Goal: Task Accomplishment & Management: Manage account settings

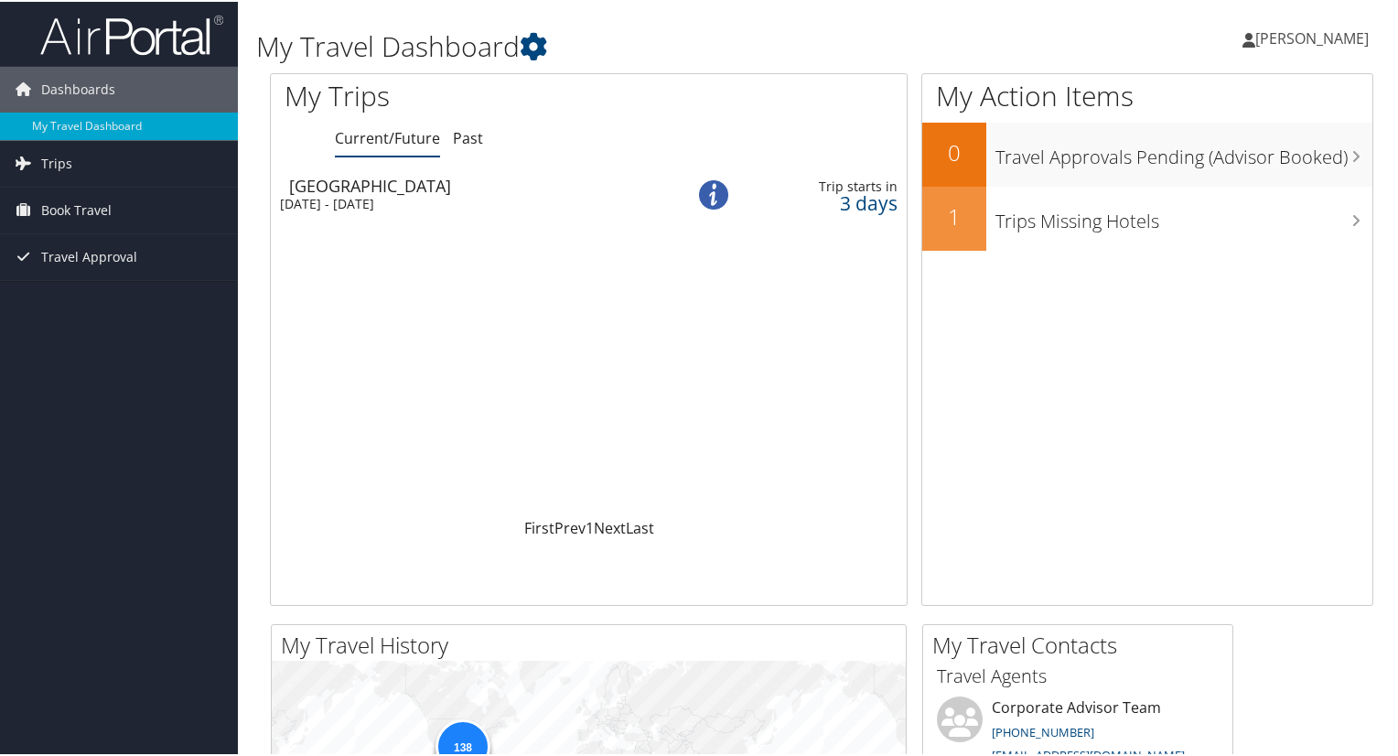
click at [1265, 40] on span "[PERSON_NAME]" at bounding box center [1312, 37] width 113 height 20
click at [1215, 154] on link "View Travel Profile" at bounding box center [1264, 162] width 204 height 31
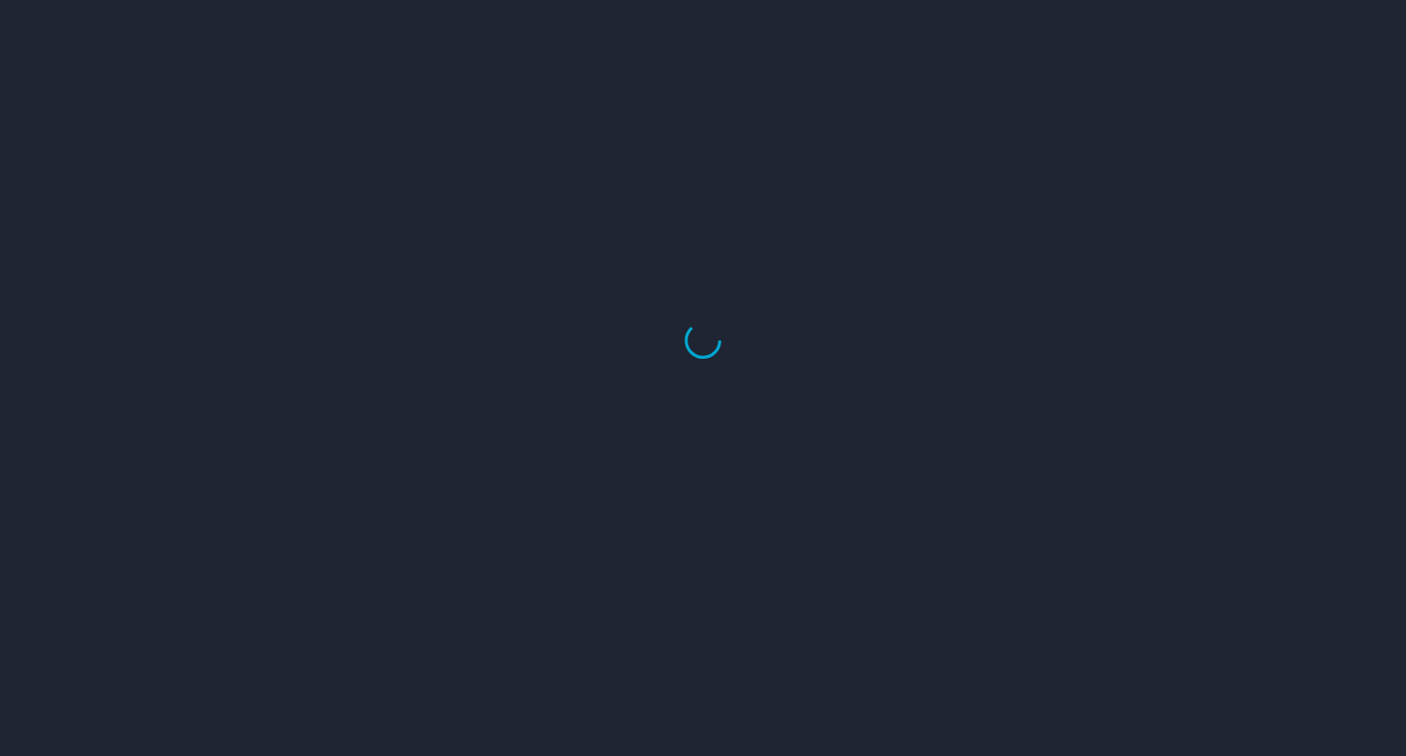
select select "US"
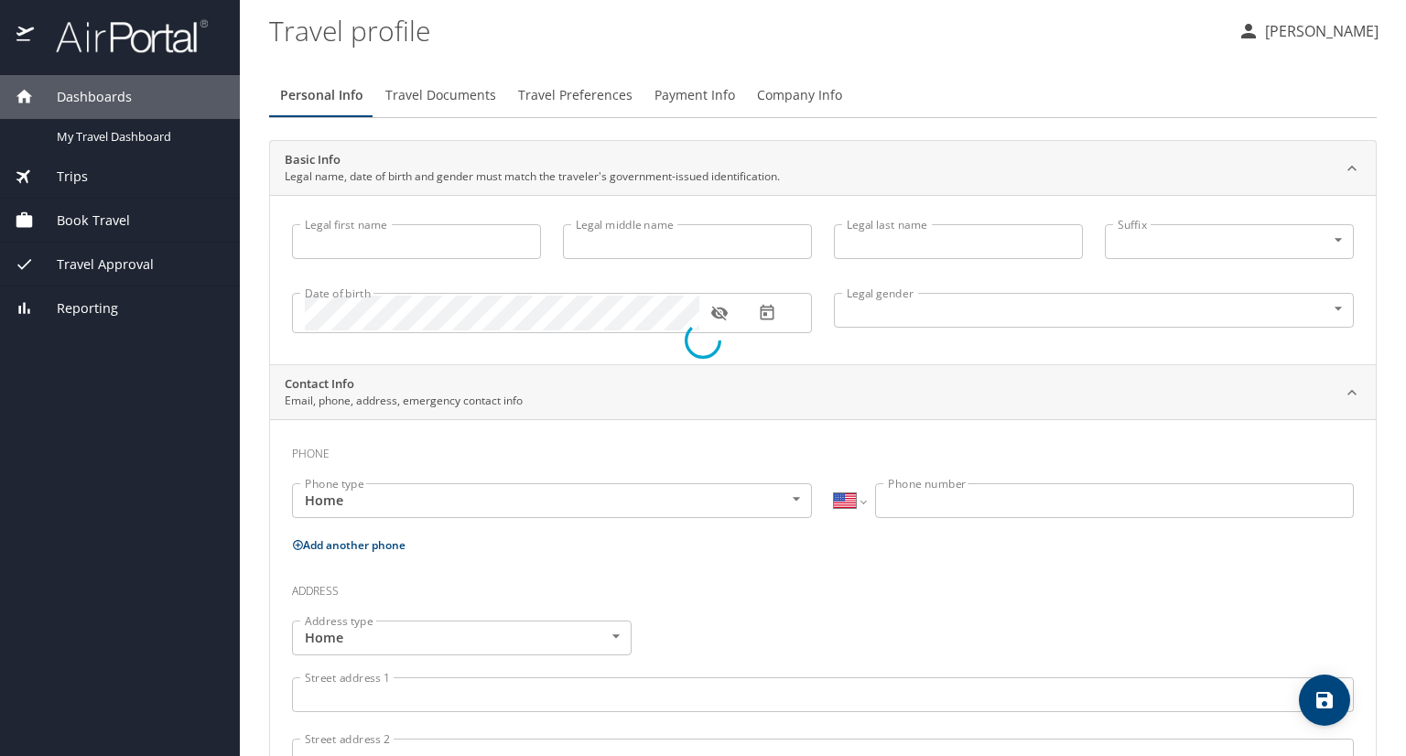
type input "[PERSON_NAME]"
type input "Undisclosed"
type input "[PERSON_NAME]"
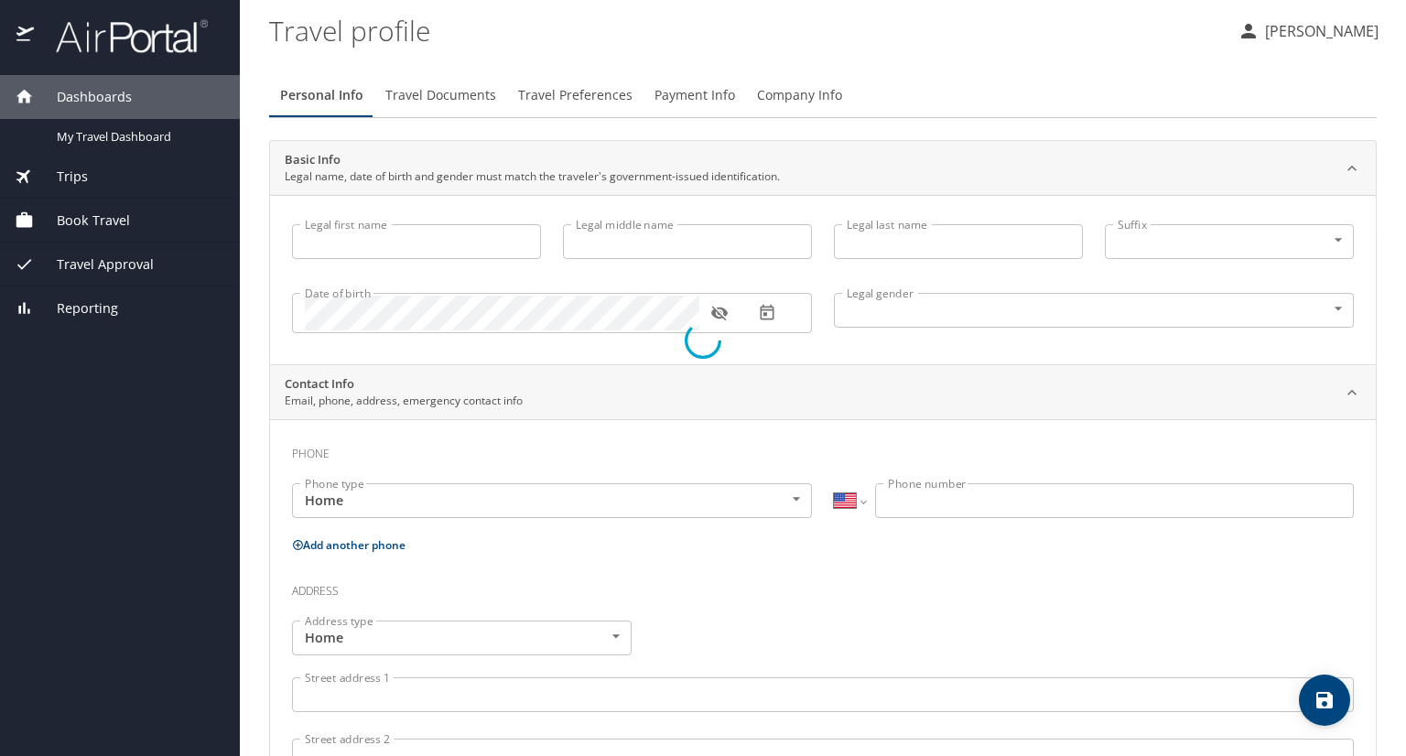
type input "[PERSON_NAME]"
type input "[PHONE_NUMBER]"
type input "[EMAIL_ADDRESS][DOMAIN_NAME]"
select select "US"
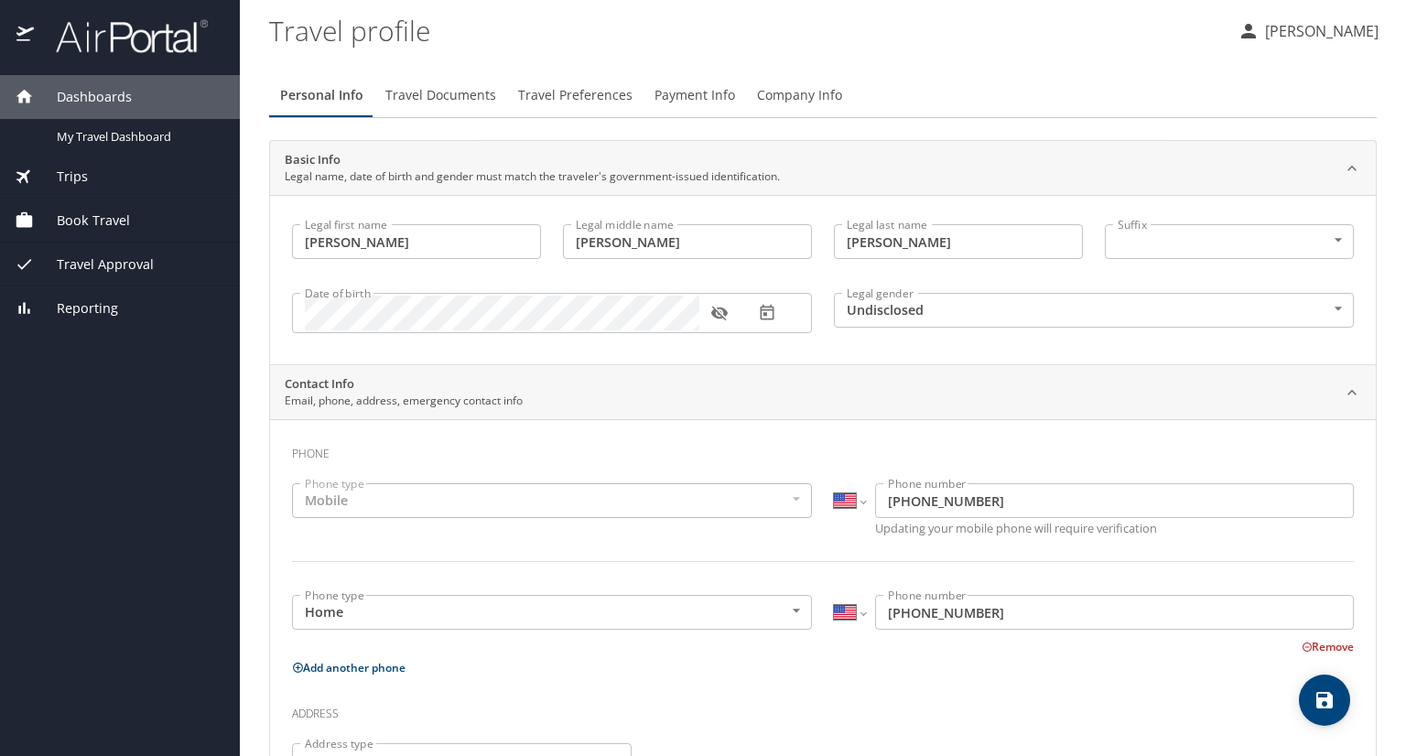
click at [1047, 321] on body "Dashboards My Travel Dashboard Trips Current / Future Trips Past Trips Trips Mi…" at bounding box center [703, 378] width 1406 height 756
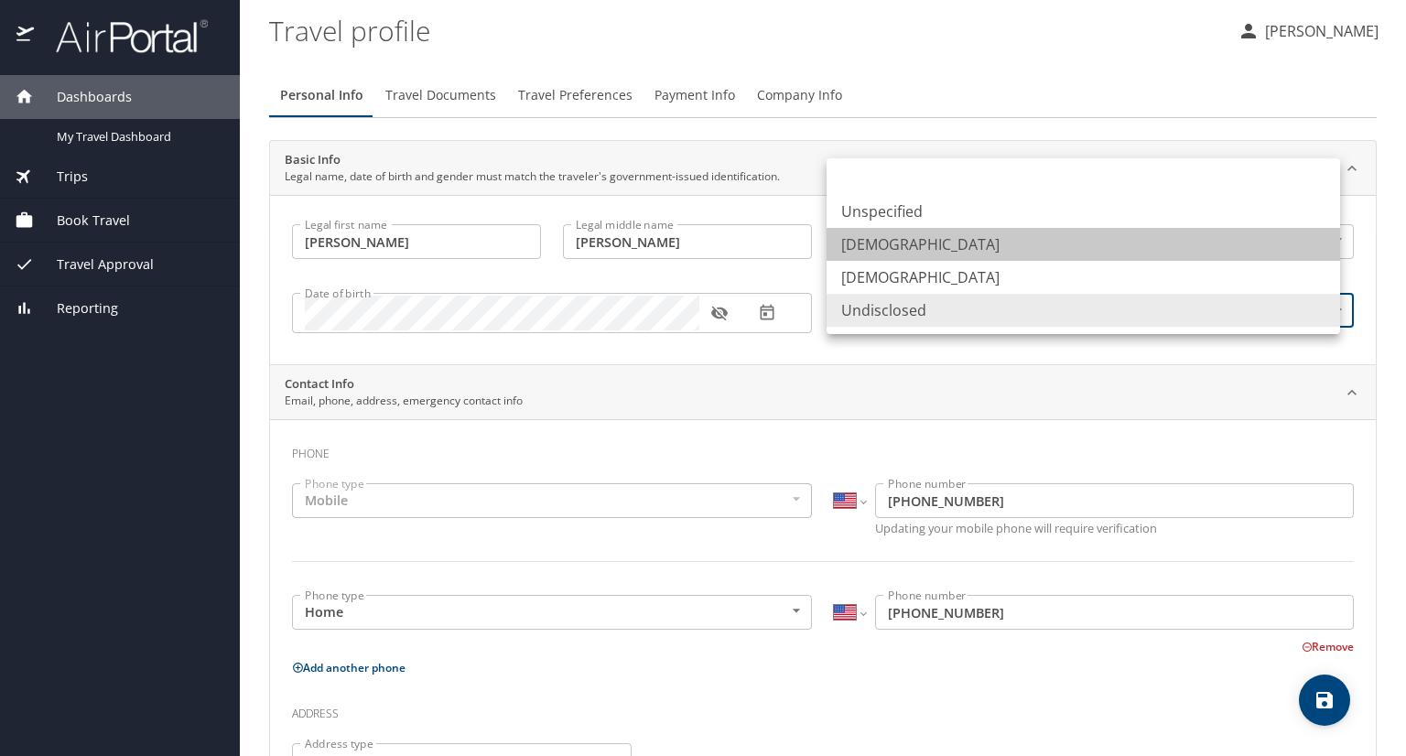
click at [955, 250] on li "[DEMOGRAPHIC_DATA]" at bounding box center [1082, 244] width 513 height 33
type input "[DEMOGRAPHIC_DATA]"
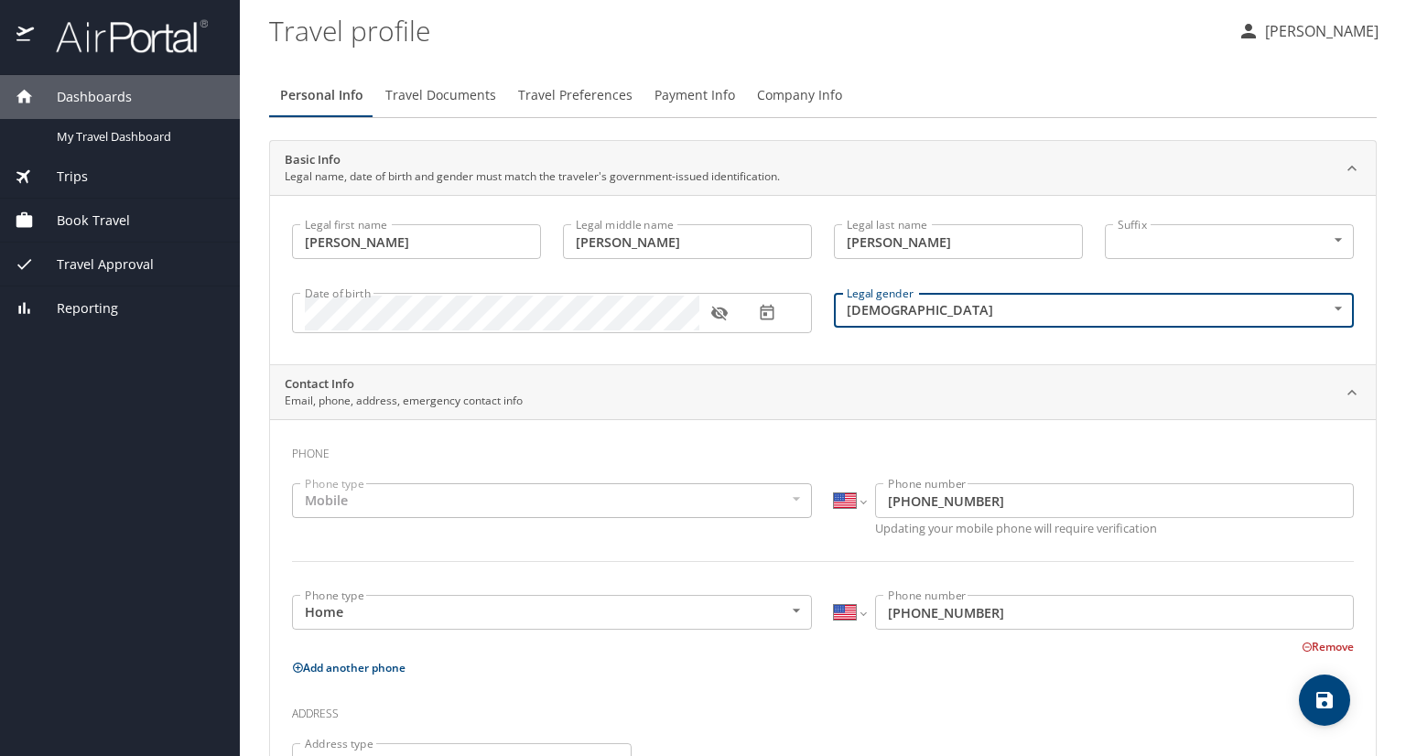
click at [466, 100] on span "Travel Documents" at bounding box center [440, 95] width 111 height 23
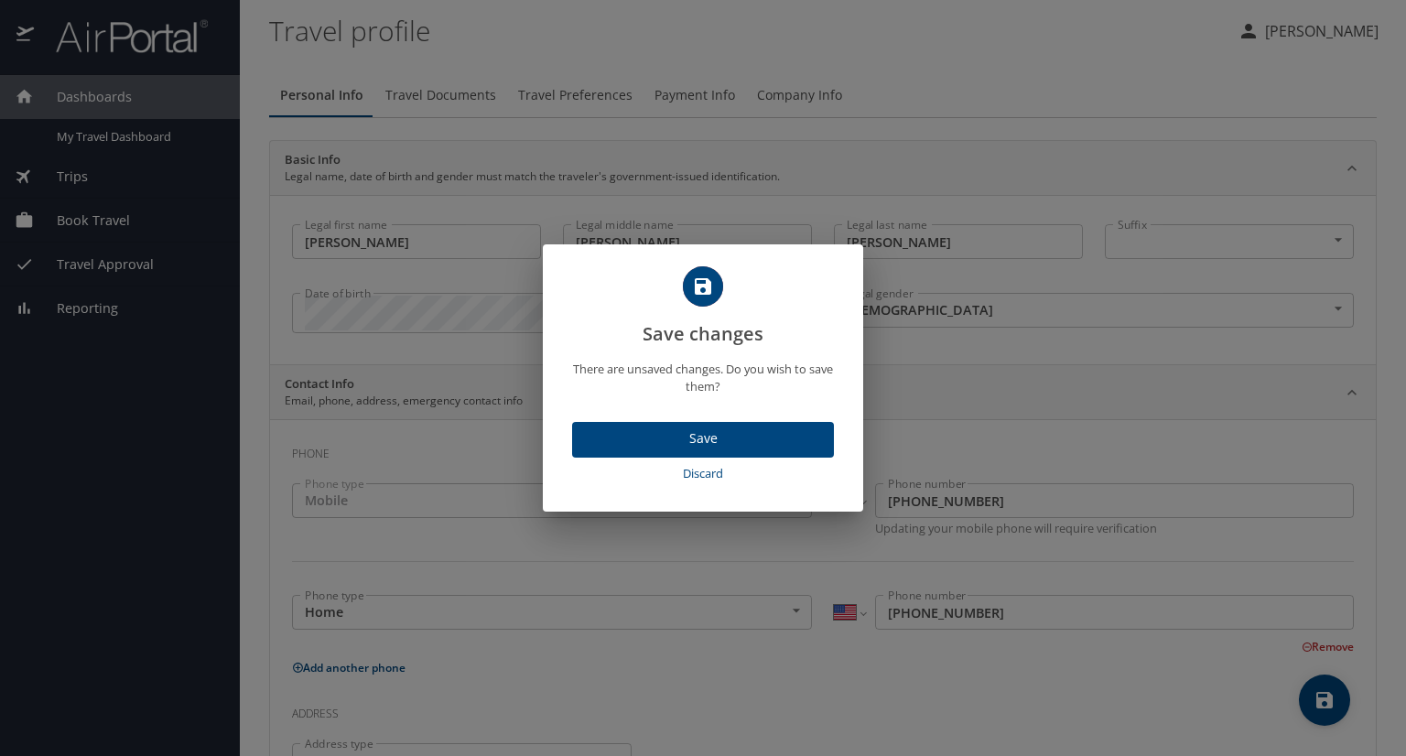
click at [696, 444] on span "Save" at bounding box center [703, 438] width 232 height 23
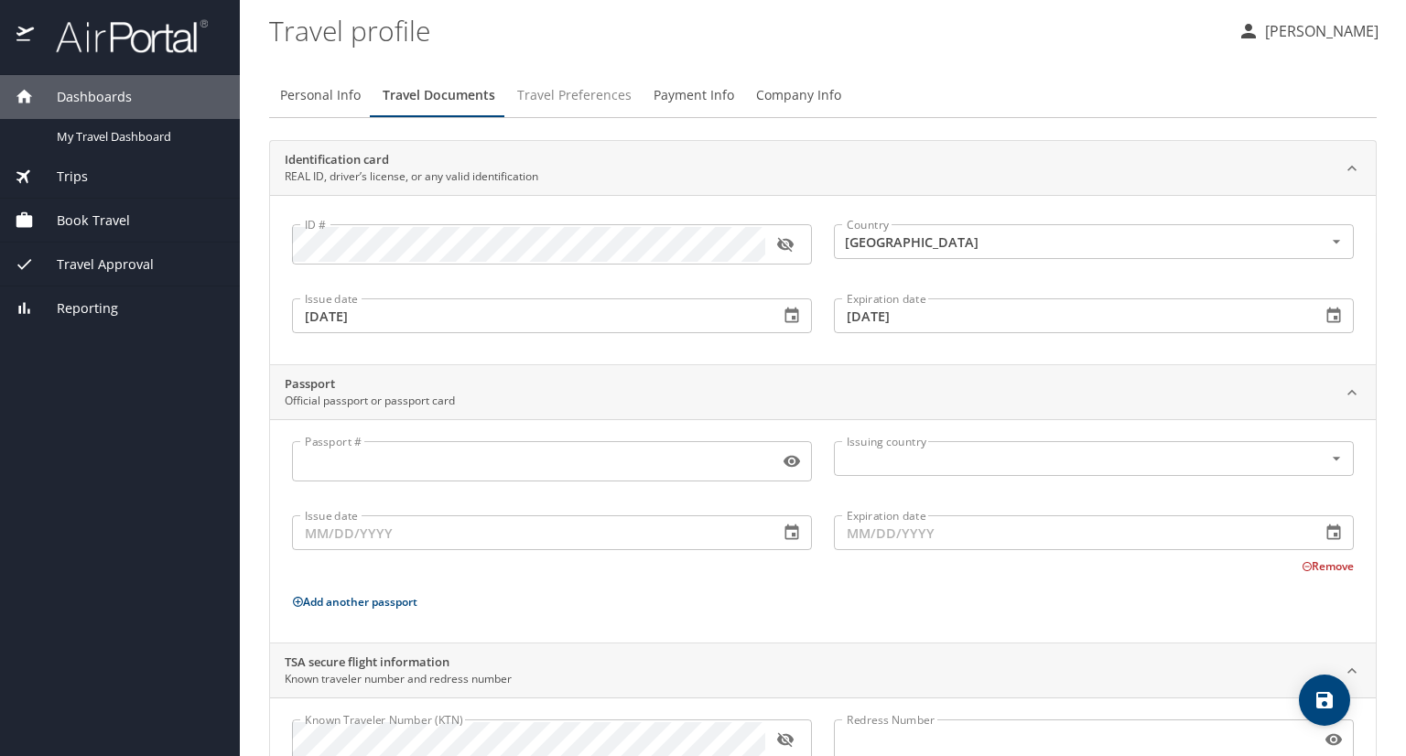
click at [588, 96] on span "Travel Preferences" at bounding box center [574, 95] width 114 height 23
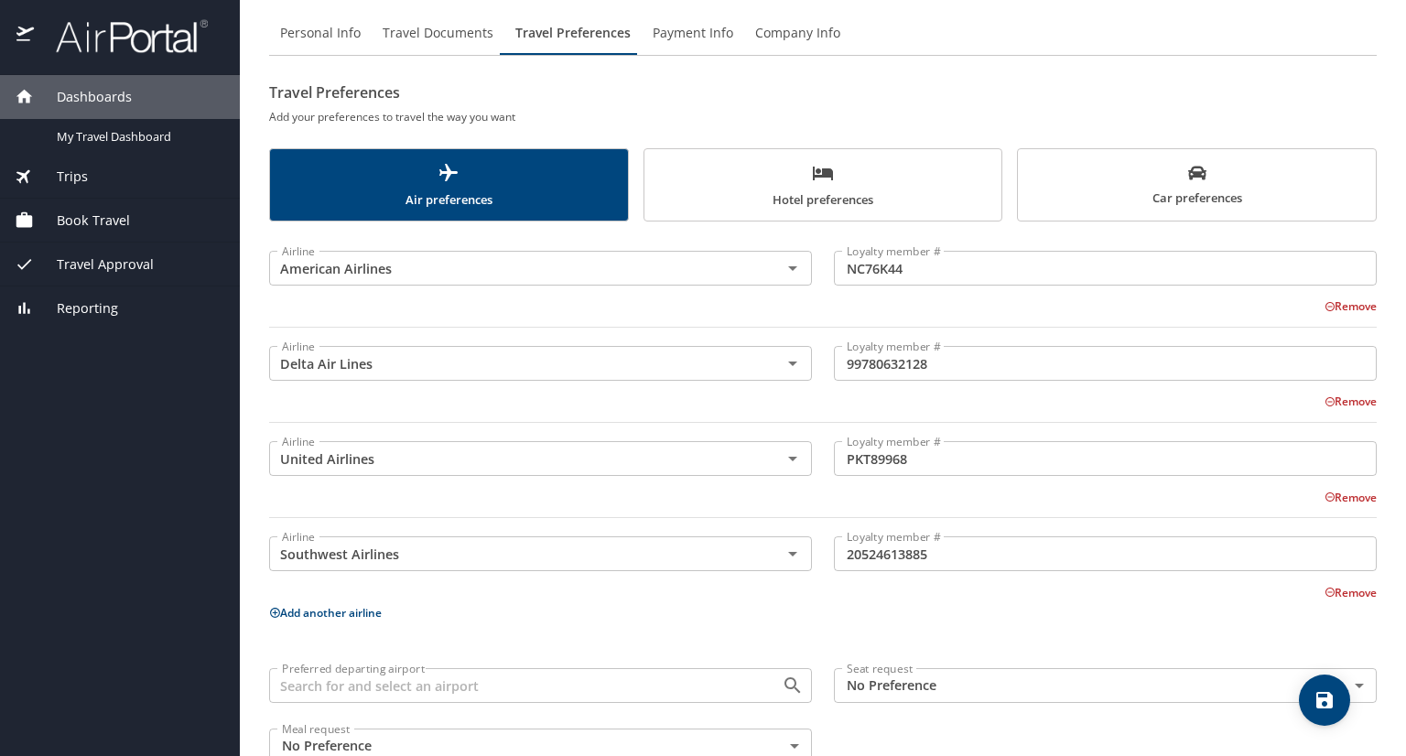
scroll to position [62, 0]
click at [930, 359] on input "99780632128" at bounding box center [1105, 363] width 543 height 35
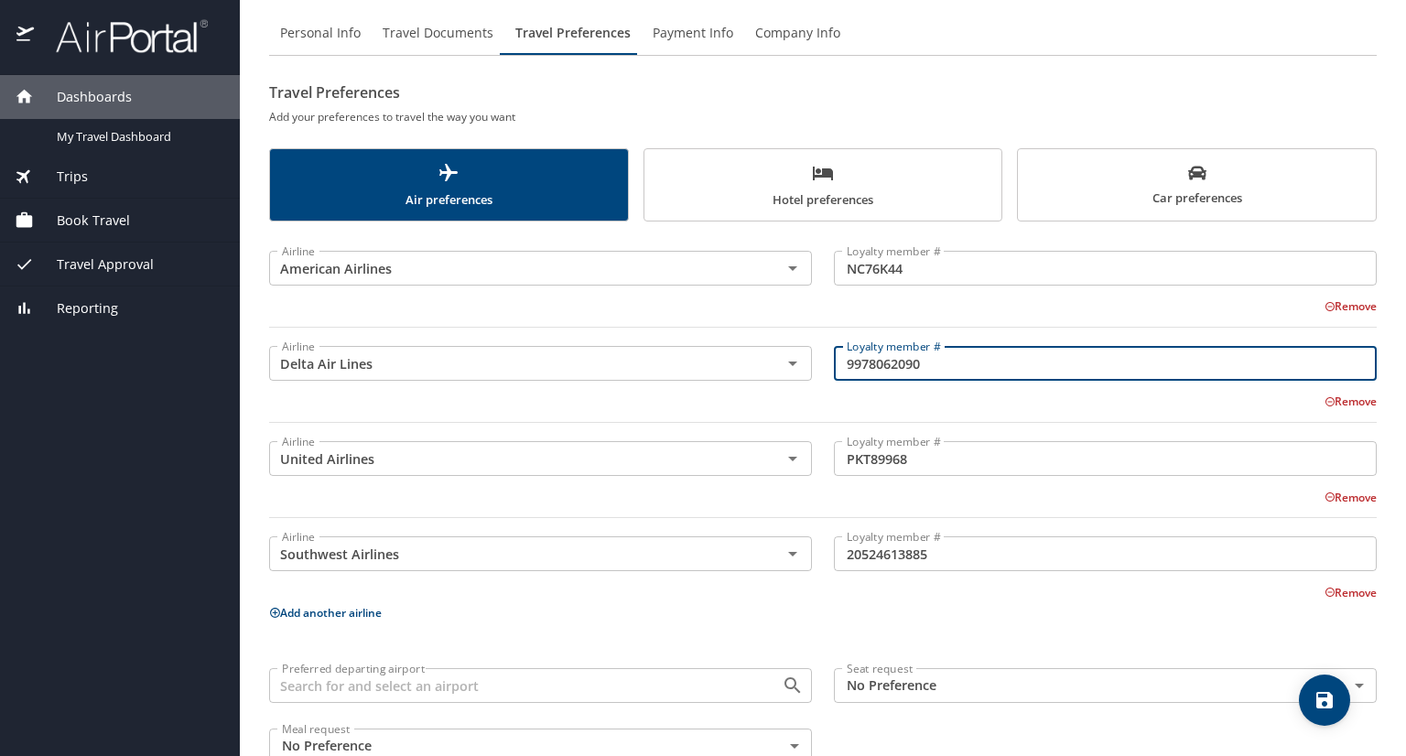
scroll to position [110, 0]
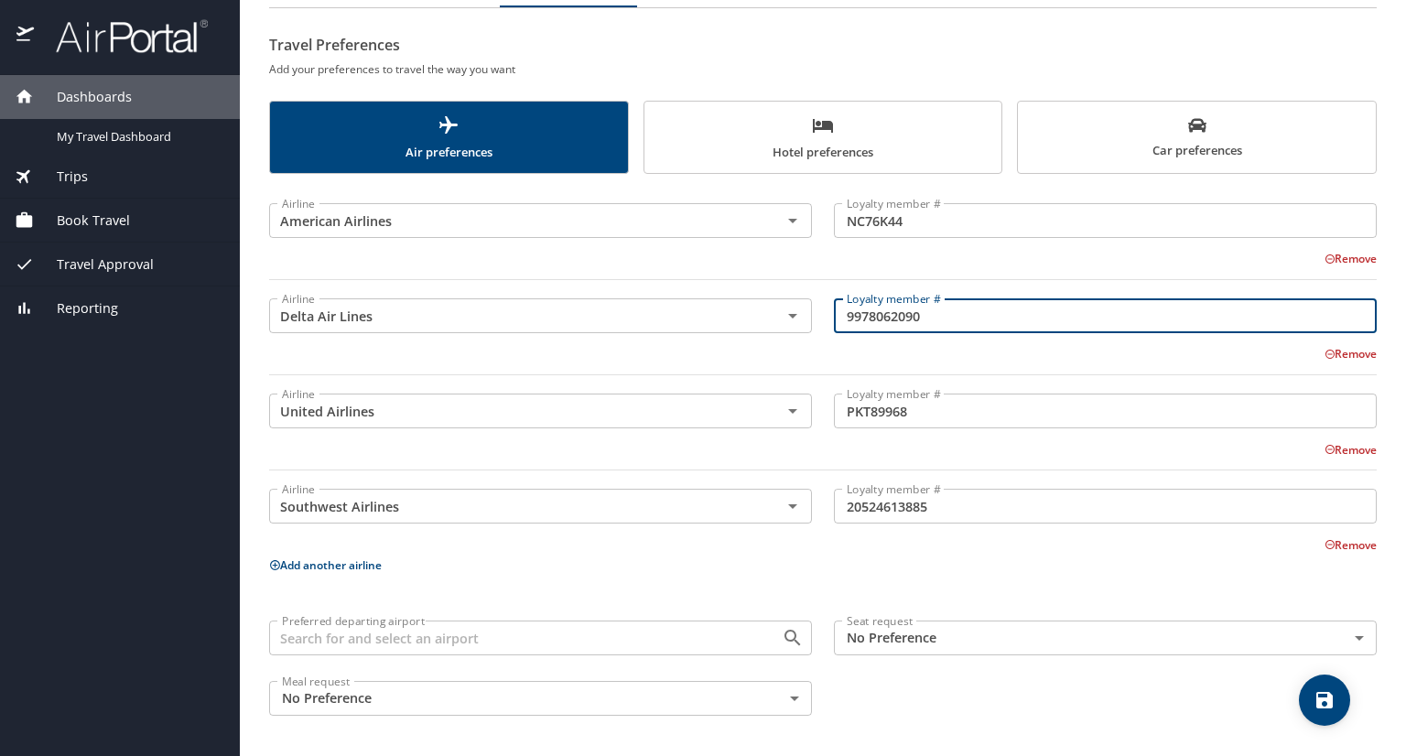
type input "9978062090"
click at [665, 638] on input "Preferred departing airport" at bounding box center [514, 638] width 478 height 24
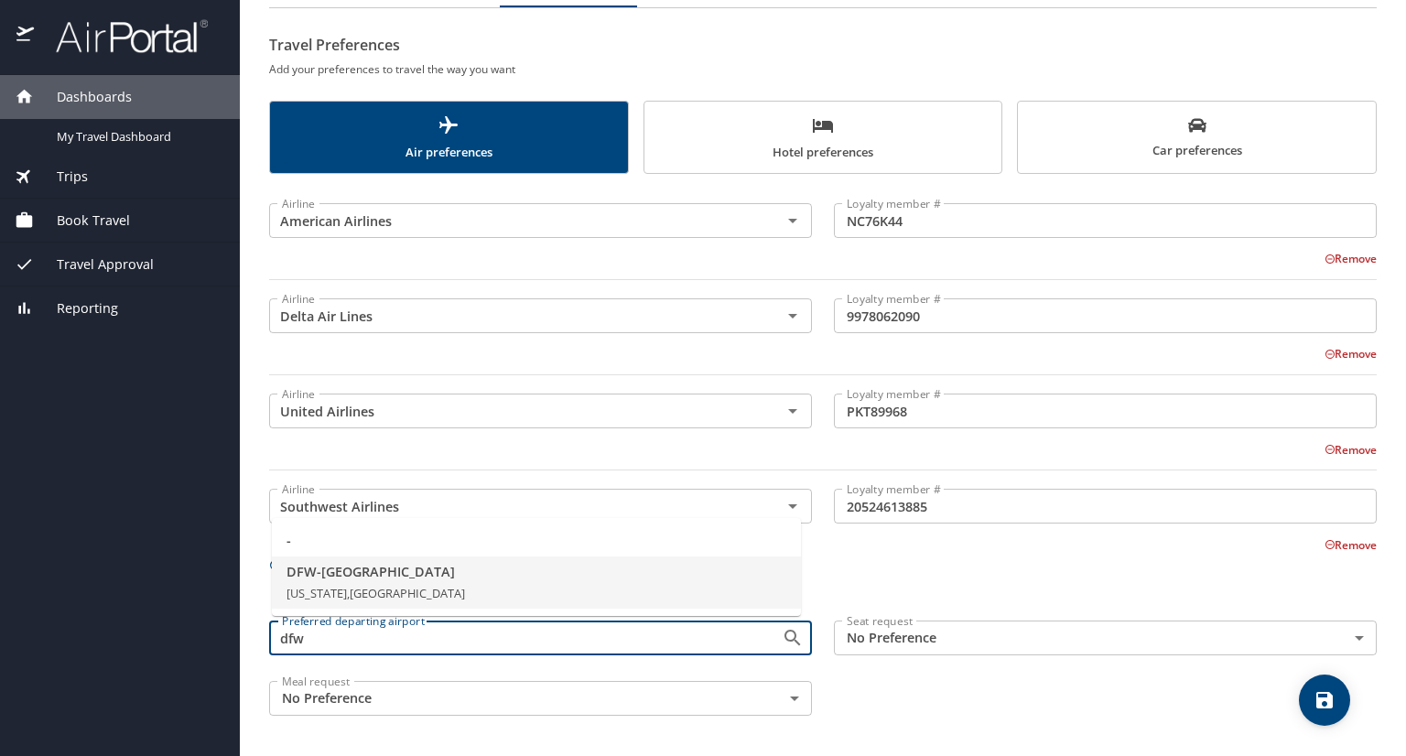
click at [435, 590] on span "[US_STATE], [GEOGRAPHIC_DATA]" at bounding box center [375, 593] width 178 height 16
type input "DFW - [GEOGRAPHIC_DATA]"
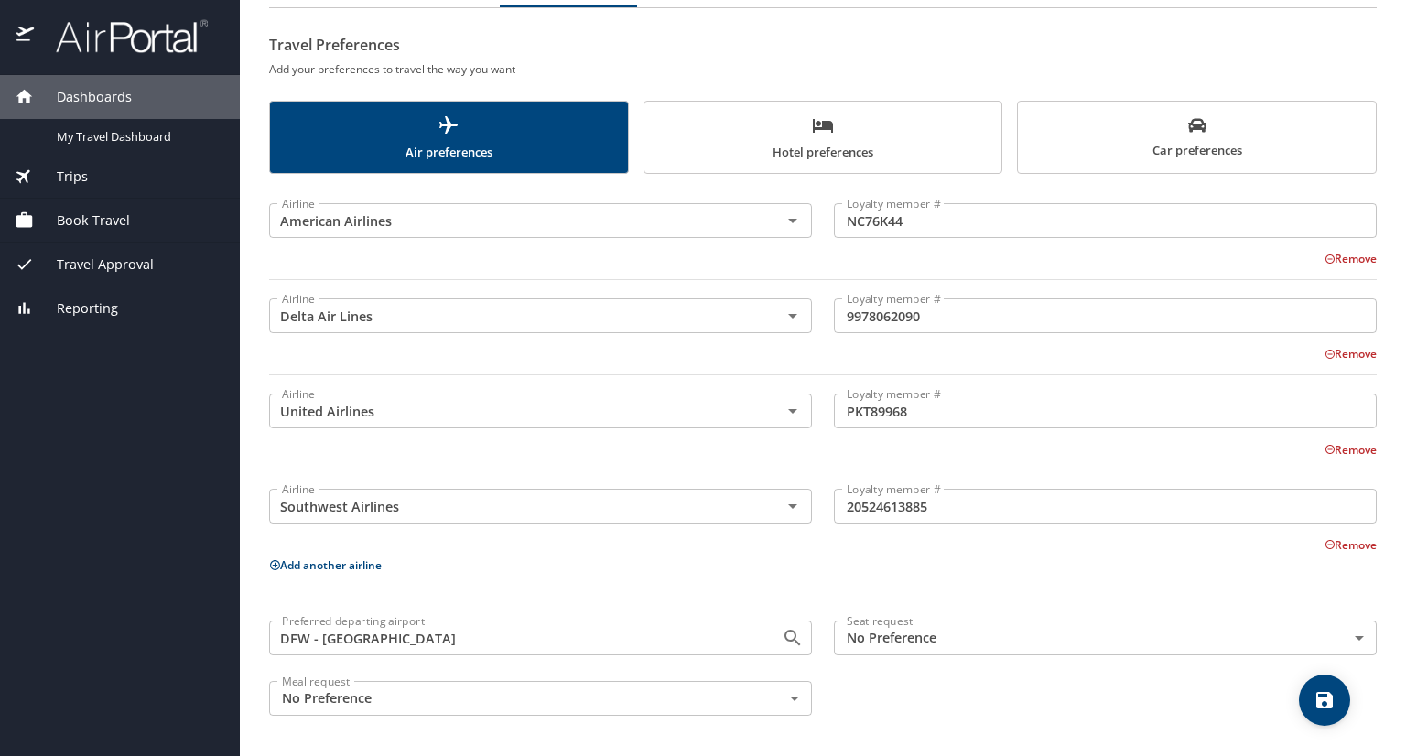
click at [944, 634] on body "Dashboards My Travel Dashboard Trips Current / Future Trips Past Trips Trips Mi…" at bounding box center [703, 378] width 1406 height 756
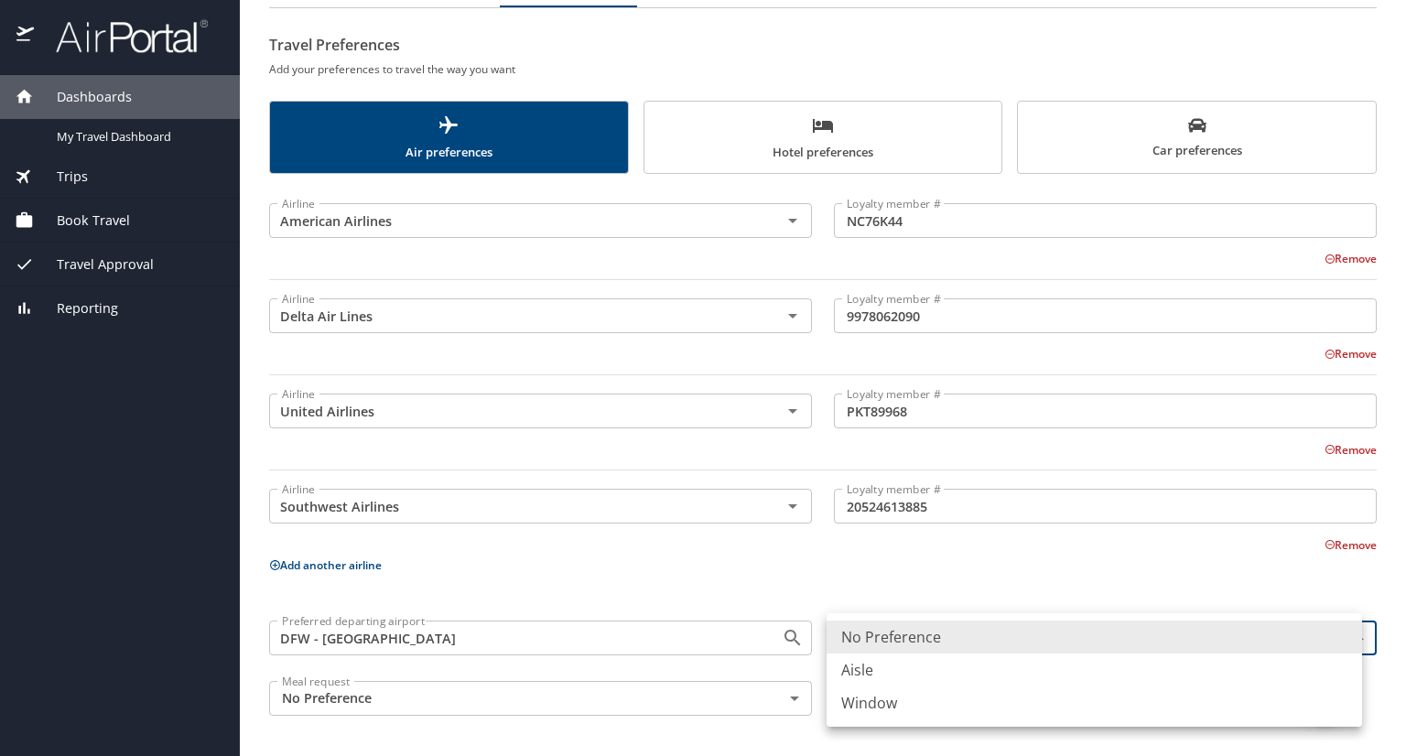
click at [915, 670] on li "Aisle" at bounding box center [1093, 669] width 535 height 33
type input "Aisle"
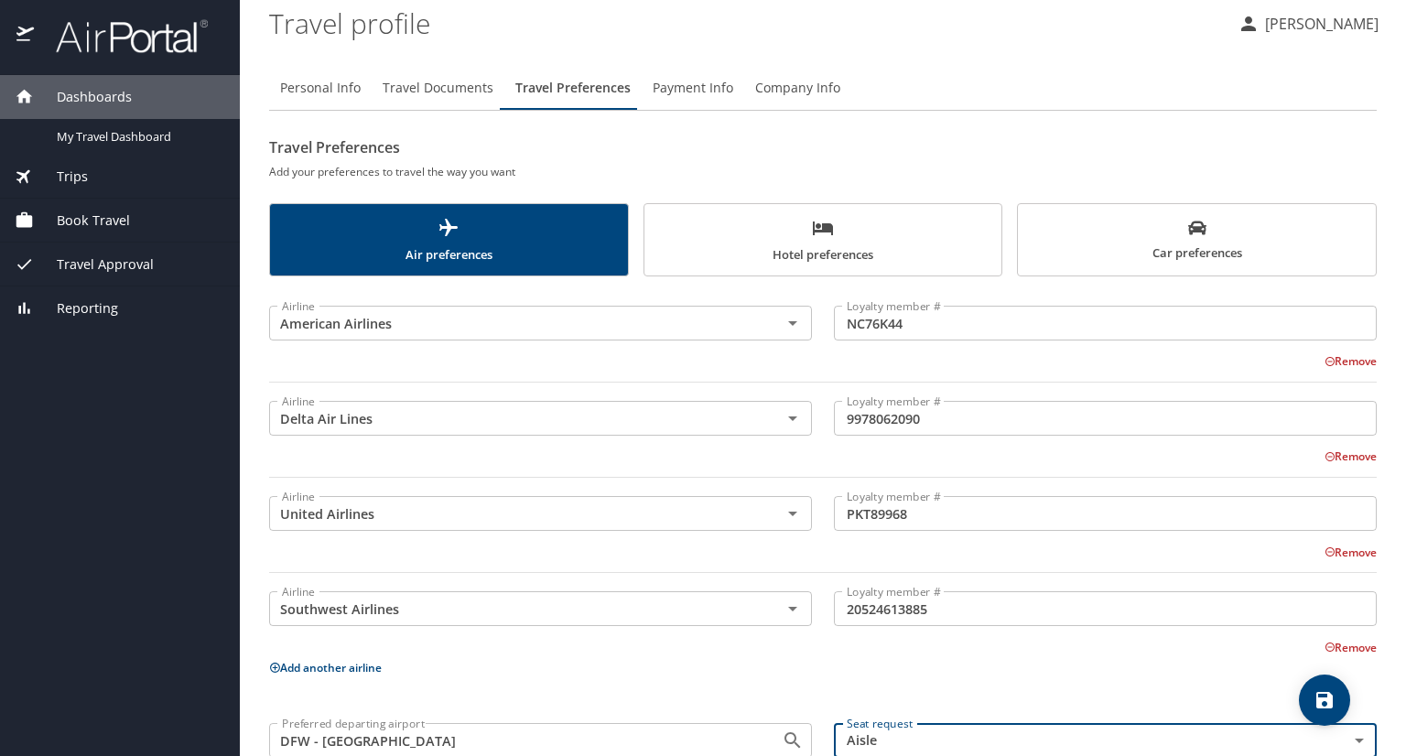
scroll to position [0, 0]
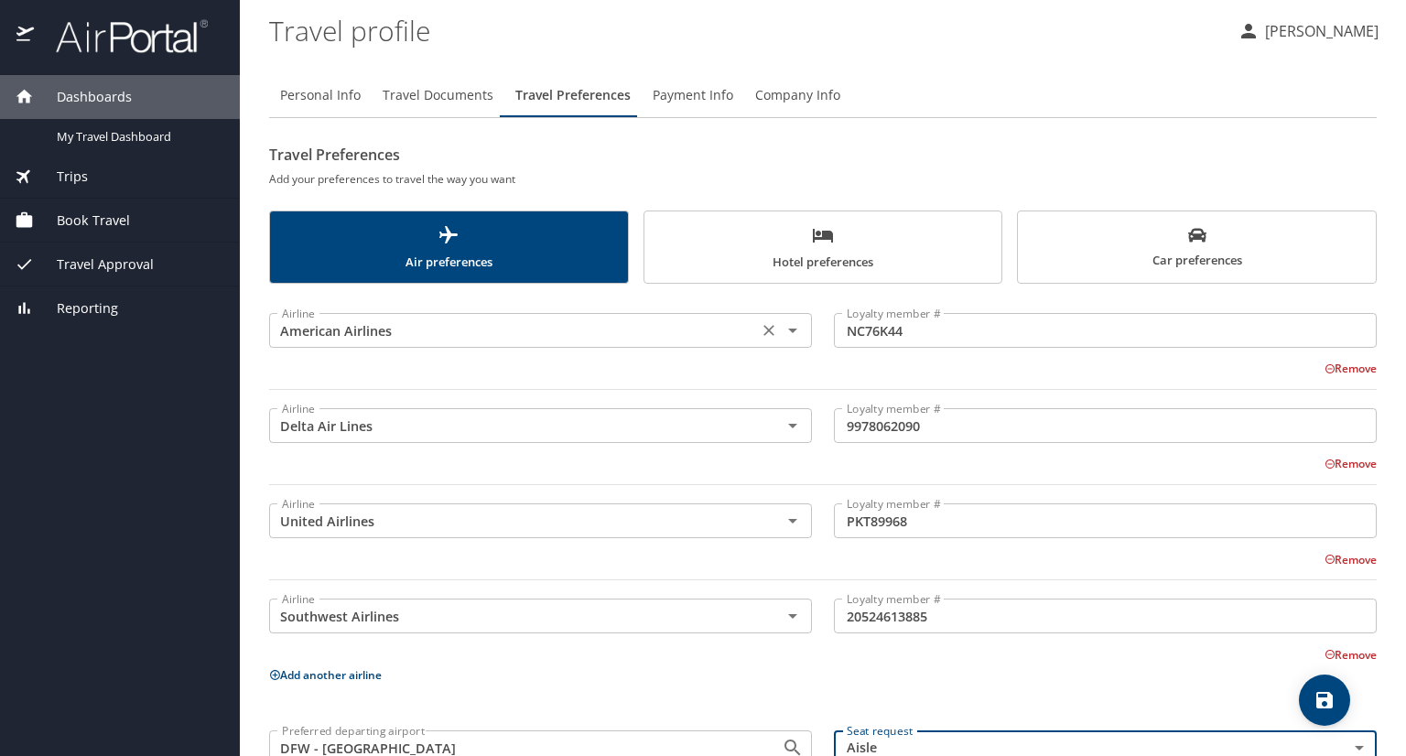
click at [788, 331] on icon "Open" at bounding box center [792, 331] width 9 height 5
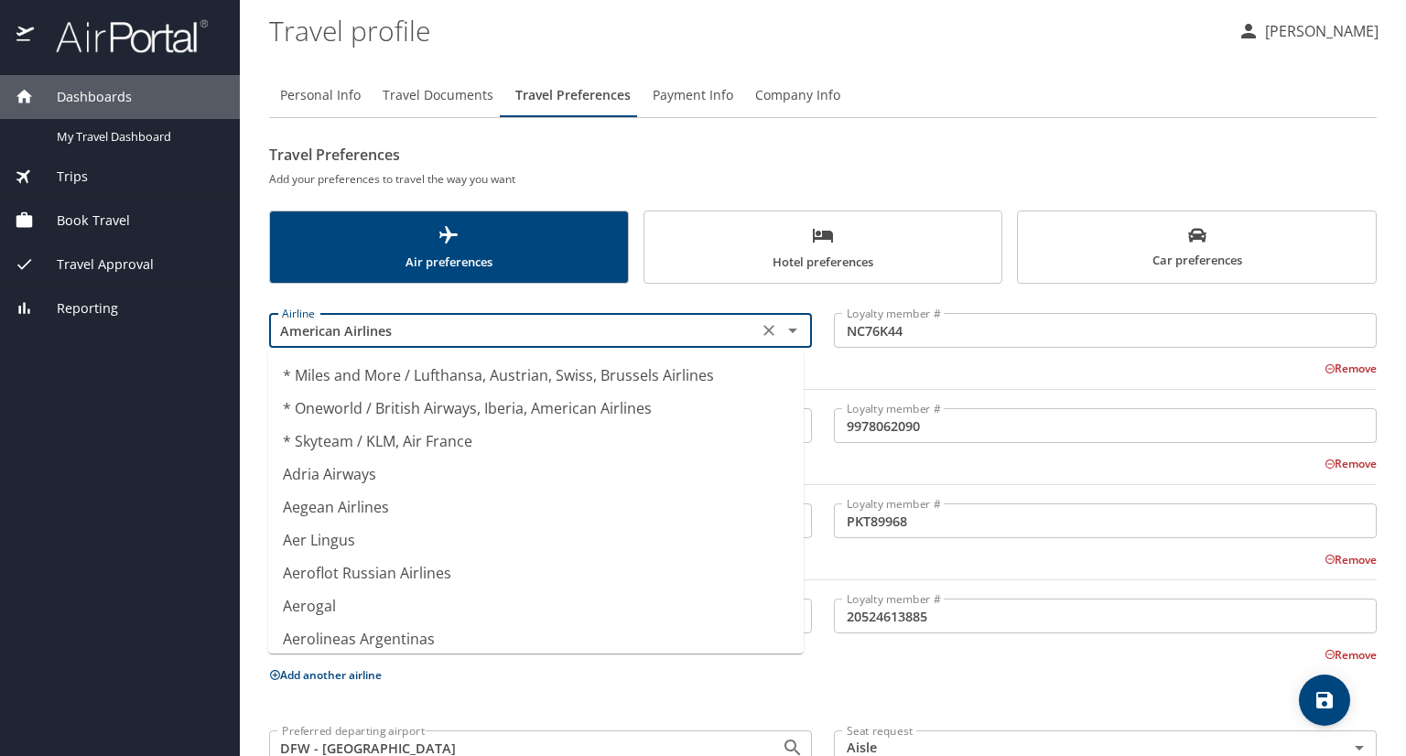
scroll to position [2542, 0]
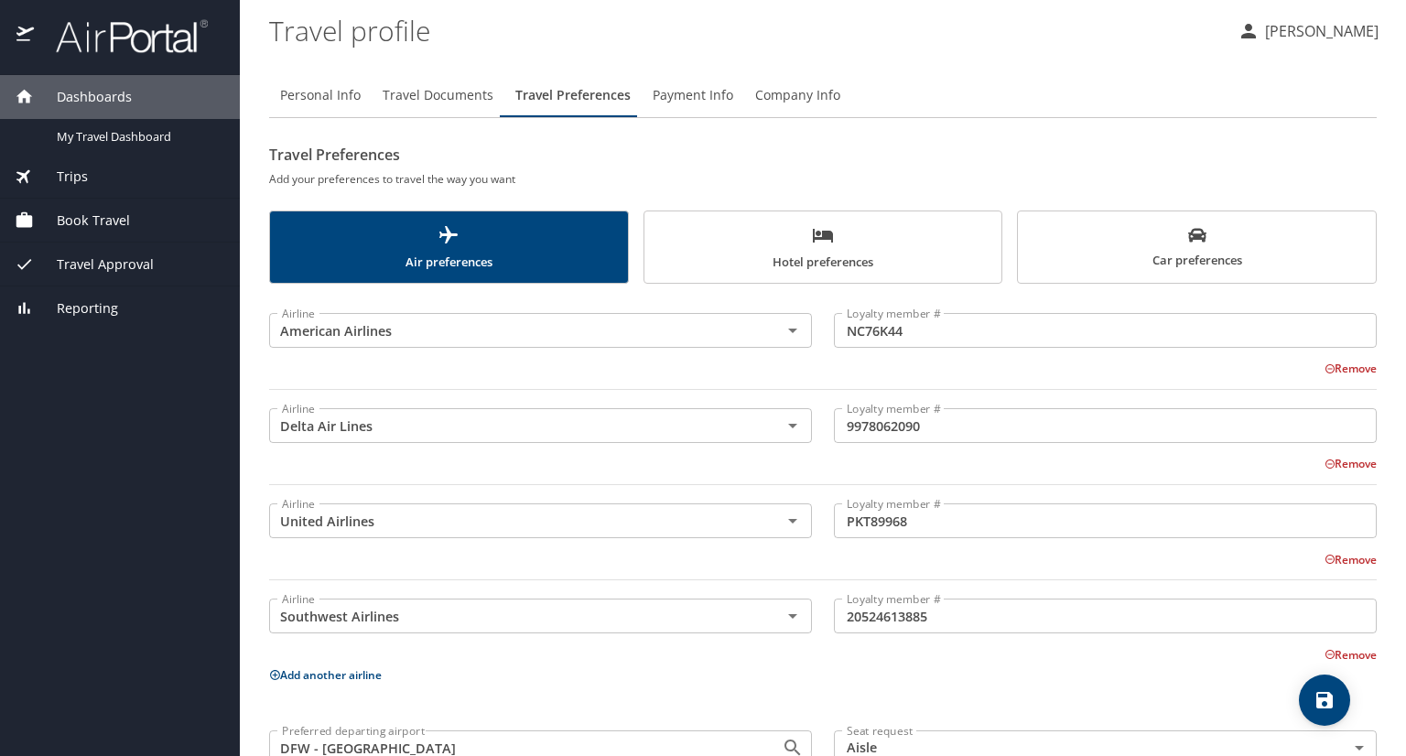
click at [716, 166] on h2 "Travel Preferences" at bounding box center [822, 154] width 1107 height 29
click at [847, 243] on span "Hotel preferences" at bounding box center [823, 248] width 336 height 49
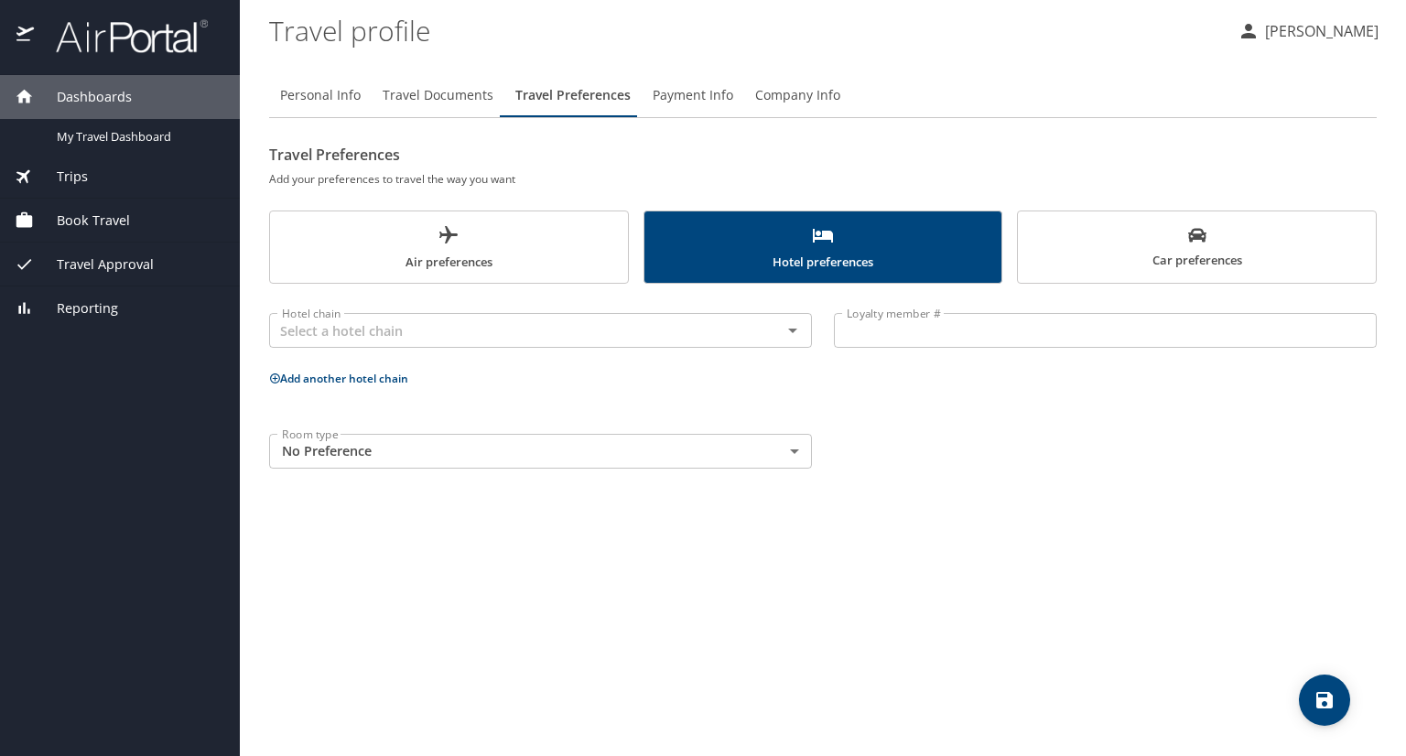
click at [844, 396] on div "Hotel chain Hotel chain Loyalty member # Loyalty member # Add another hotel cha…" at bounding box center [822, 387] width 1107 height 185
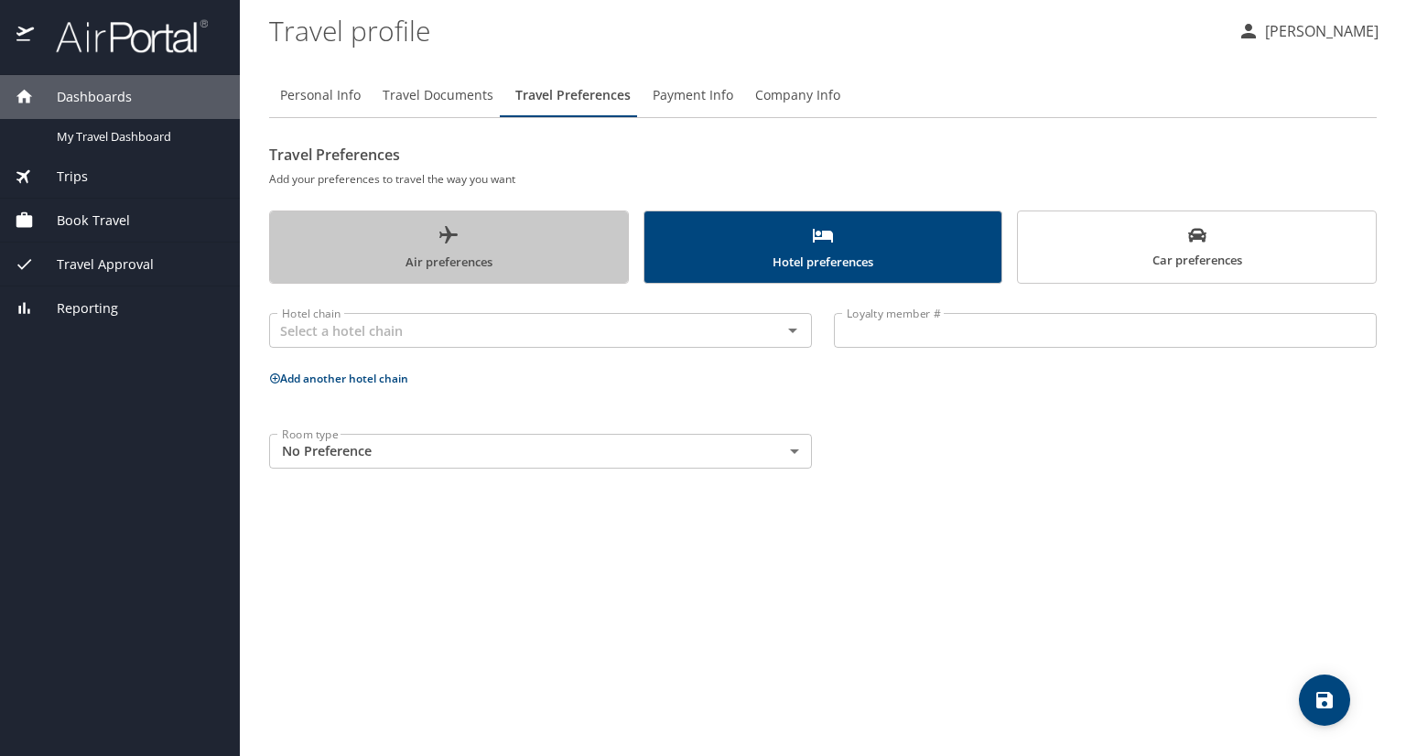
click at [512, 243] on span "Air preferences" at bounding box center [449, 248] width 336 height 49
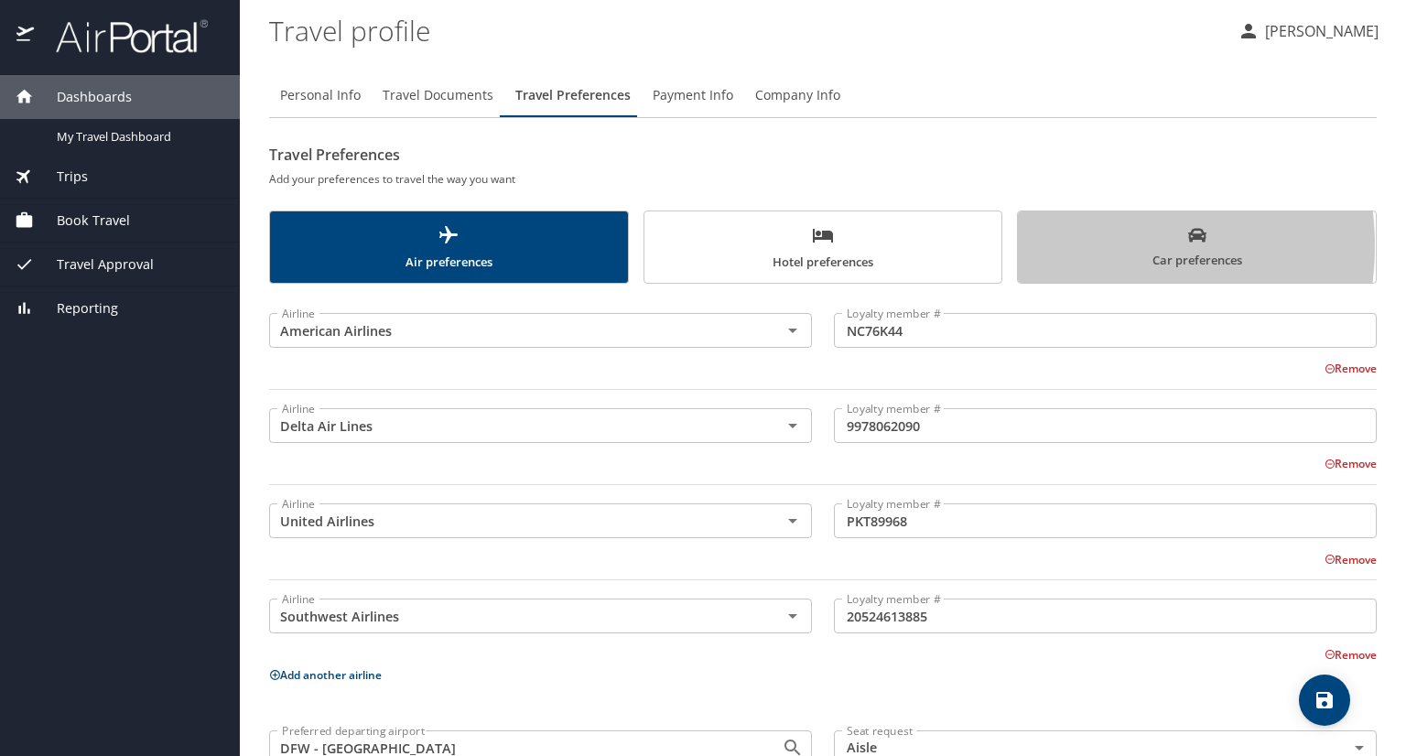
click at [1076, 246] on span "Car preferences" at bounding box center [1197, 248] width 336 height 45
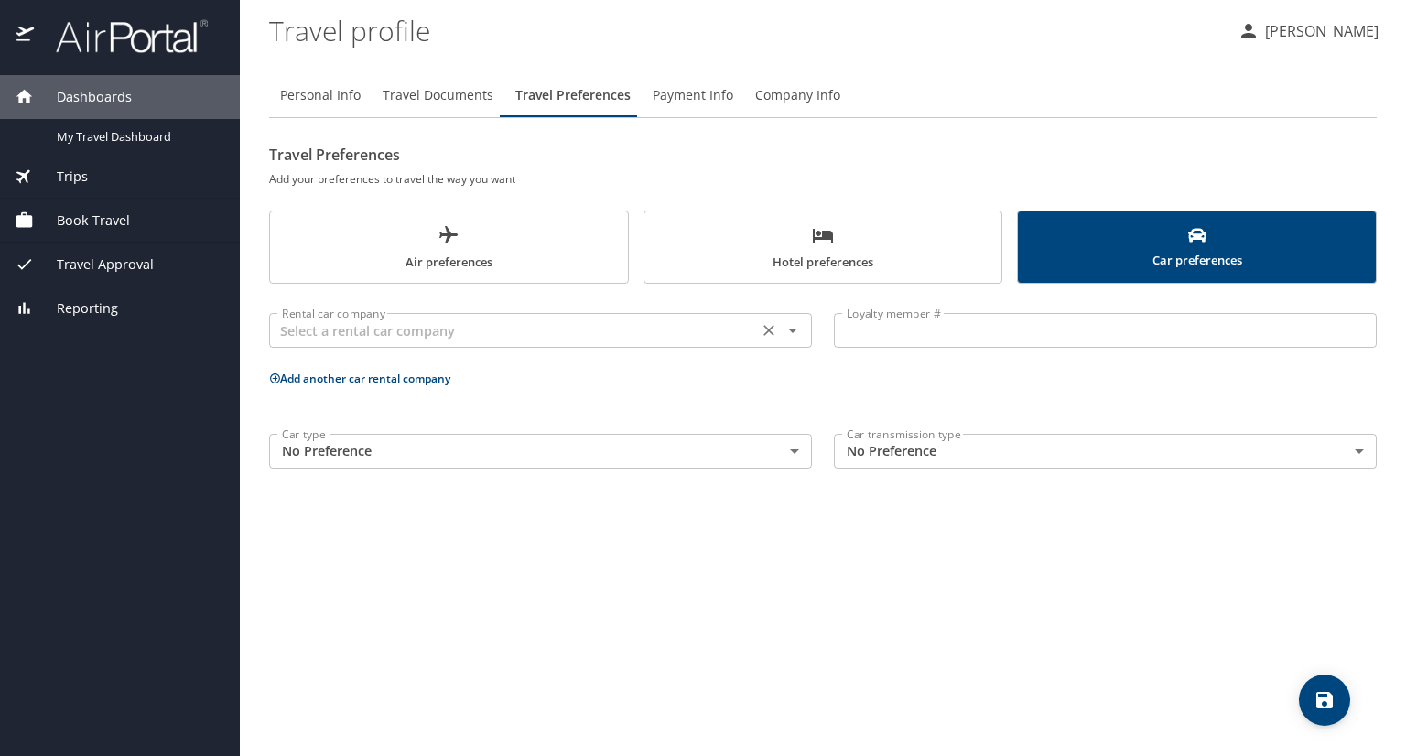
click at [798, 332] on icon "Open" at bounding box center [793, 330] width 22 height 22
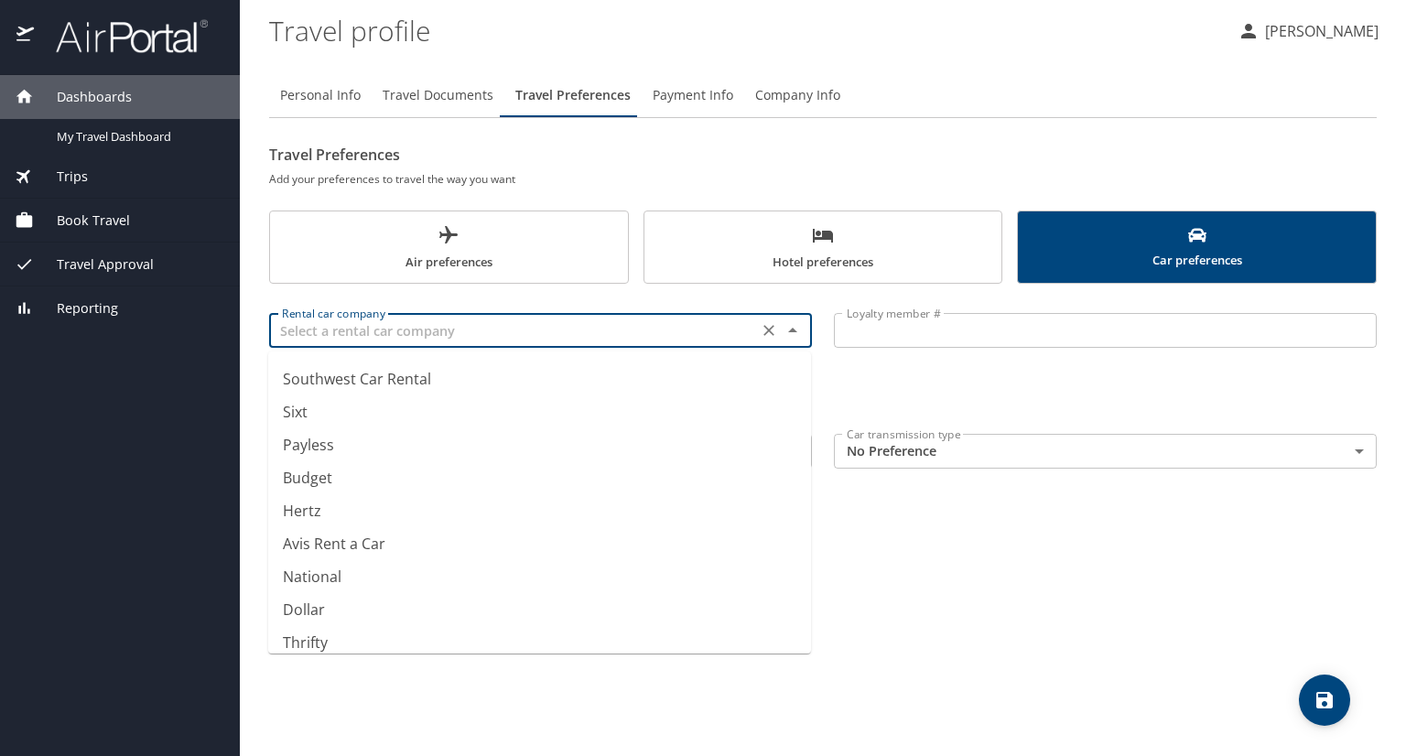
scroll to position [272, 0]
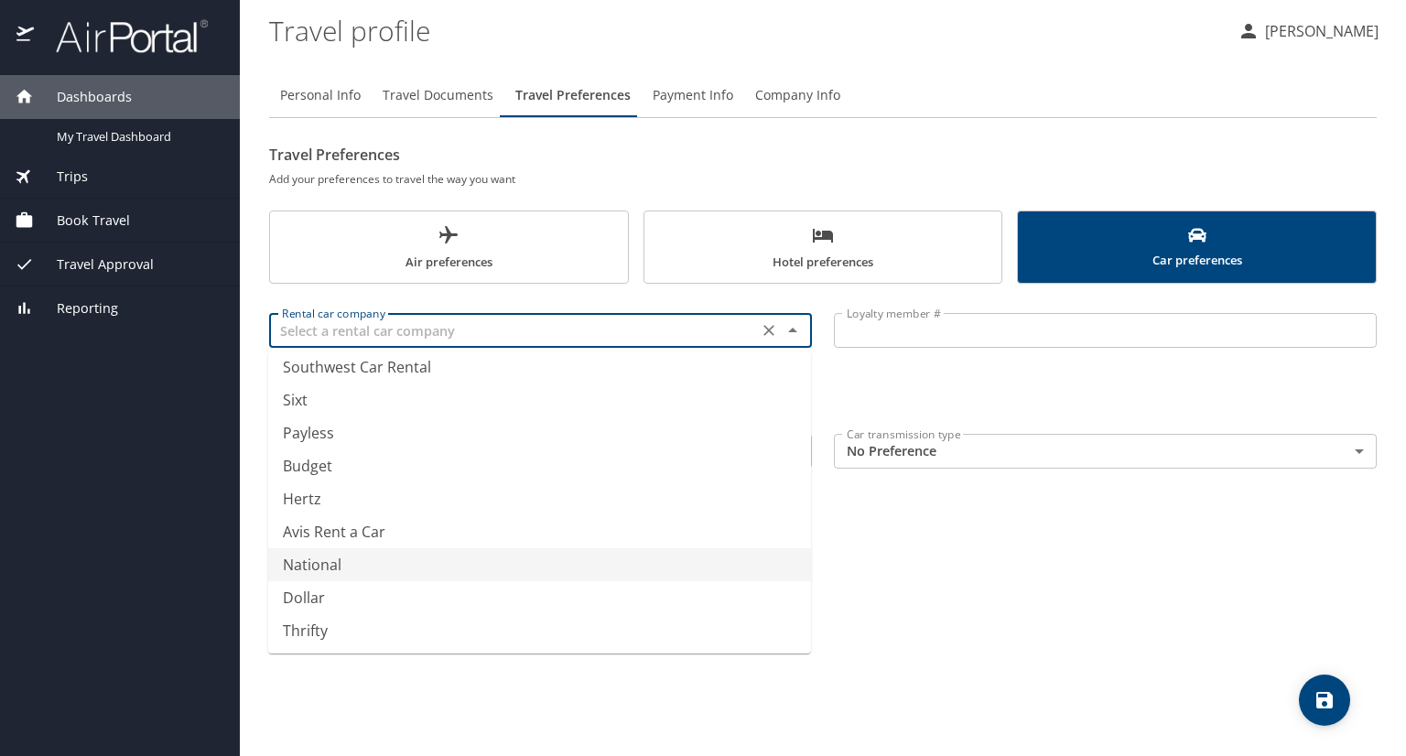
click at [597, 560] on li "National" at bounding box center [539, 564] width 543 height 33
type input "National"
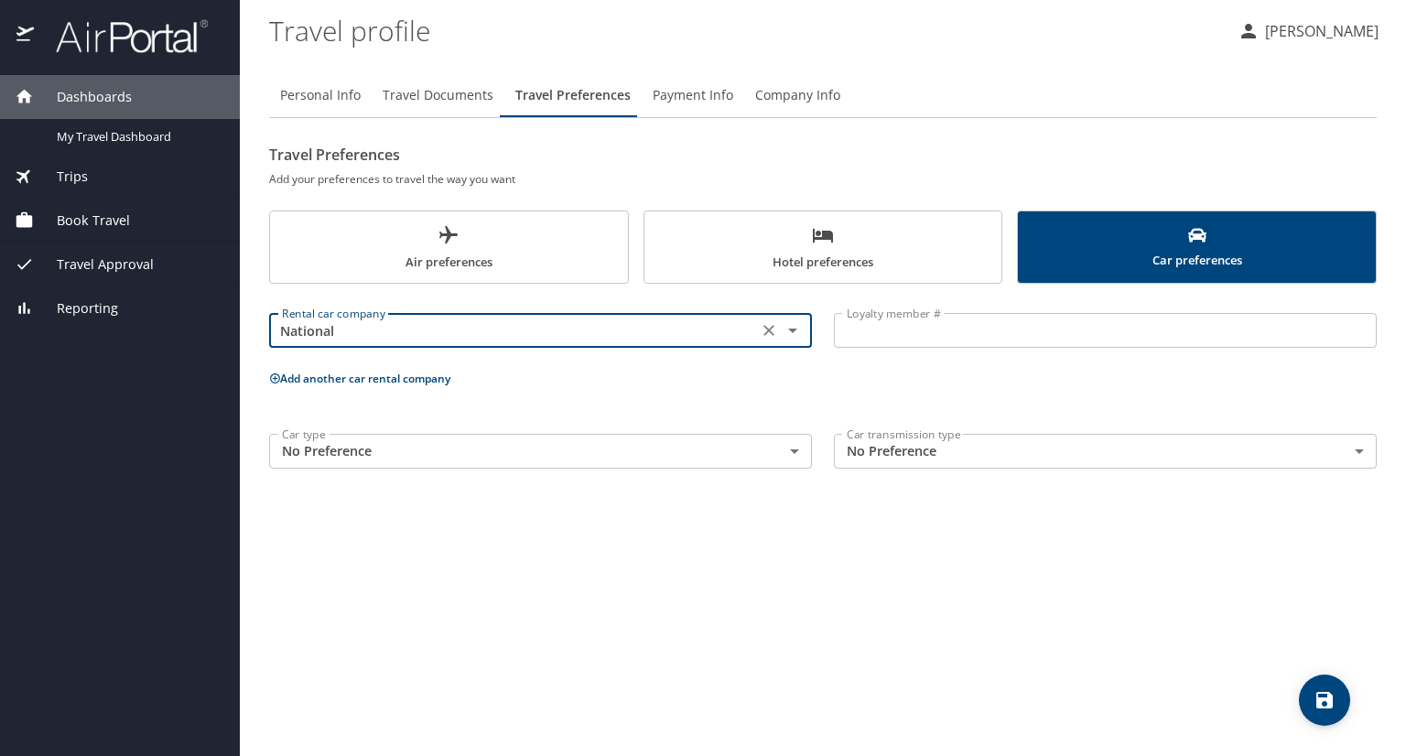
click at [897, 335] on input "Loyalty member #" at bounding box center [1105, 330] width 543 height 35
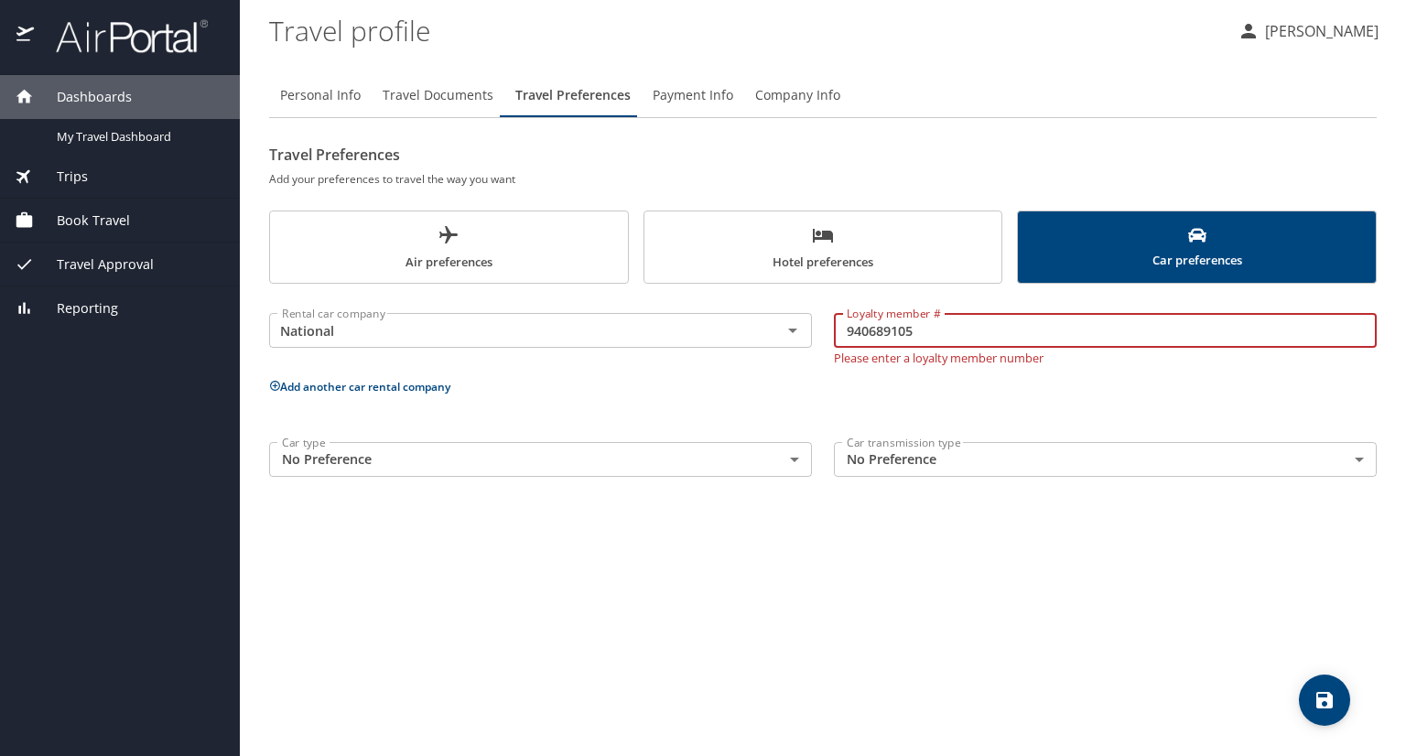
type input "940689105"
click at [706, 454] on body "Dashboards My Travel Dashboard Trips Current / Future Trips Past Trips Trips Mi…" at bounding box center [703, 378] width 1406 height 756
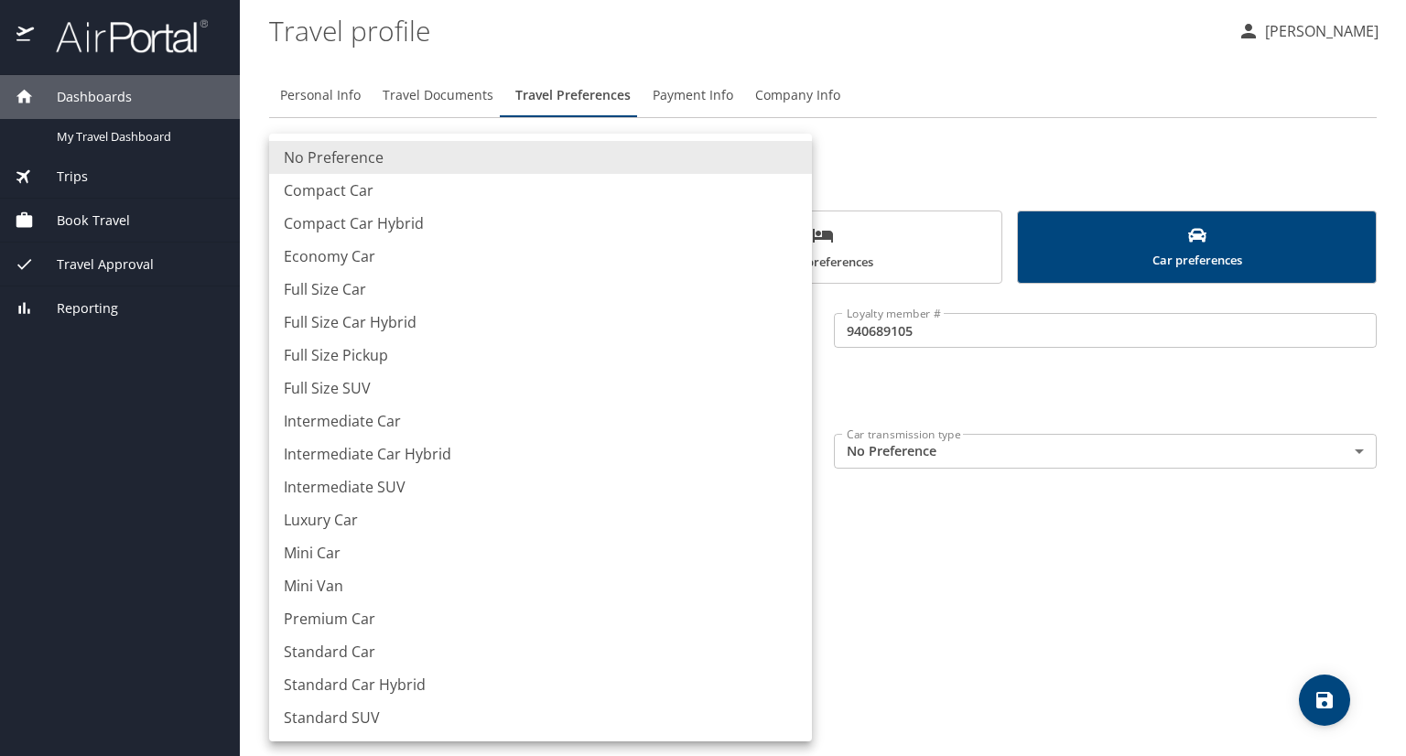
click at [866, 385] on div at bounding box center [703, 378] width 1406 height 756
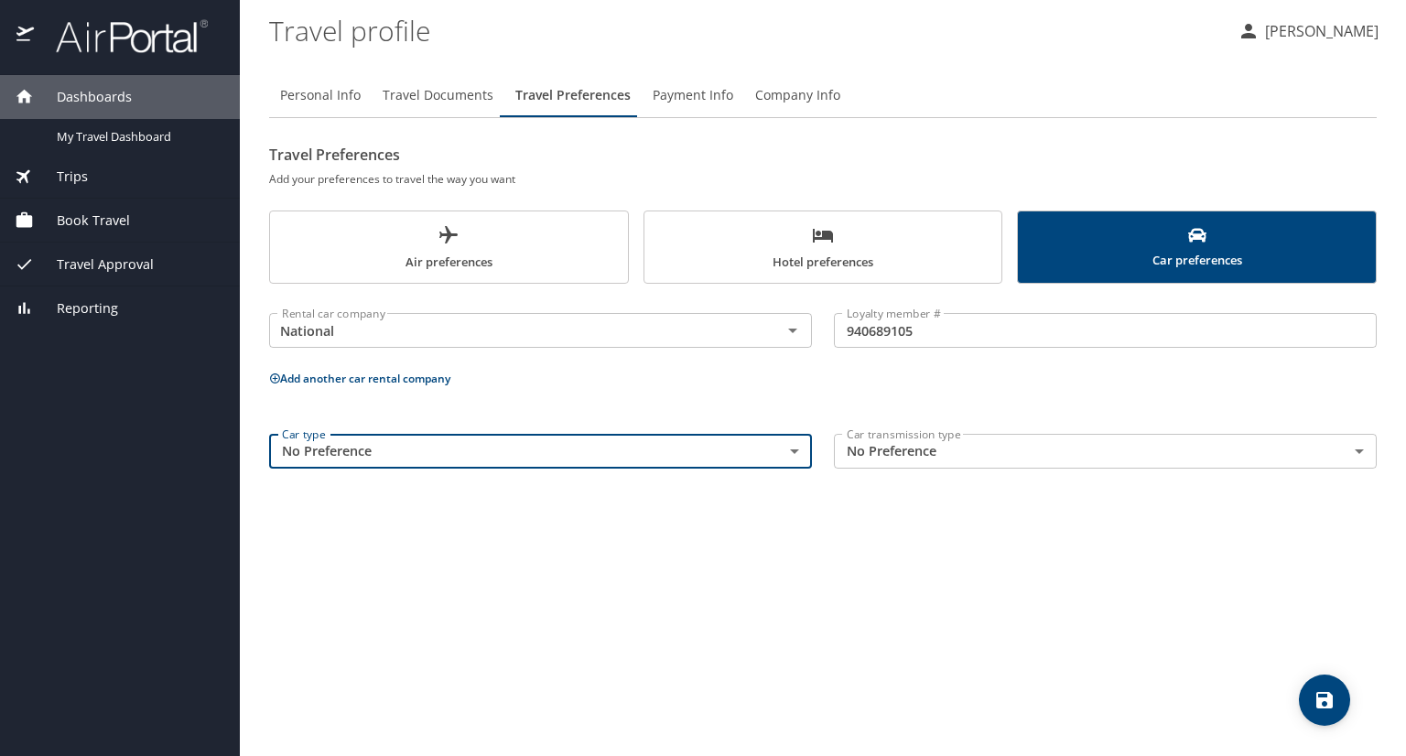
click at [795, 449] on body "Dashboards My Travel Dashboard Trips Current / Future Trips Past Trips Trips Mi…" at bounding box center [703, 378] width 1406 height 756
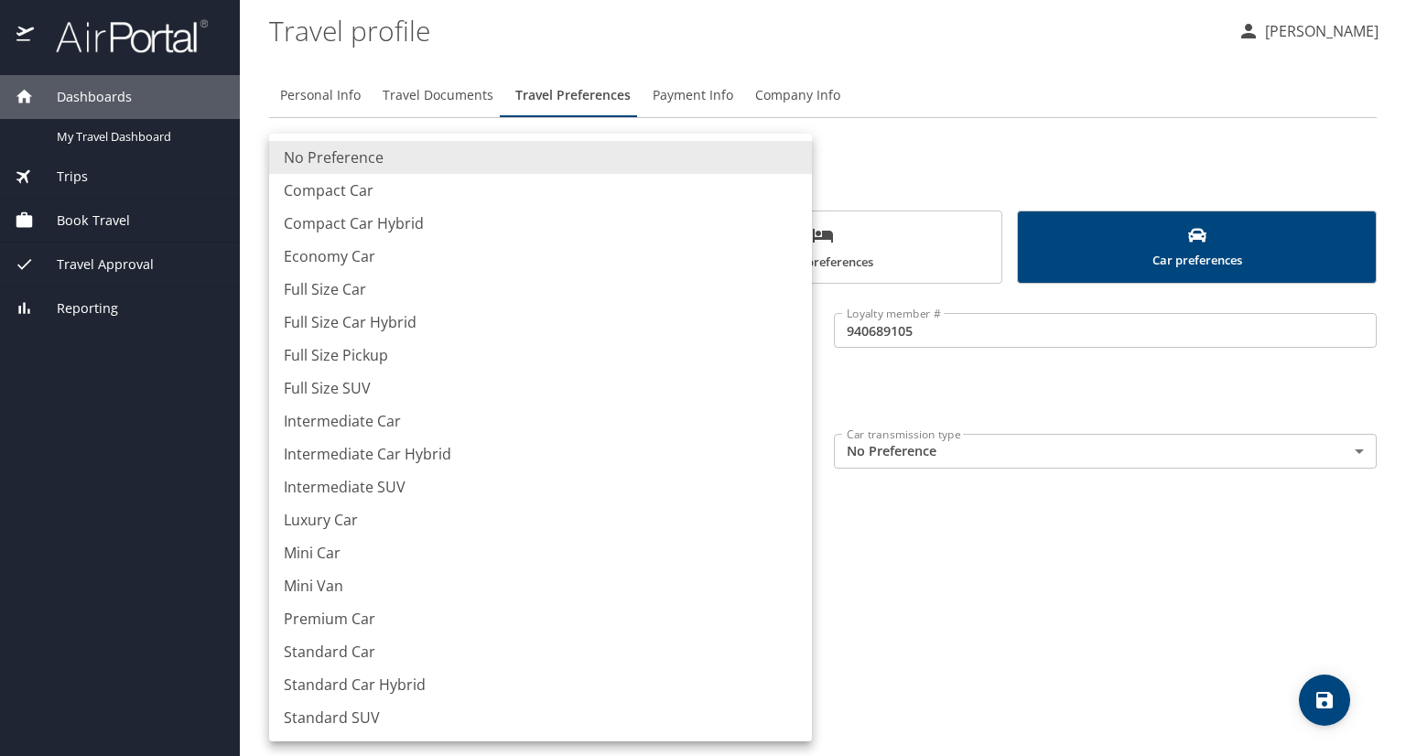
click at [977, 399] on div at bounding box center [703, 378] width 1406 height 756
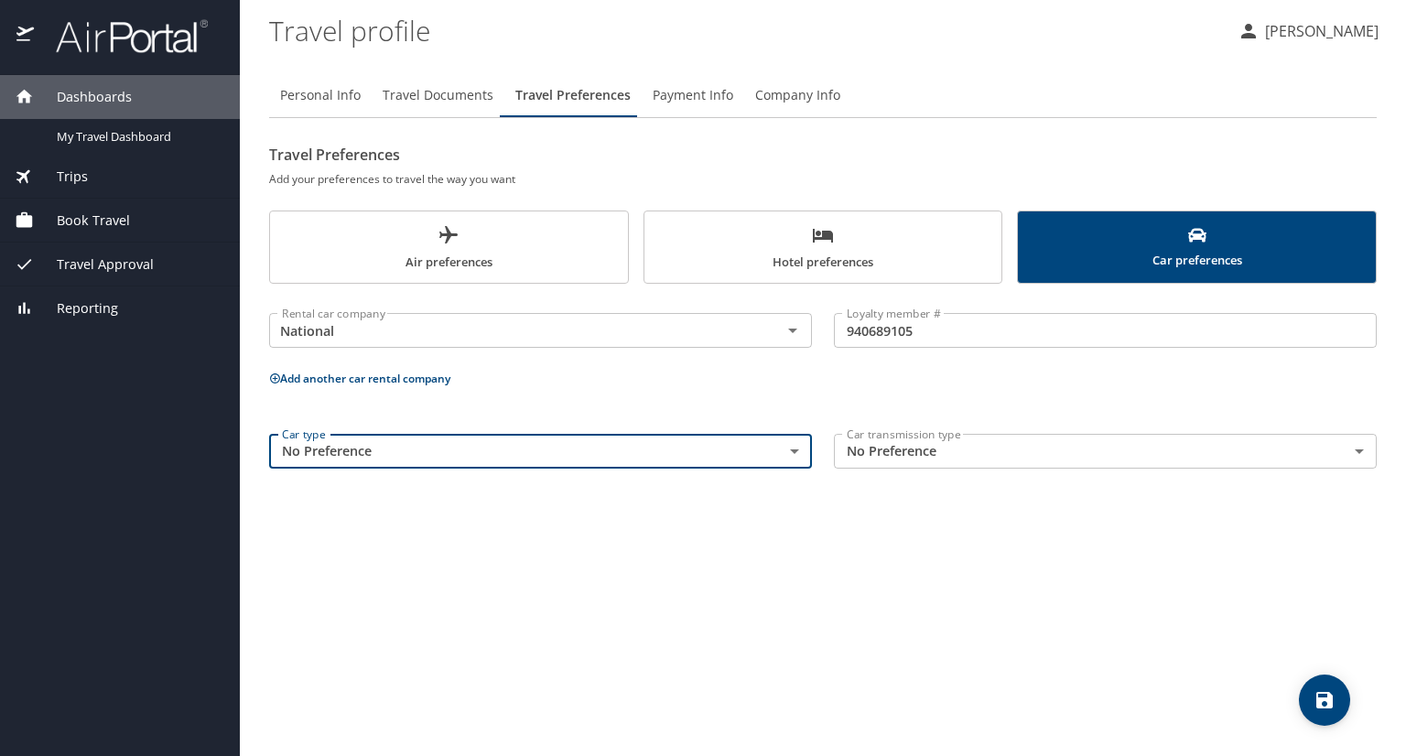
click at [699, 108] on button "Payment Info" at bounding box center [693, 95] width 103 height 44
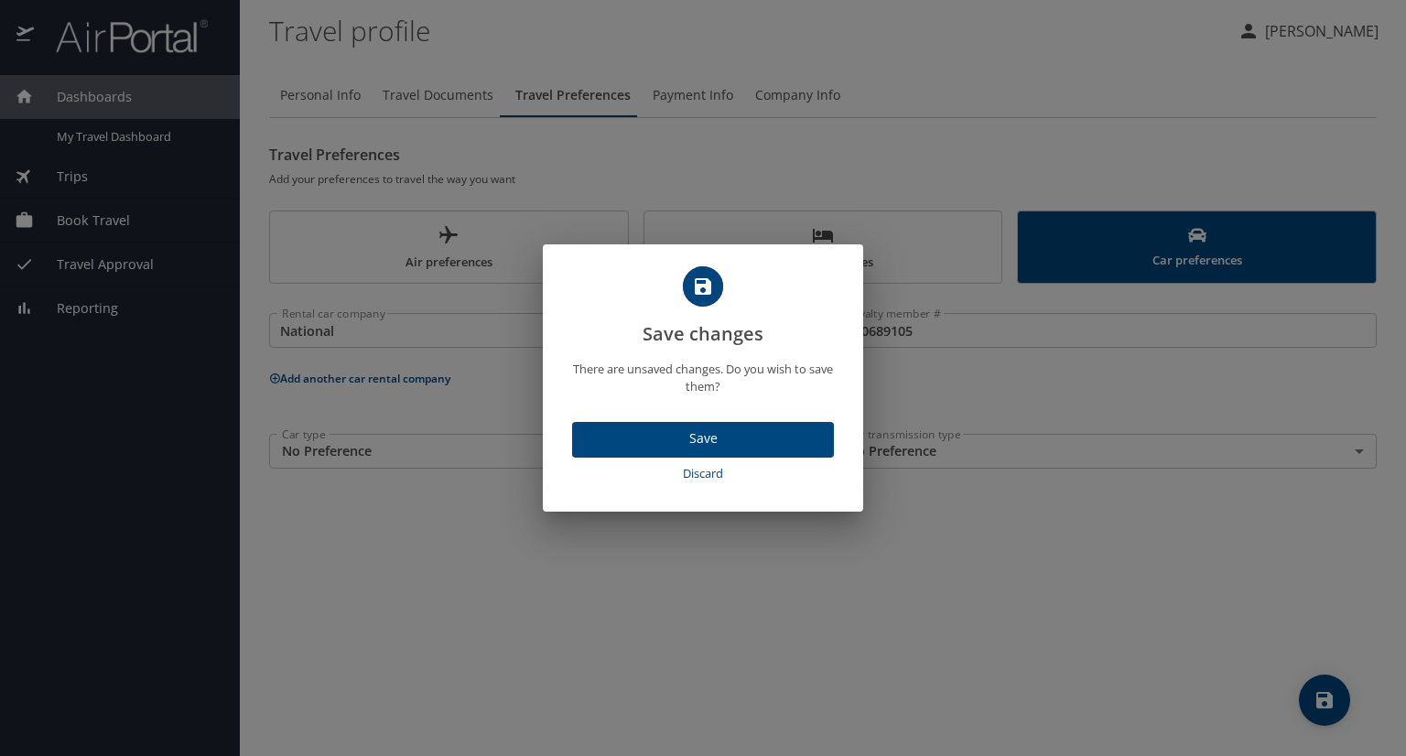
click at [694, 432] on span "Save" at bounding box center [703, 438] width 232 height 23
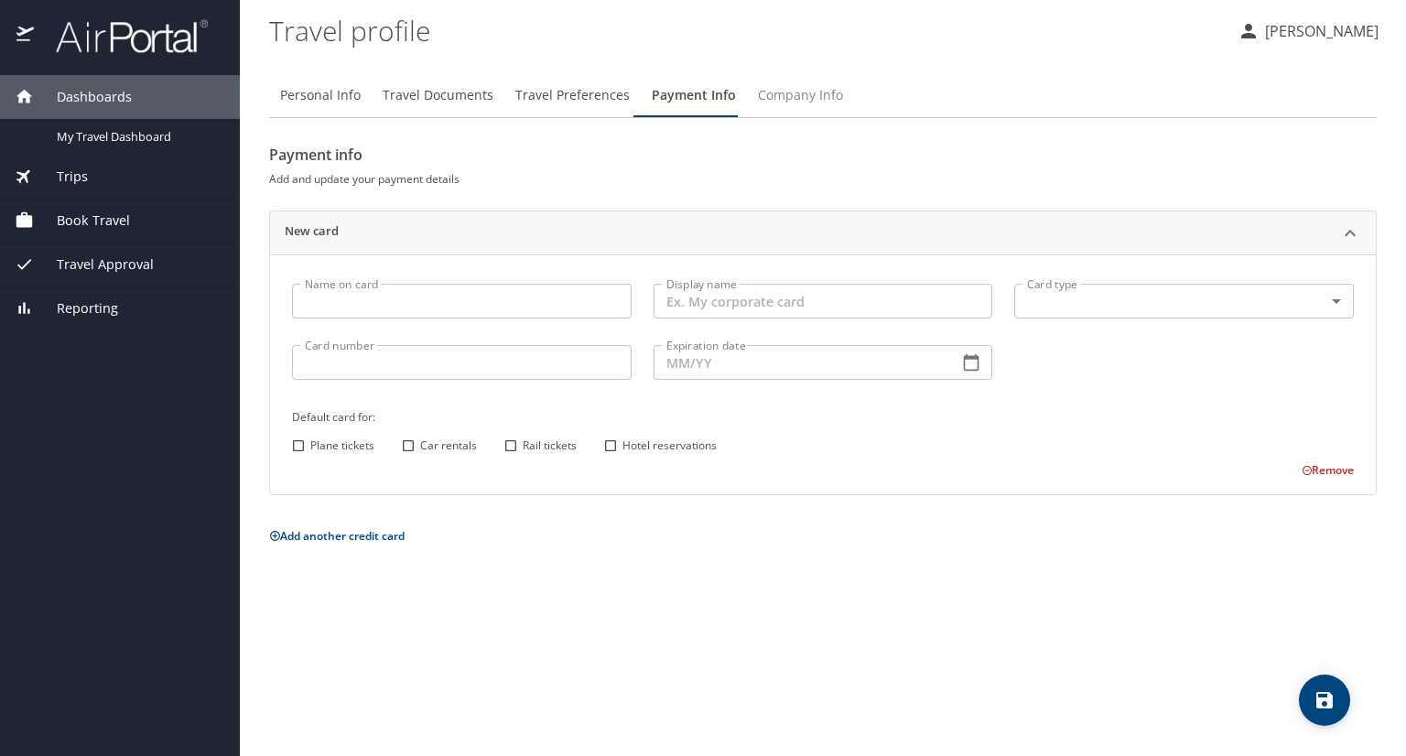
click at [793, 92] on span "Company Info" at bounding box center [800, 95] width 85 height 23
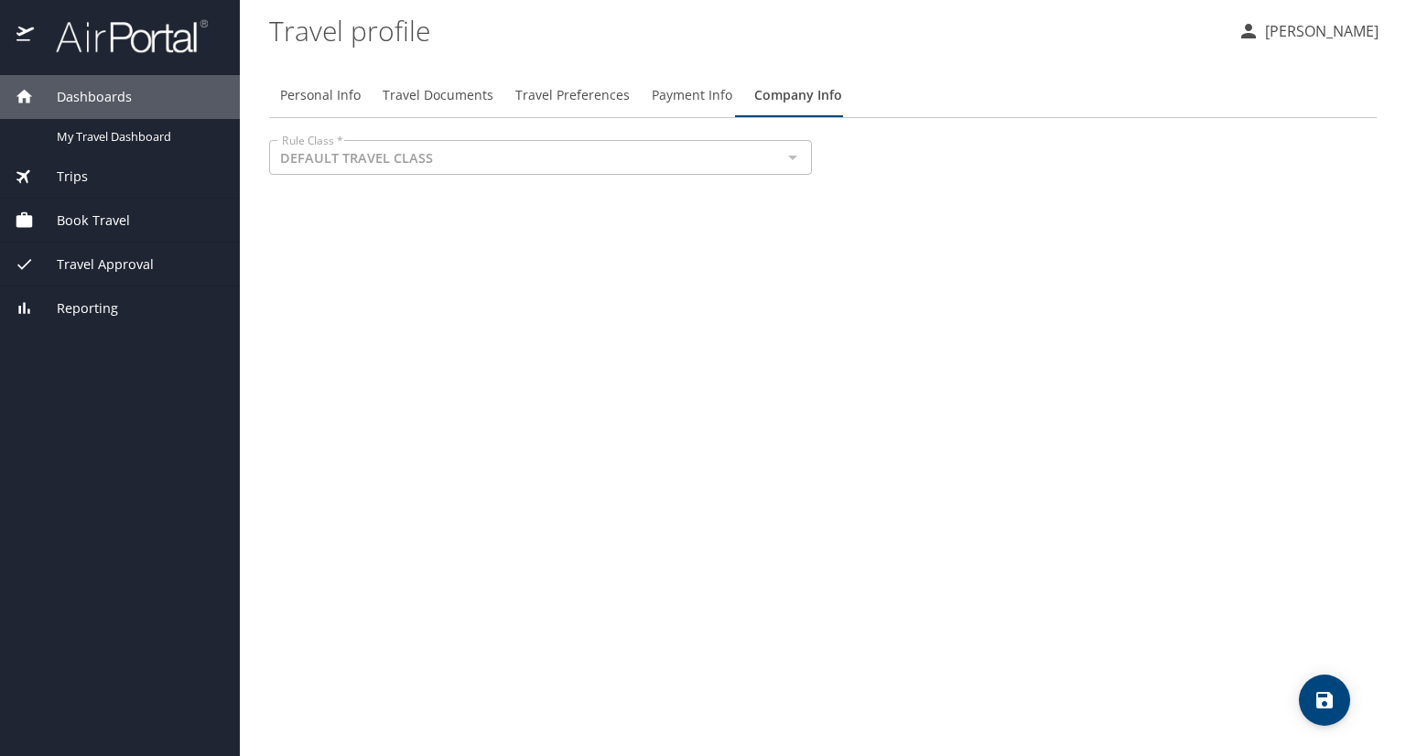
click at [787, 160] on div at bounding box center [792, 158] width 24 height 26
click at [699, 103] on span "Payment Info" at bounding box center [692, 95] width 81 height 23
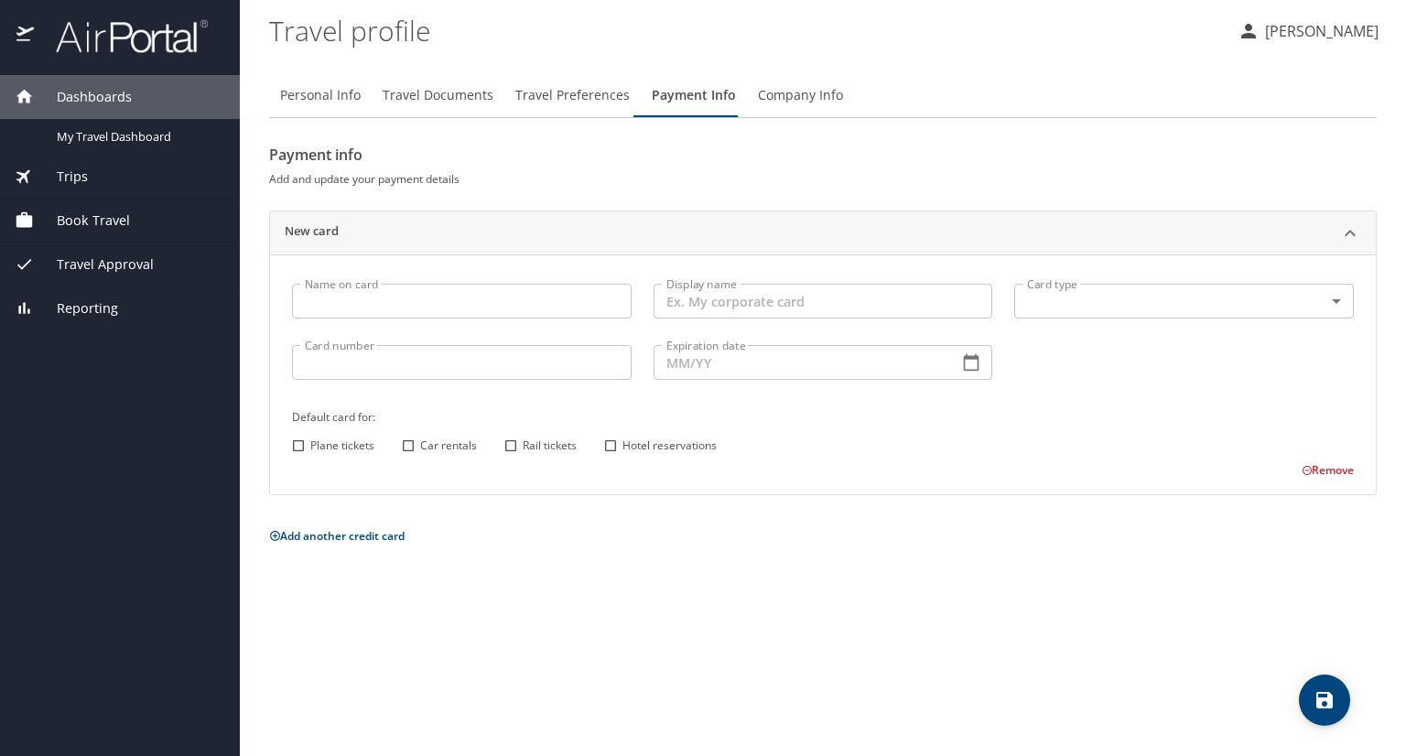
click at [469, 292] on input "Name on card" at bounding box center [462, 301] width 340 height 35
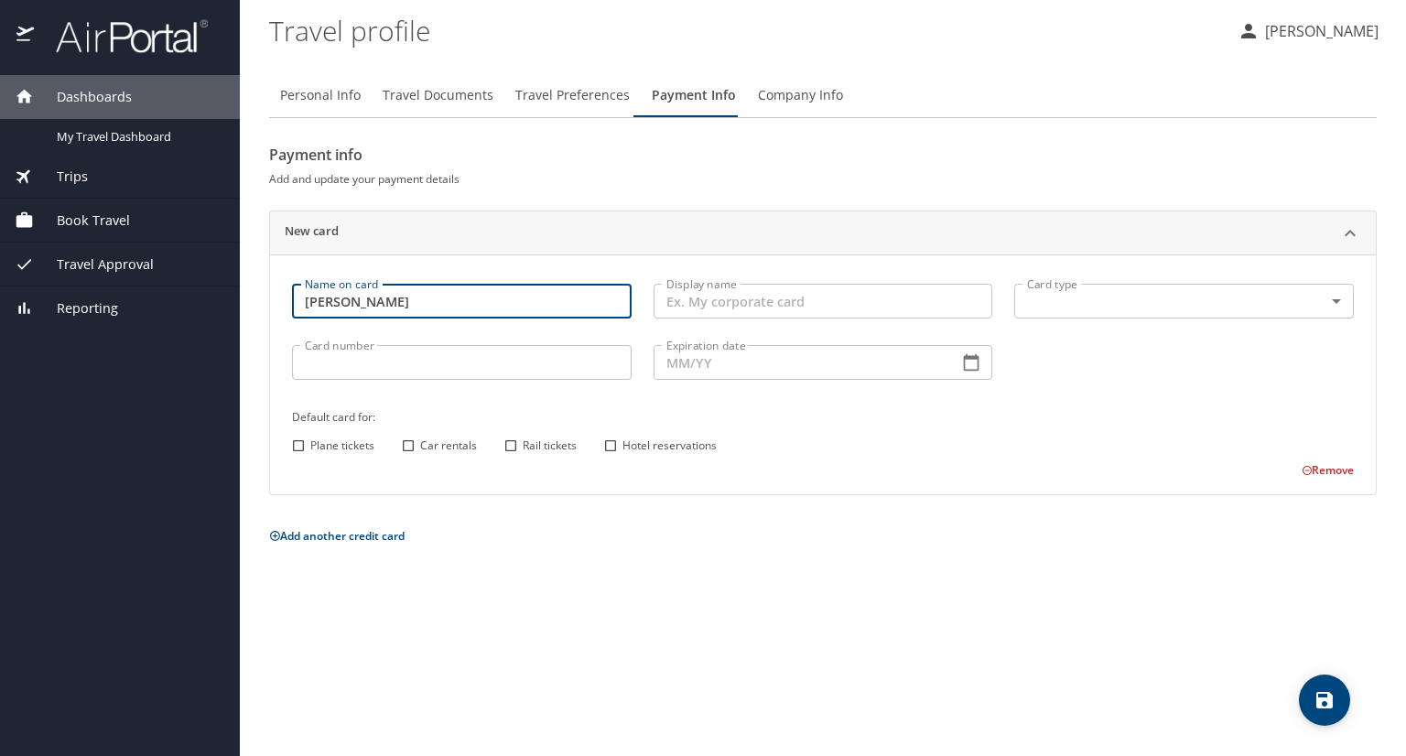
type input "[PERSON_NAME]"
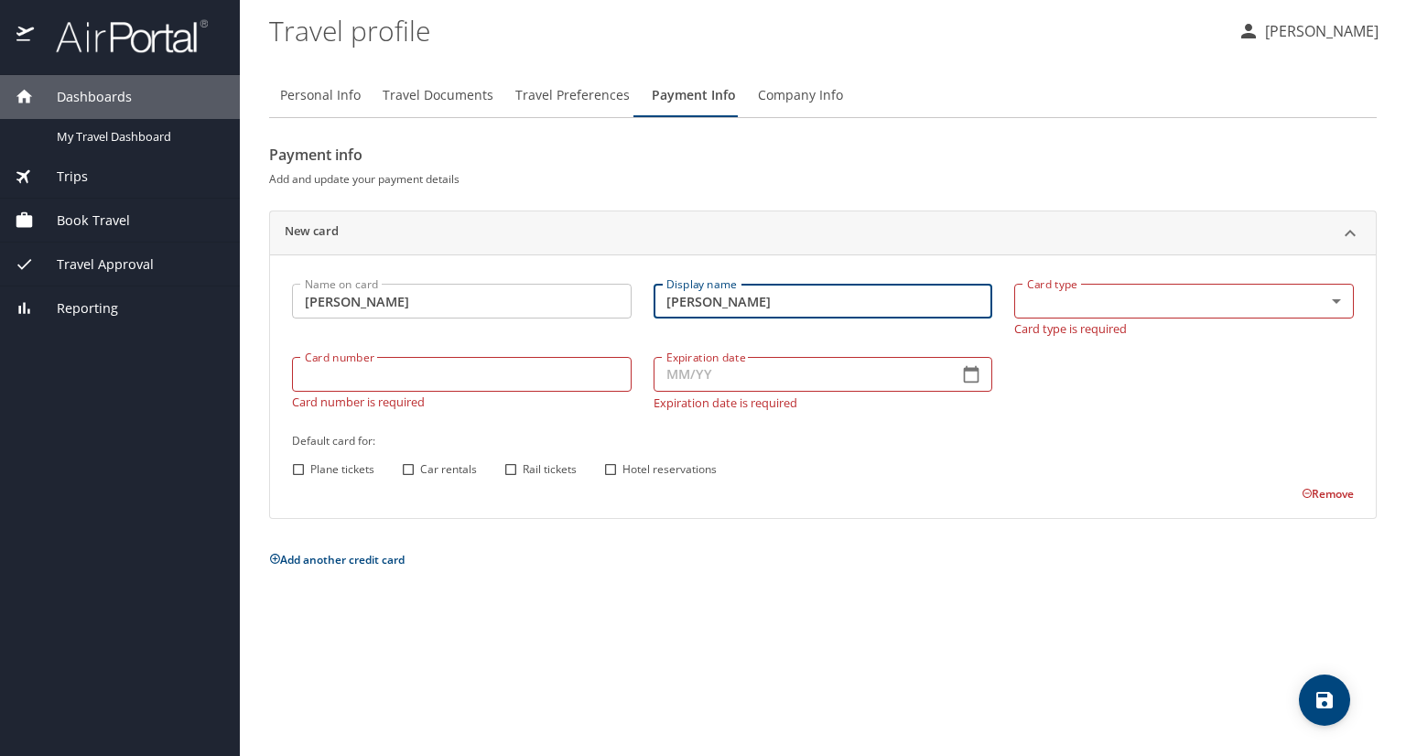
type input "[PERSON_NAME]"
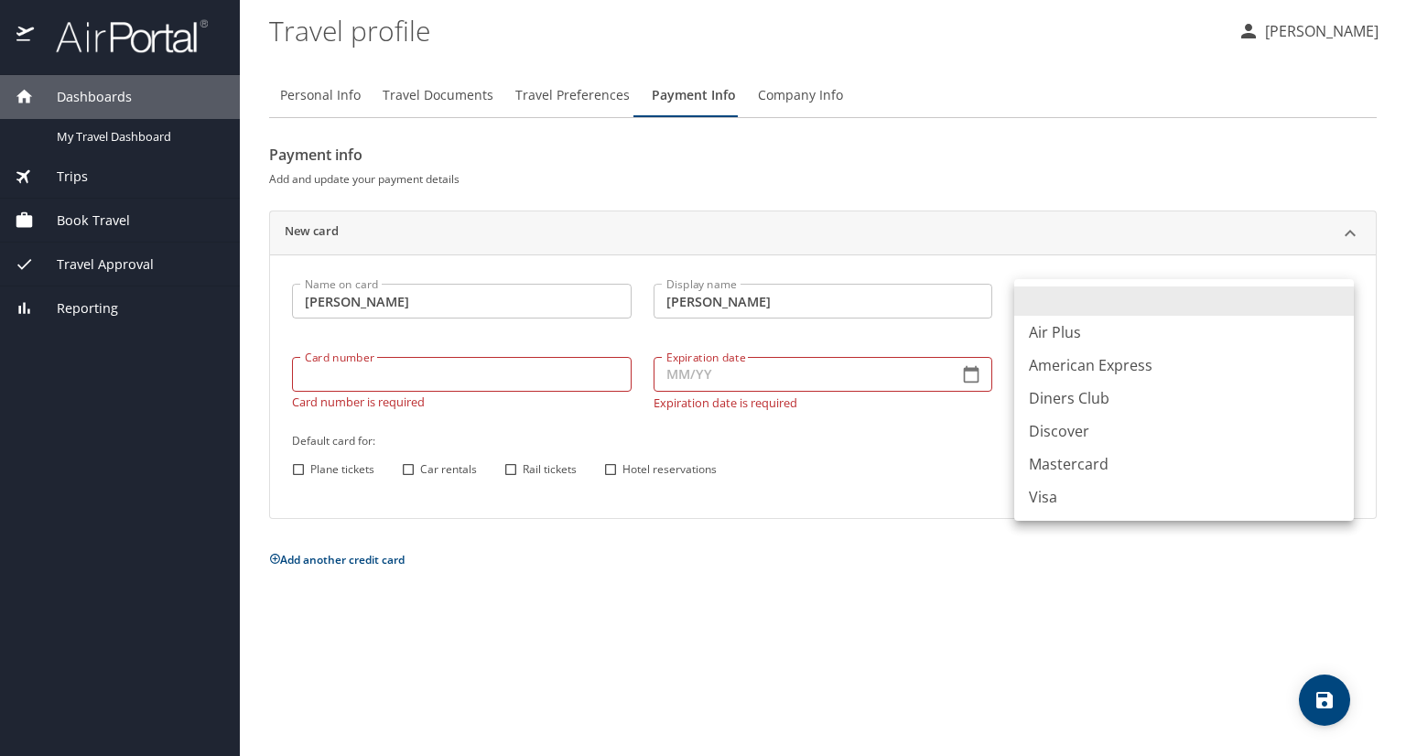
click at [1117, 305] on body "Dashboards My Travel Dashboard Trips Current / Future Trips Past Trips Trips Mi…" at bounding box center [703, 378] width 1406 height 756
click at [1074, 495] on li "Visa" at bounding box center [1184, 496] width 340 height 33
type input "VI"
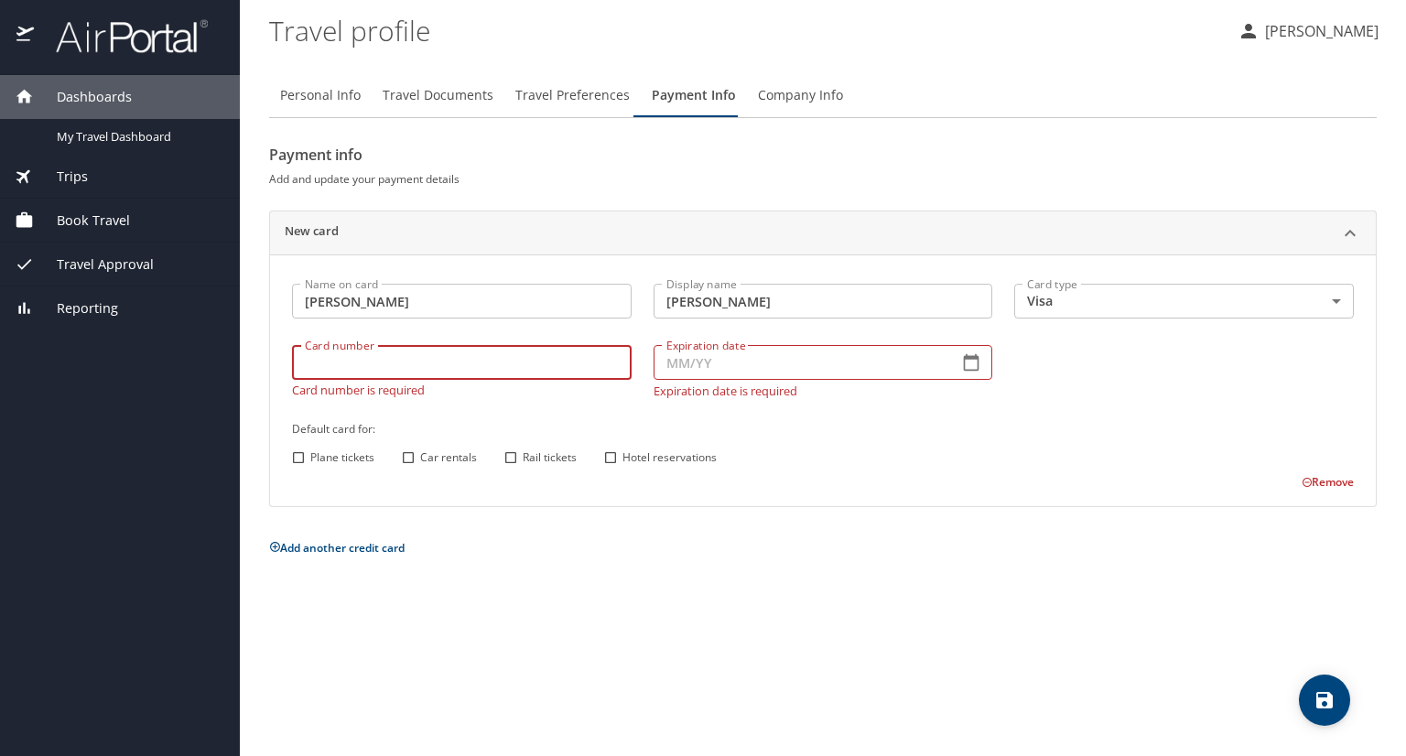
click at [530, 375] on input "Card number" at bounding box center [462, 362] width 340 height 35
type input "[CREDIT_CARD_NUMBER]"
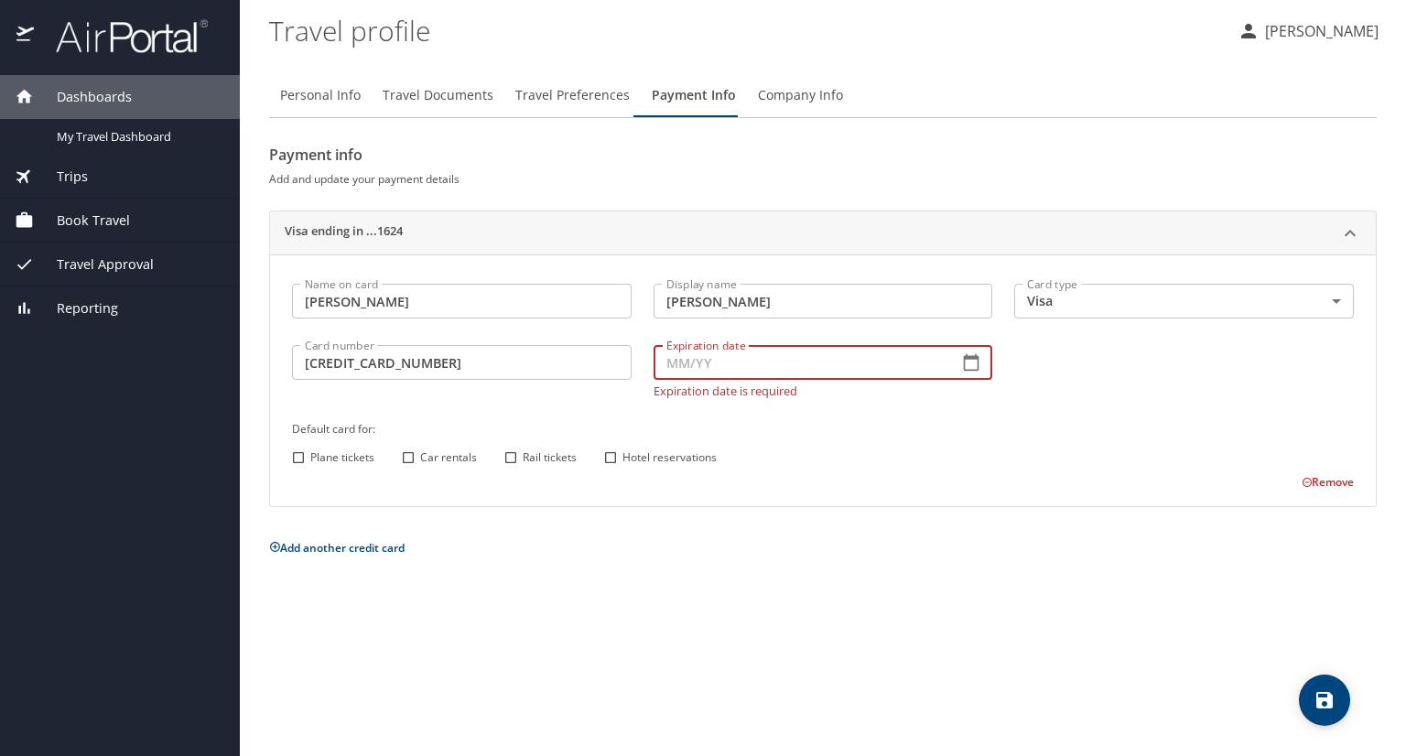
click at [695, 370] on input "Expiration date" at bounding box center [798, 362] width 291 height 35
type input "10/29"
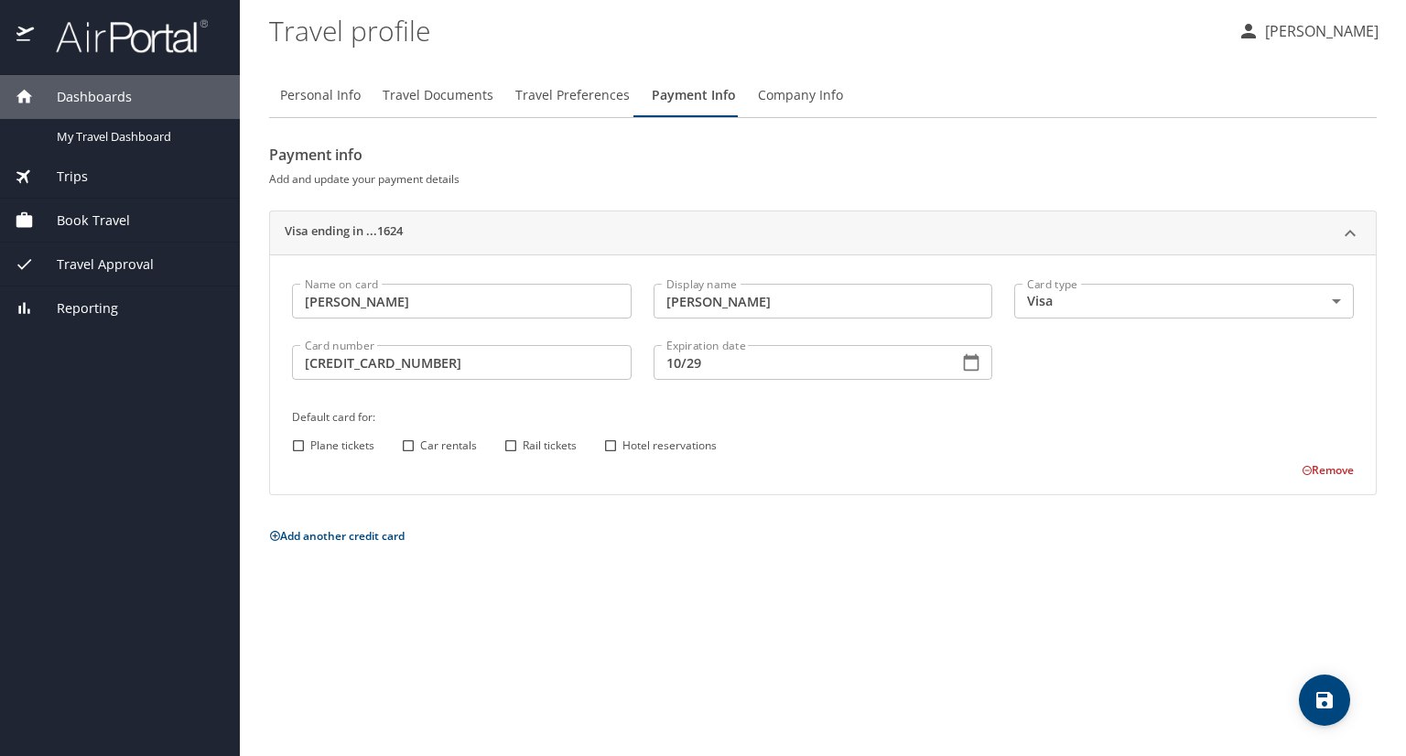
click at [413, 463] on div "Name on card [PERSON_NAME] Name on card Display name [PERSON_NAME] Display name…" at bounding box center [823, 376] width 1084 height 207
click at [409, 449] on input "Car rentals" at bounding box center [408, 446] width 24 height 24
checkbox input "true"
click at [303, 442] on input "Plane tickets" at bounding box center [298, 446] width 24 height 24
checkbox input "true"
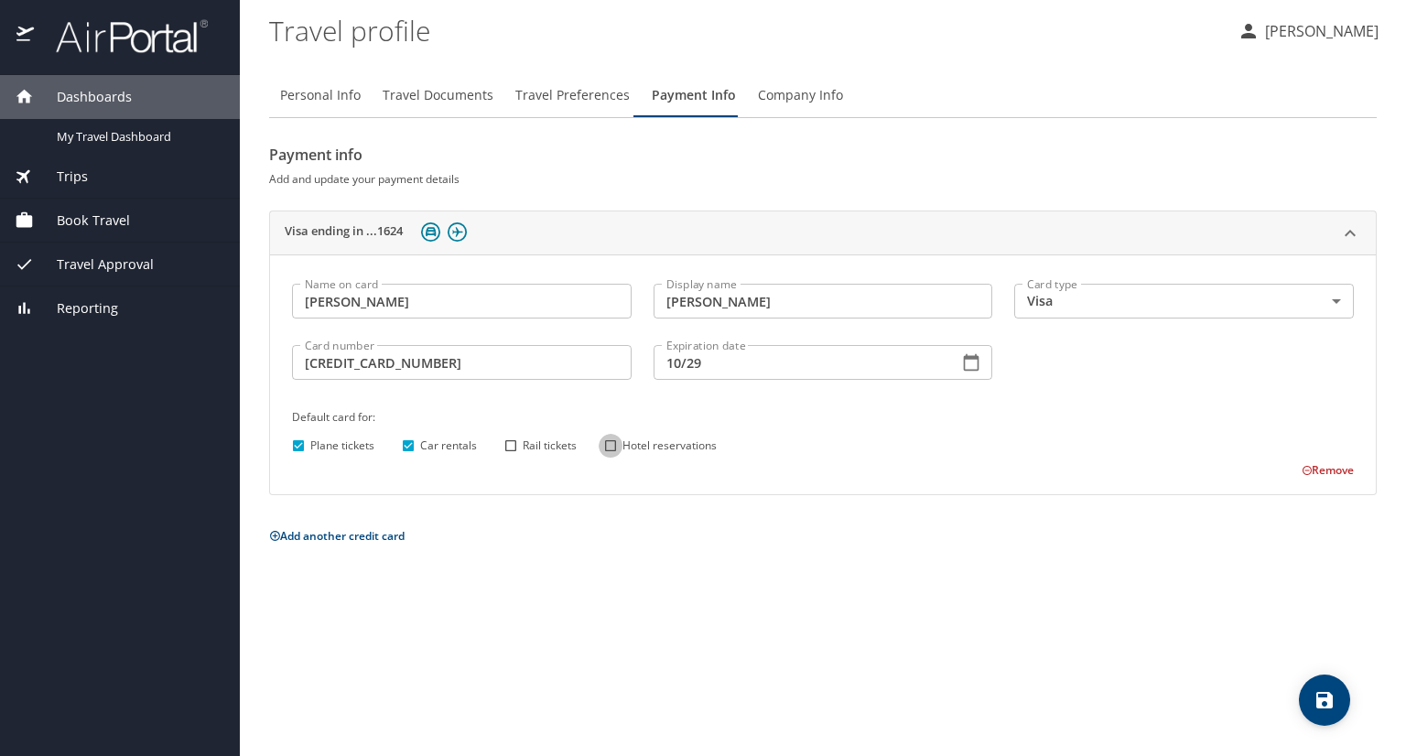
click at [604, 448] on input "Hotel reservations" at bounding box center [611, 446] width 24 height 24
checkbox input "true"
click at [1322, 705] on icon "save" at bounding box center [1324, 700] width 16 height 16
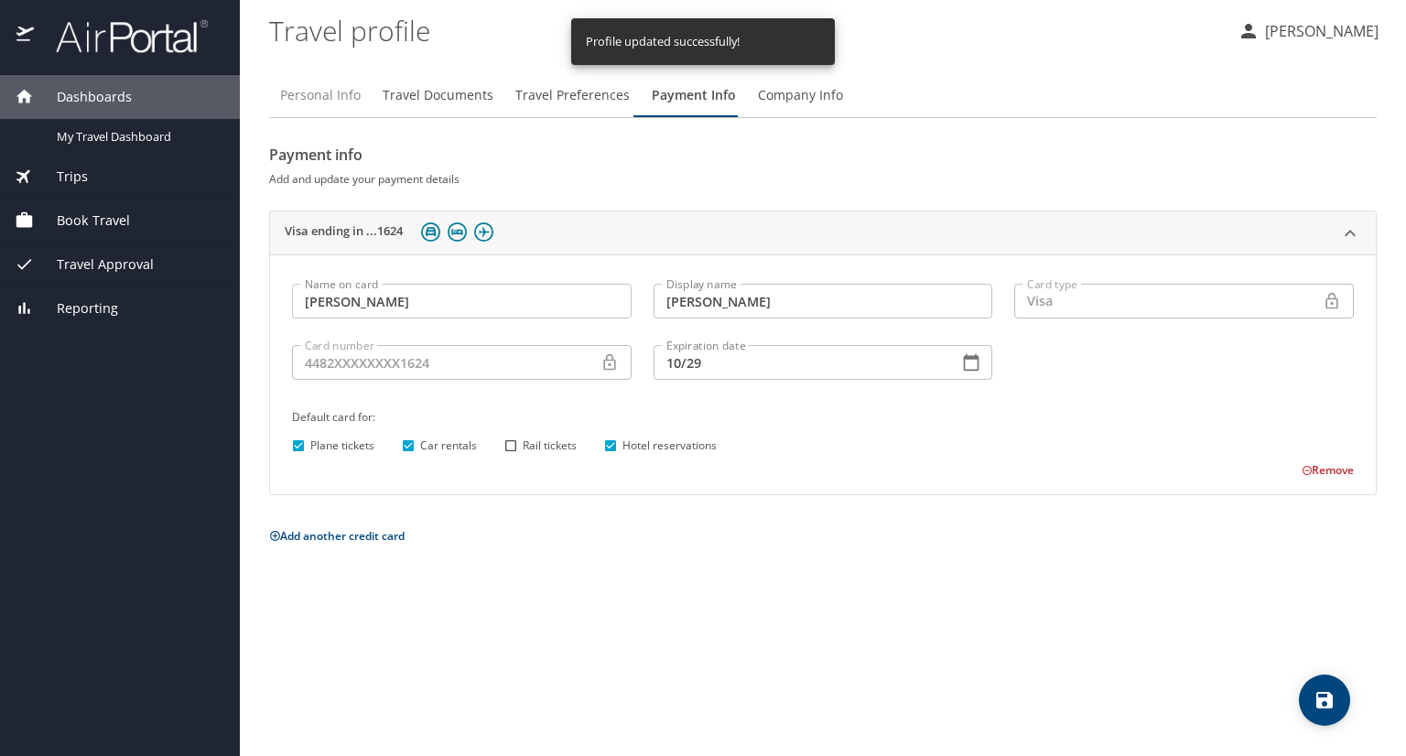
click at [343, 93] on span "Personal Info" at bounding box center [320, 95] width 81 height 23
select select "US"
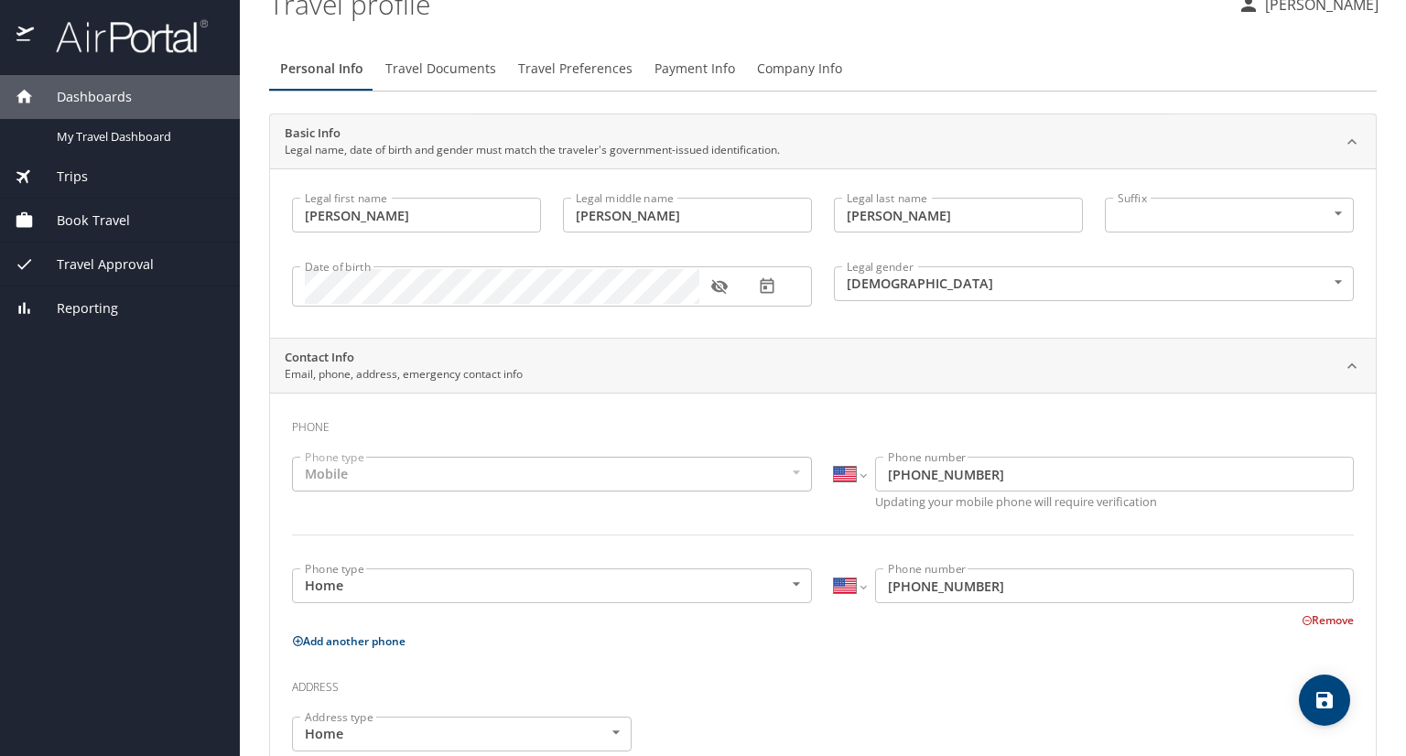
scroll to position [0, 0]
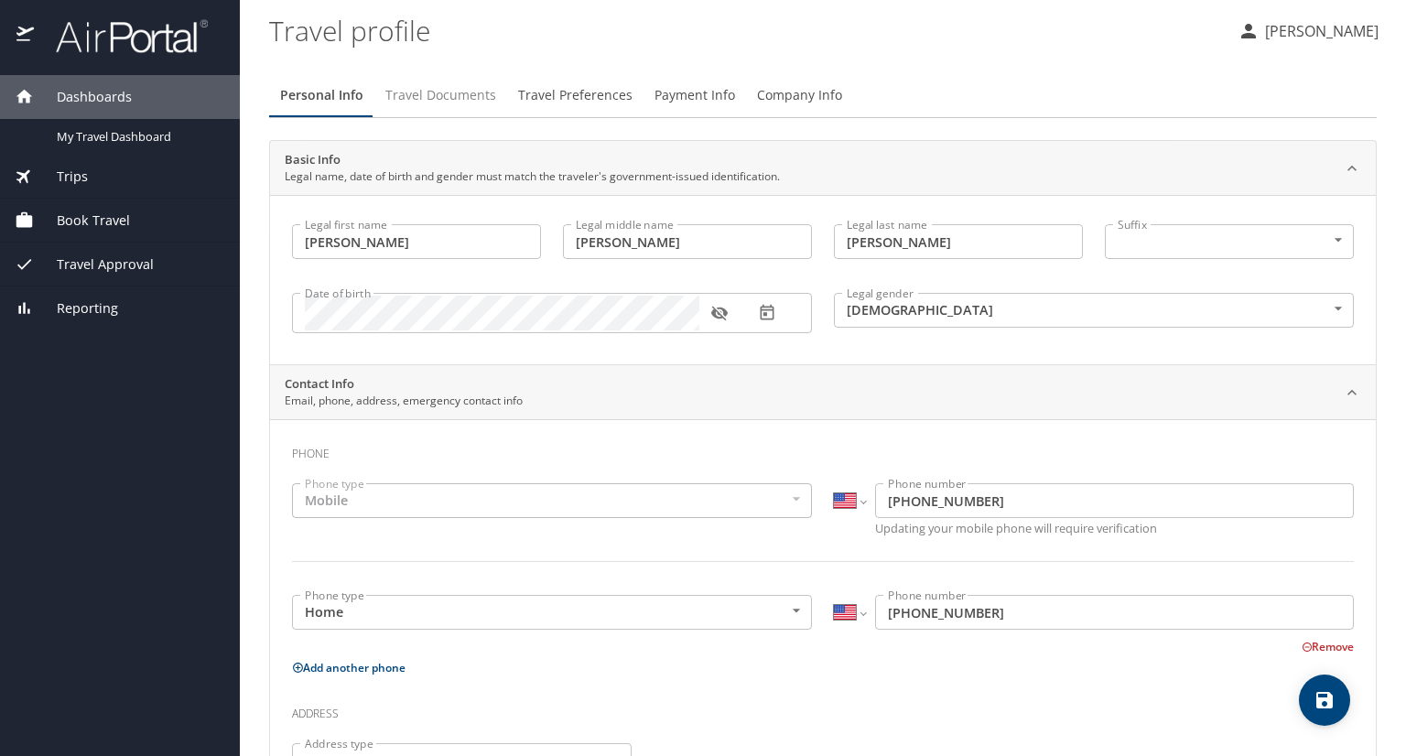
click at [448, 102] on span "Travel Documents" at bounding box center [440, 95] width 111 height 23
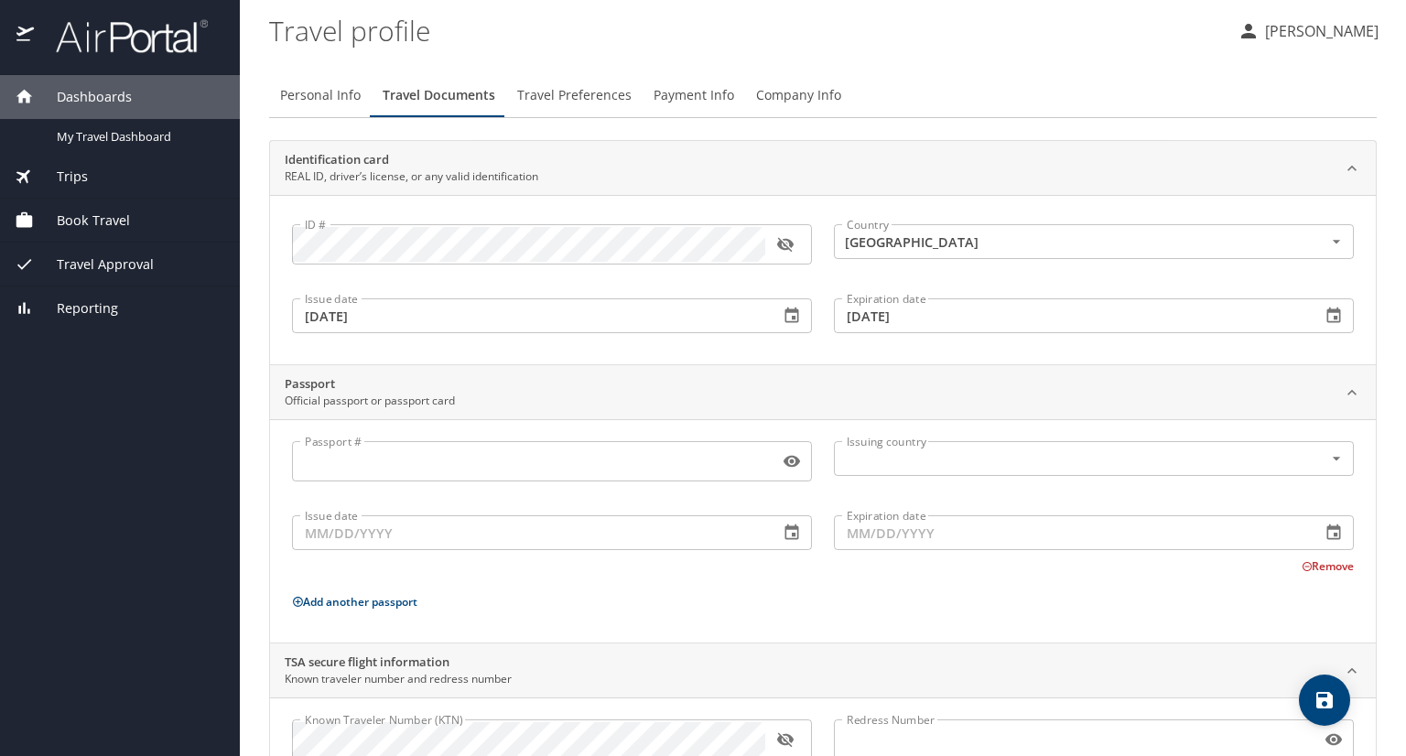
click at [562, 92] on span "Travel Preferences" at bounding box center [574, 95] width 114 height 23
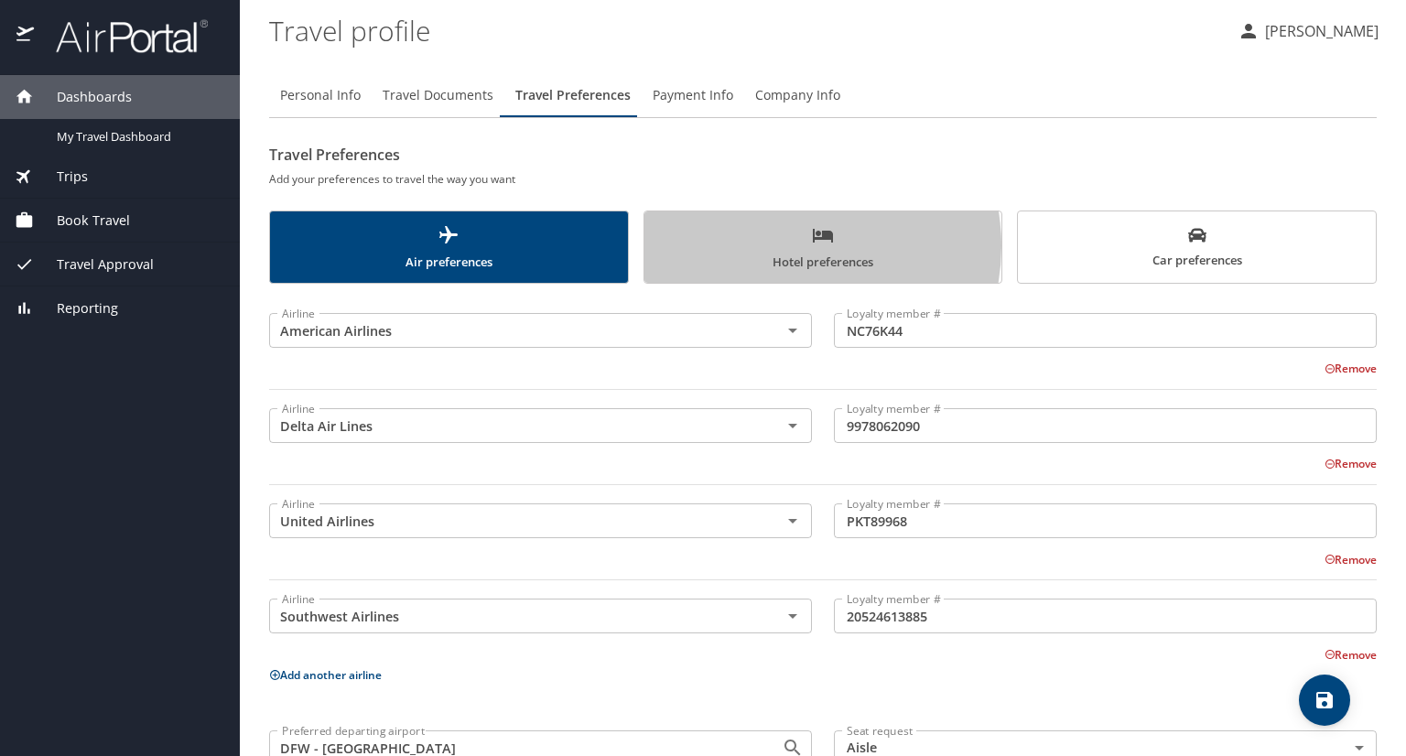
click at [772, 246] on span "Hotel preferences" at bounding box center [823, 248] width 336 height 49
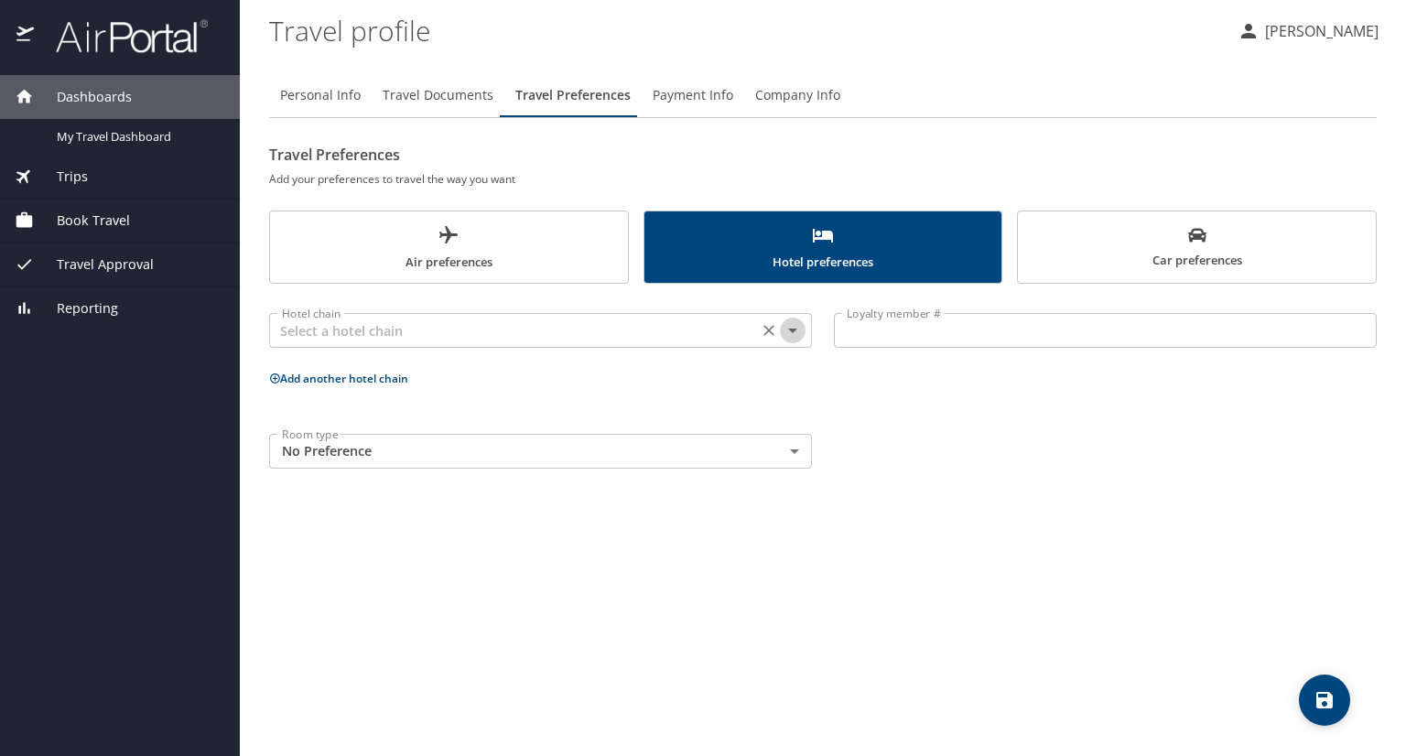
click at [794, 331] on icon "Open" at bounding box center [793, 330] width 22 height 22
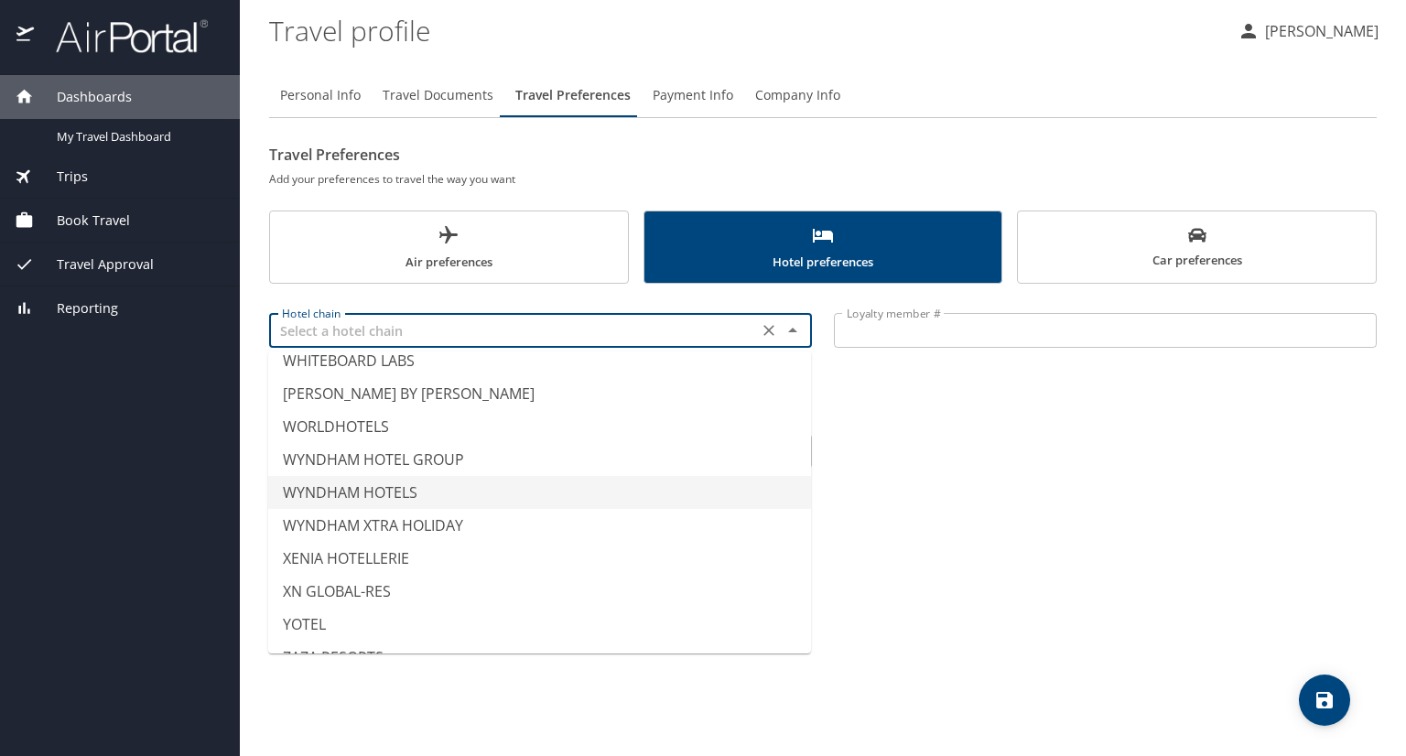
scroll to position [11379, 0]
click at [398, 488] on li "WYNDHAM HOTELS" at bounding box center [539, 495] width 543 height 33
type input "WYNDHAM HOTELS"
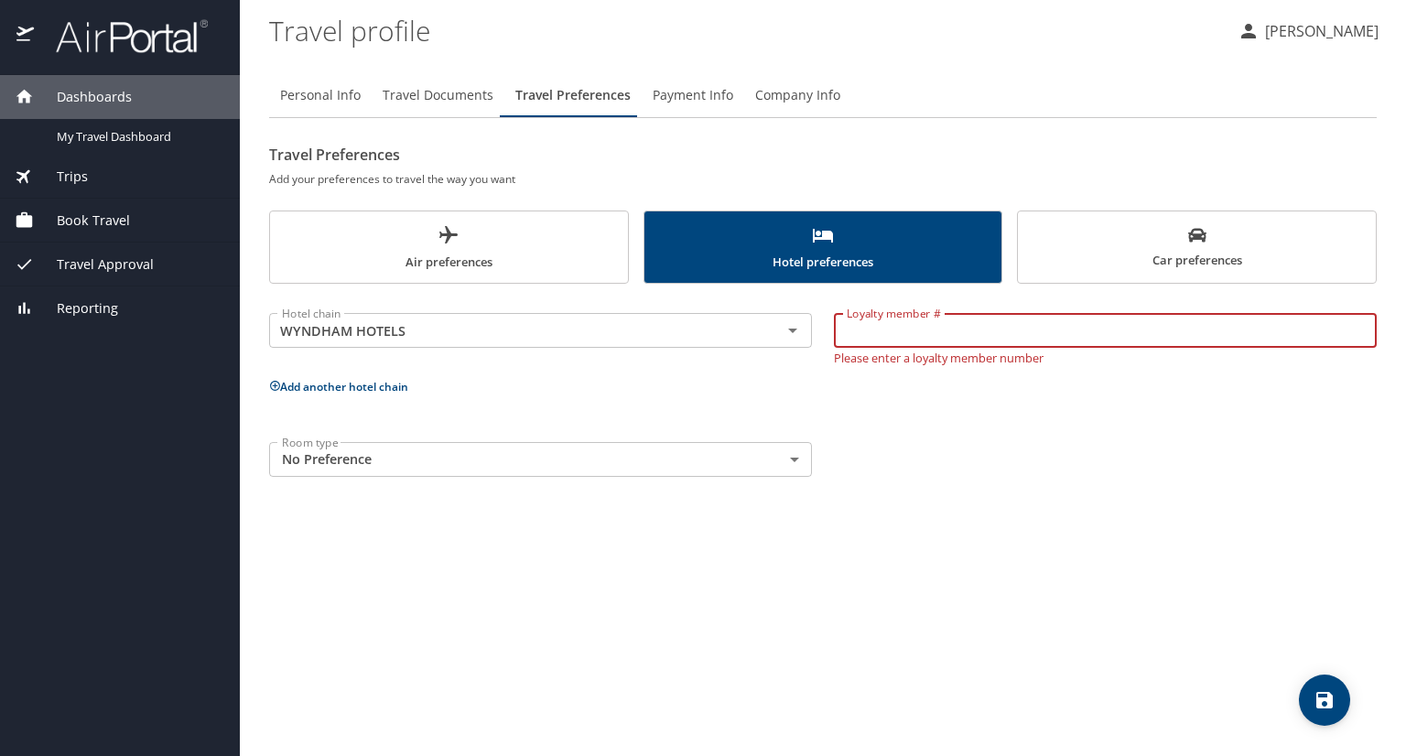
click at [908, 338] on input "Loyalty member #" at bounding box center [1105, 330] width 543 height 35
type input "510274897K"
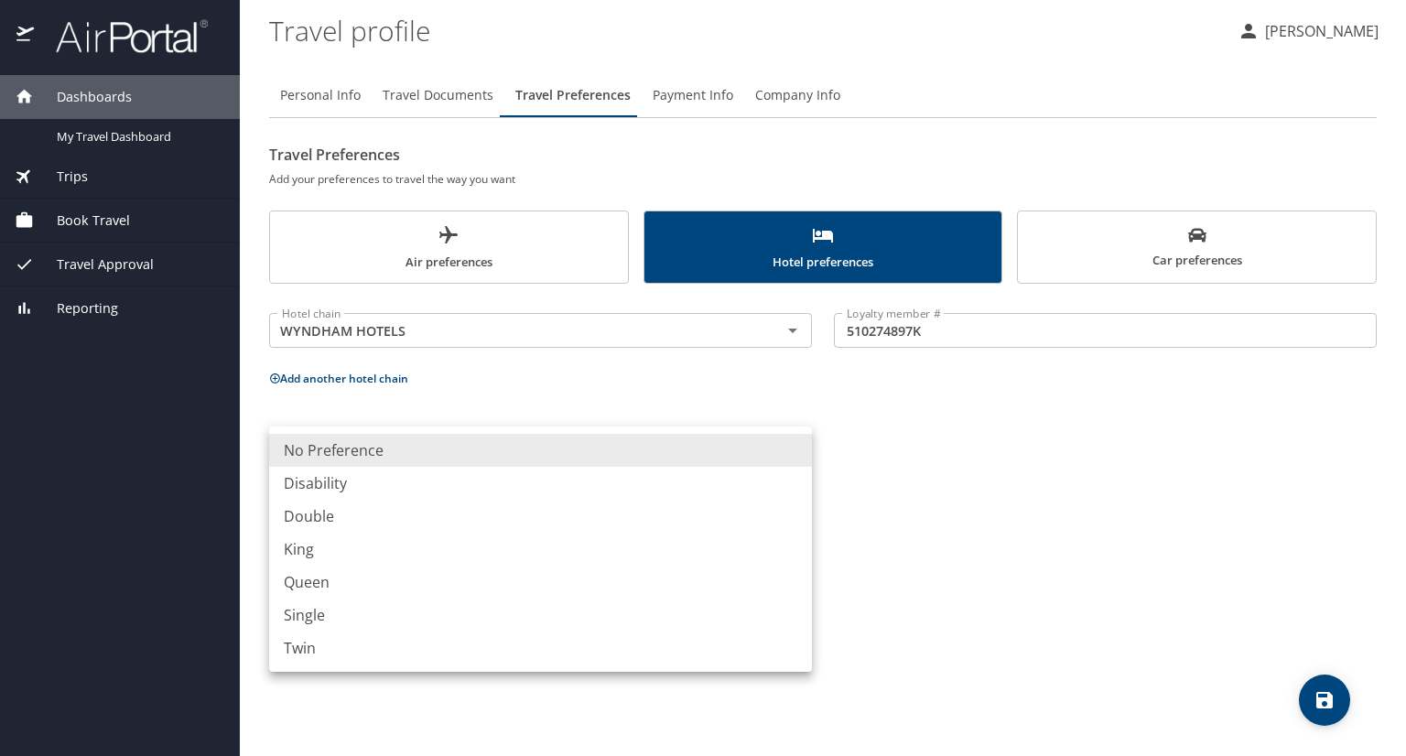
click at [637, 449] on body "Dashboards My Travel Dashboard Trips Current / Future Trips Past Trips Trips Mi…" at bounding box center [703, 378] width 1406 height 756
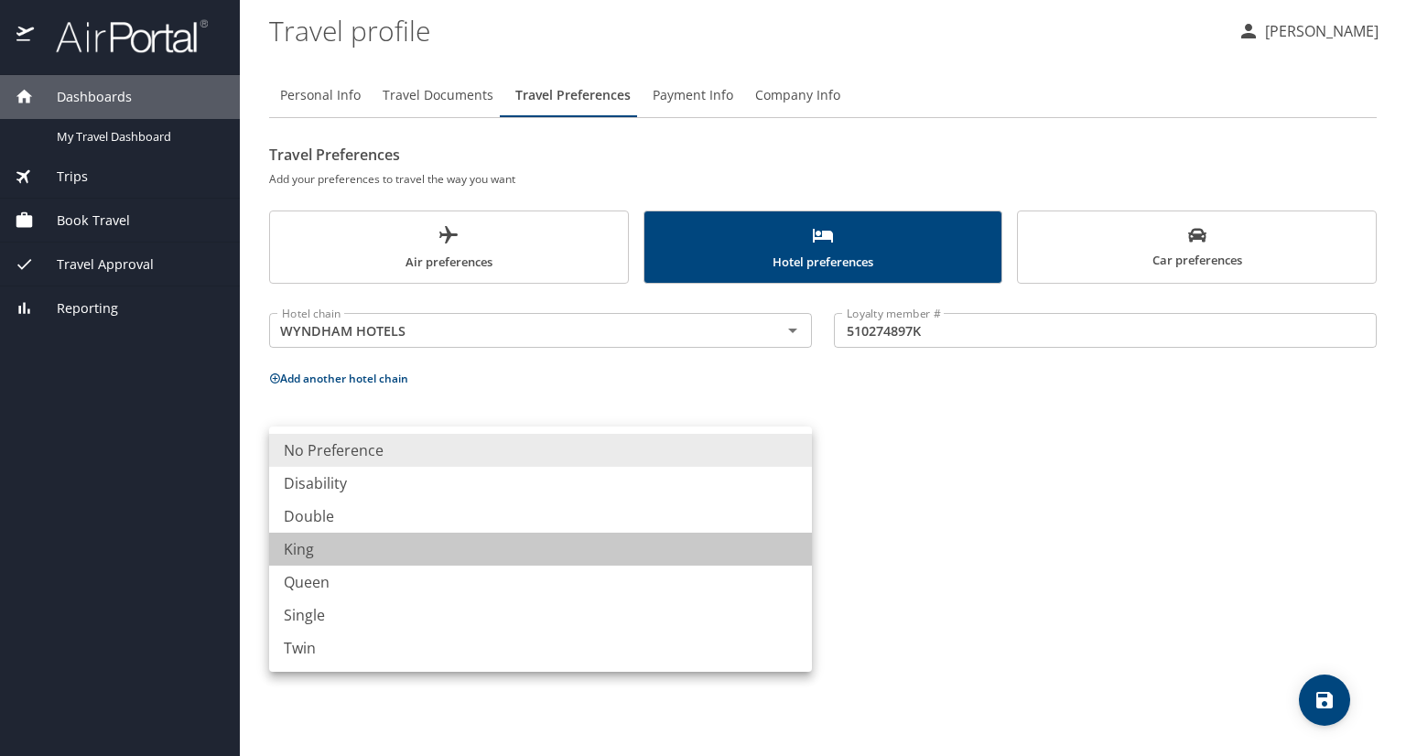
click at [543, 543] on li "King" at bounding box center [540, 549] width 543 height 33
type input "King"
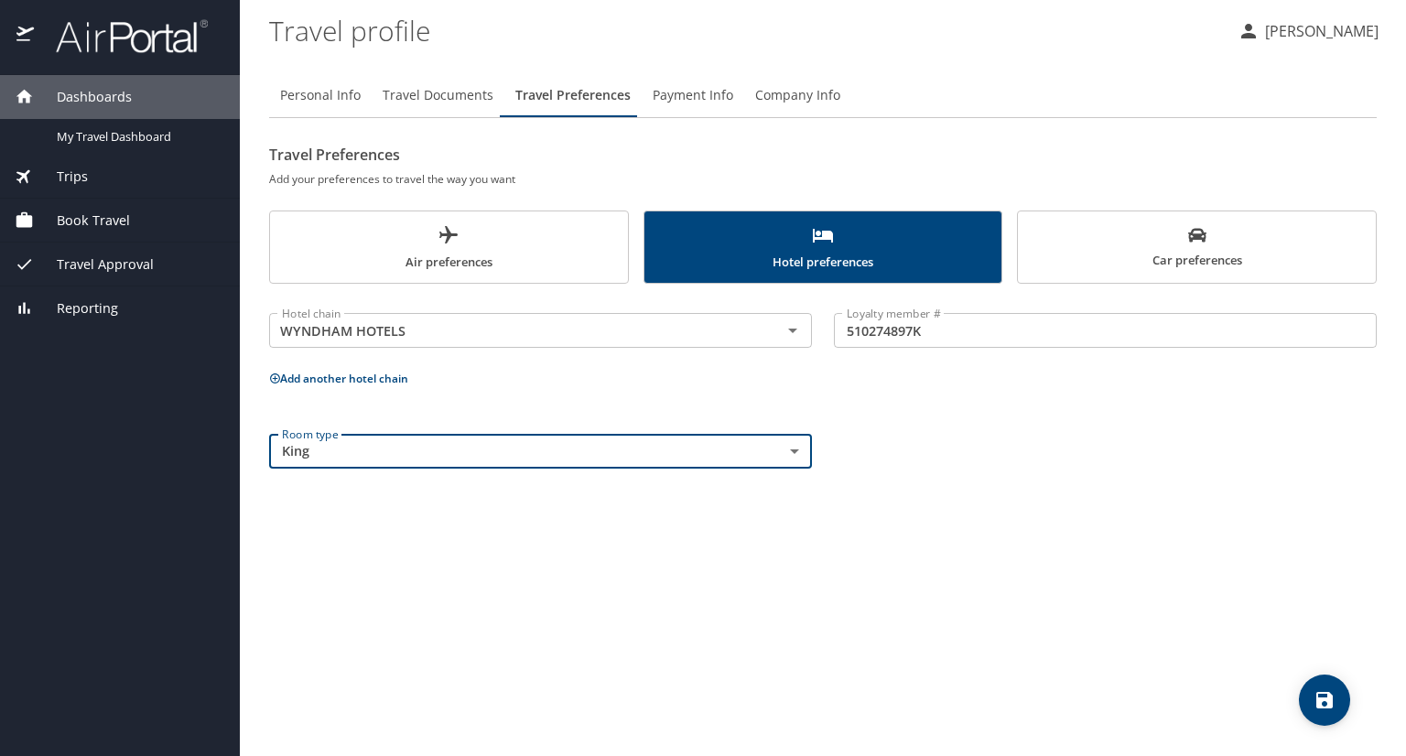
click at [1318, 702] on icon "save" at bounding box center [1324, 700] width 16 height 16
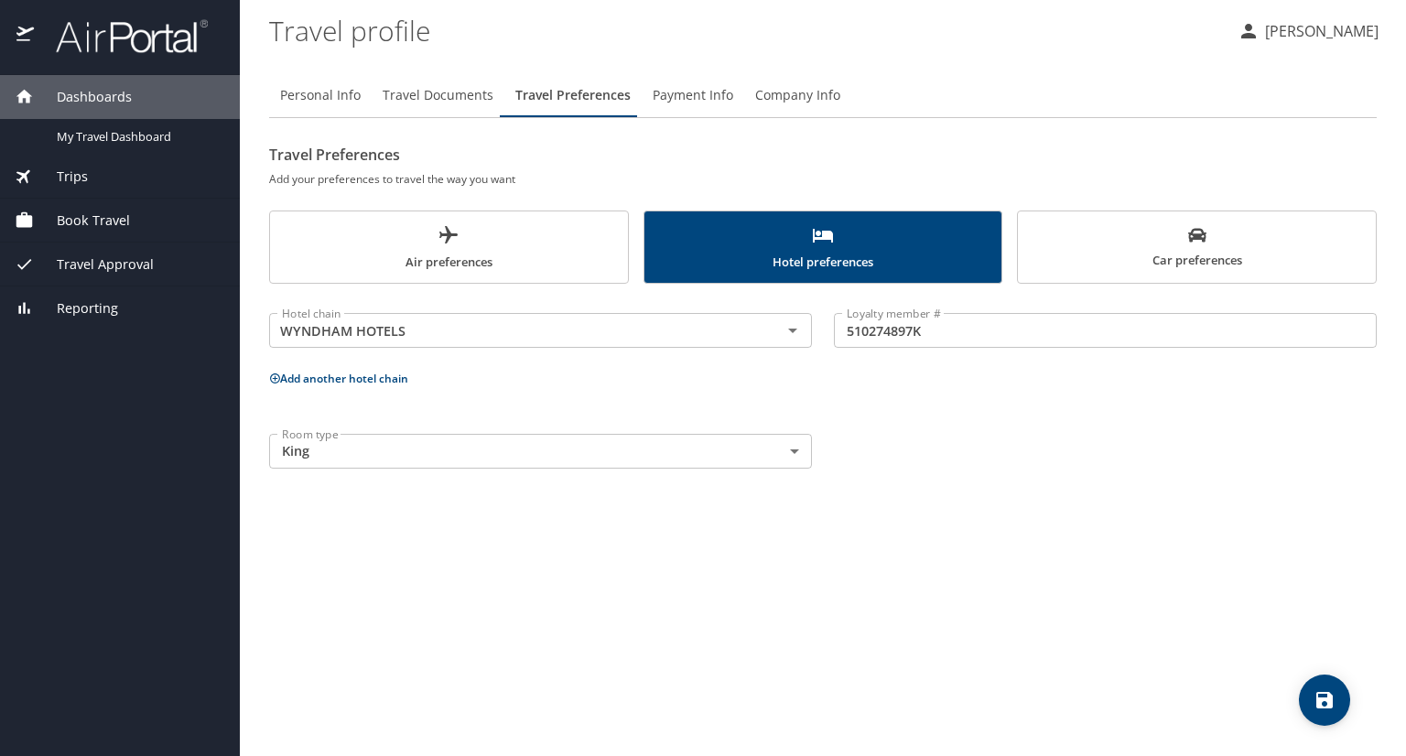
click at [403, 379] on button "Add another hotel chain" at bounding box center [338, 379] width 139 height 16
click at [417, 460] on div "Hotel chain" at bounding box center [540, 447] width 543 height 35
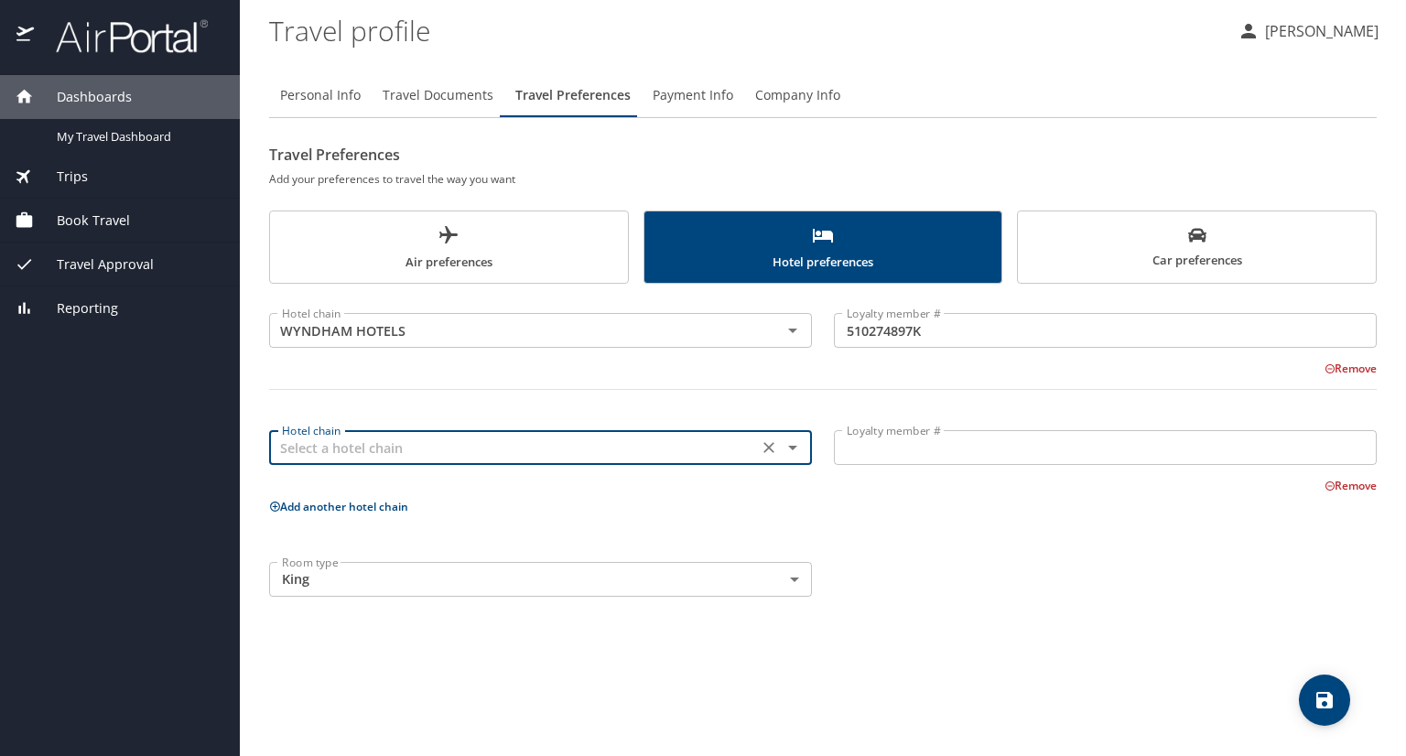
click at [800, 459] on div at bounding box center [780, 448] width 48 height 26
click at [797, 452] on icon "Open" at bounding box center [793, 448] width 22 height 22
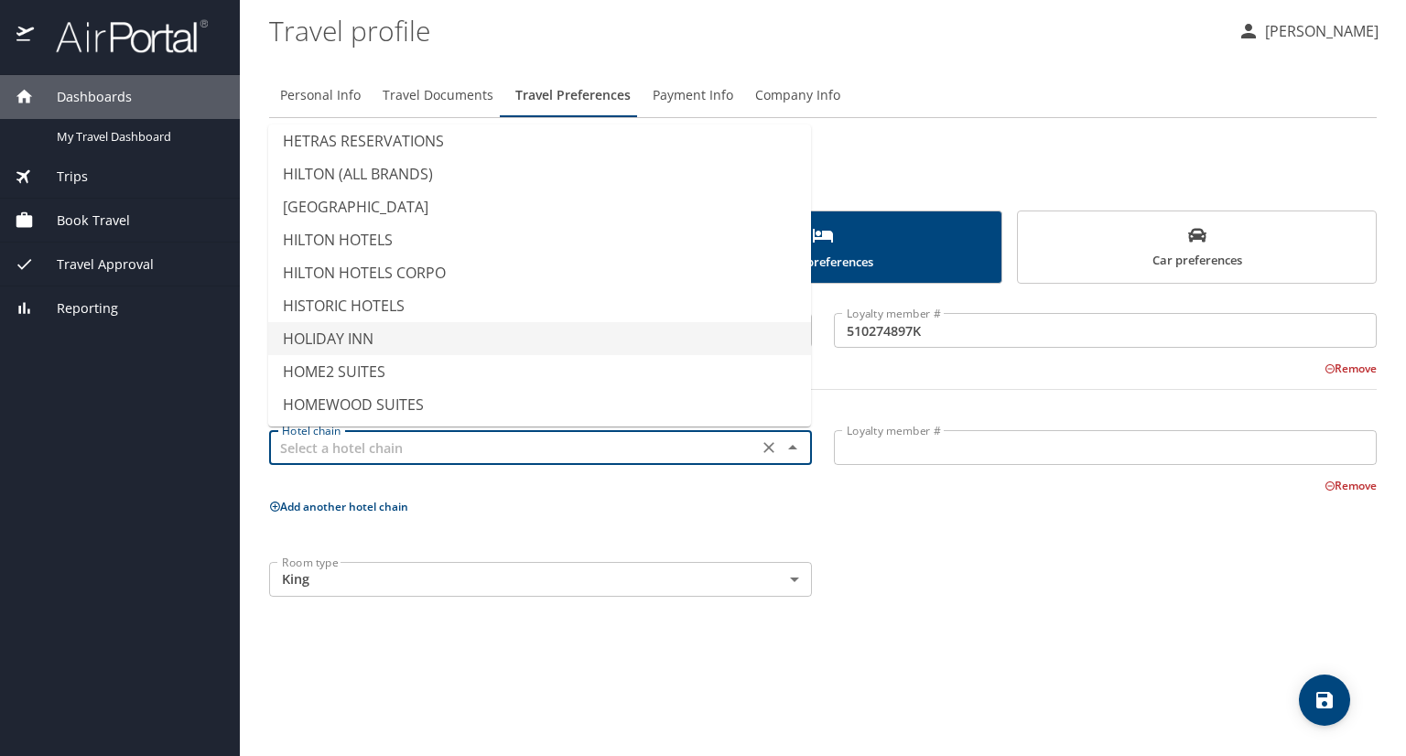
scroll to position [4025, 0]
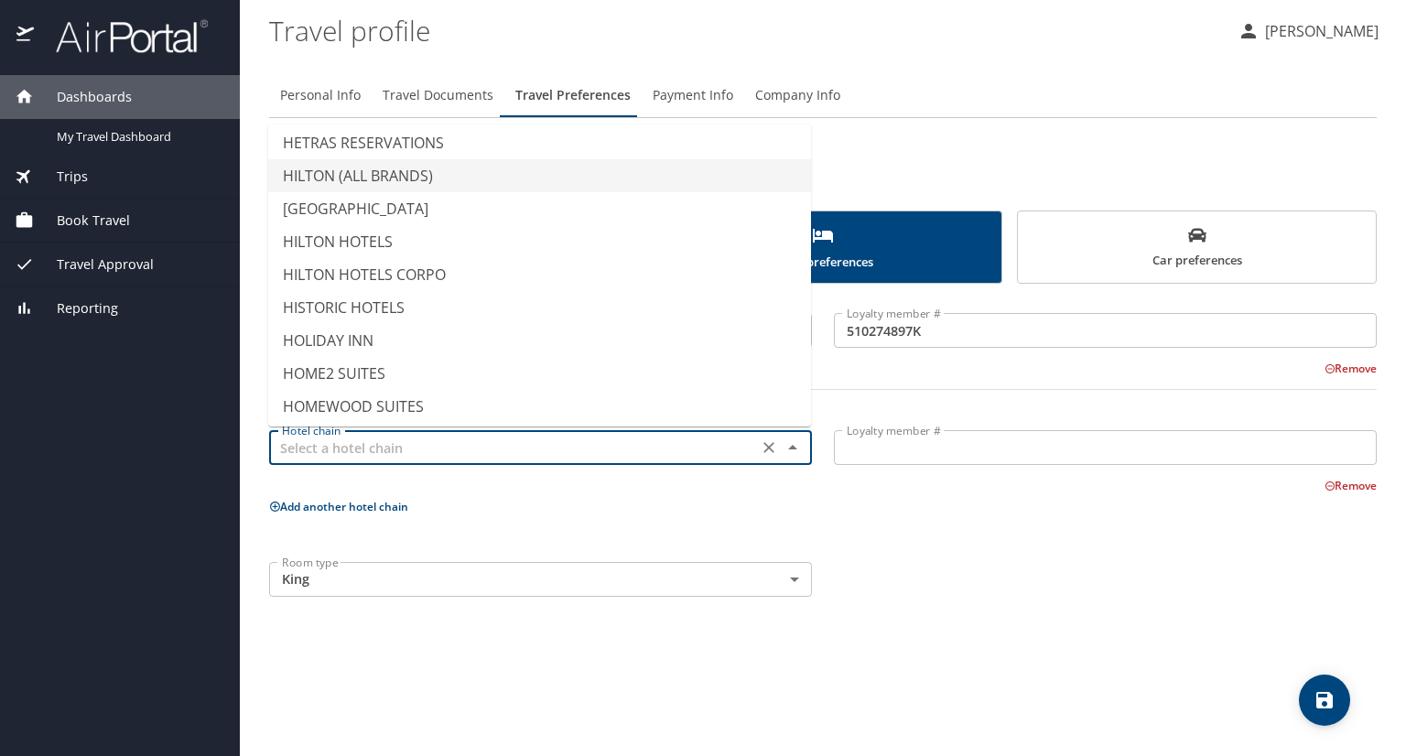
click at [432, 184] on li "HILTON (ALL BRANDS)" at bounding box center [539, 175] width 543 height 33
type input "HILTON (ALL BRANDS)"
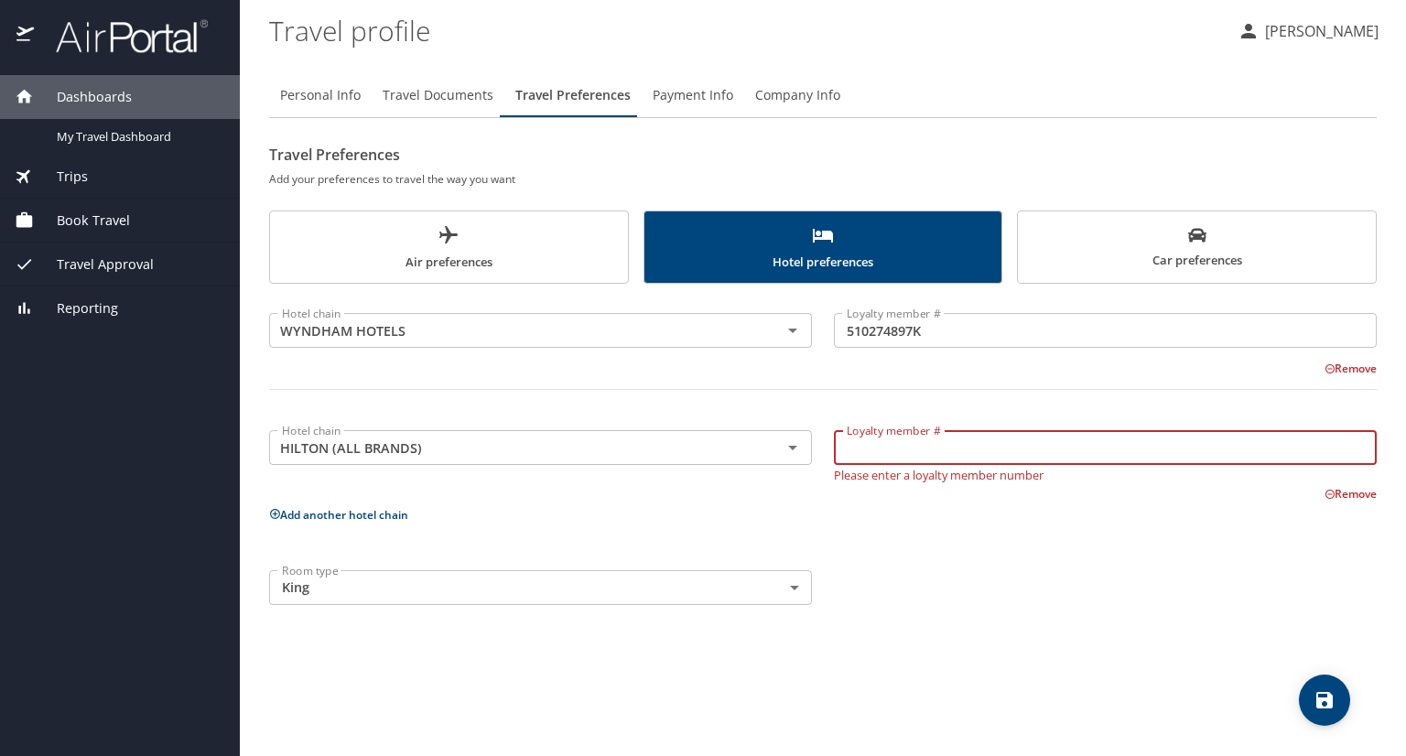
click at [844, 450] on input "Loyalty member #" at bounding box center [1105, 447] width 543 height 35
type input "2443477399"
click at [589, 542] on div "Hotel chain WYNDHAM HOTELS Hotel chain Loyalty member # 510274897K Loyalty memb…" at bounding box center [822, 455] width 1107 height 321
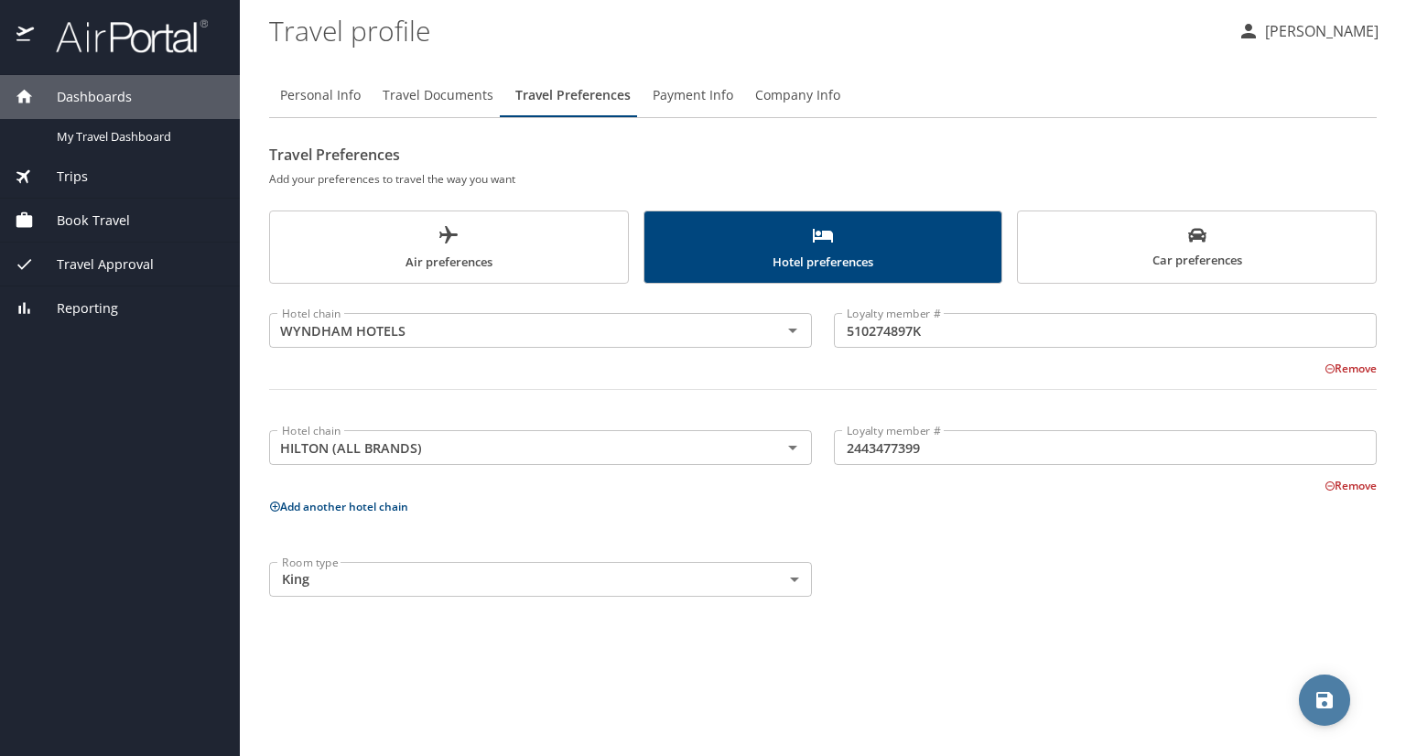
click at [1318, 703] on icon "save" at bounding box center [1324, 700] width 16 height 16
click at [518, 239] on span "Air preferences" at bounding box center [449, 248] width 336 height 49
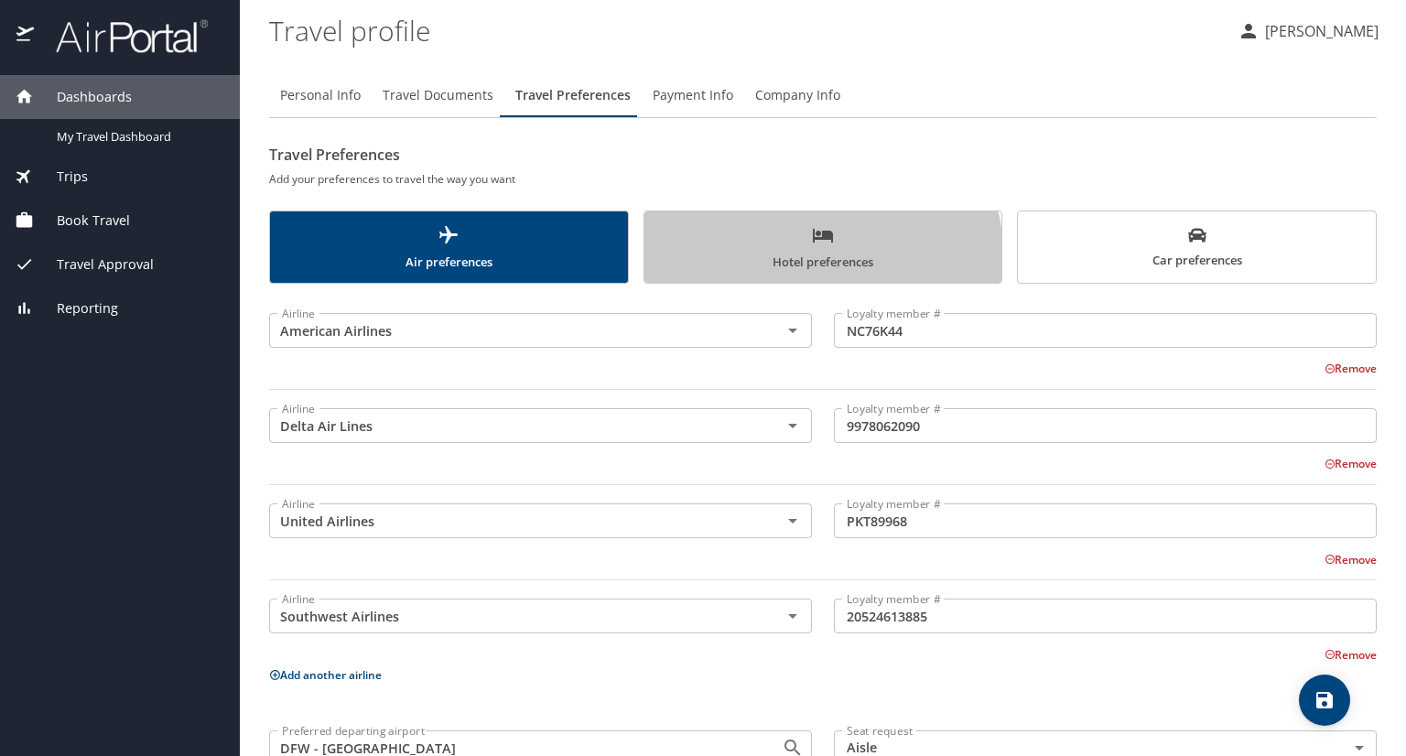
click at [742, 265] on span "Hotel preferences" at bounding box center [823, 248] width 336 height 49
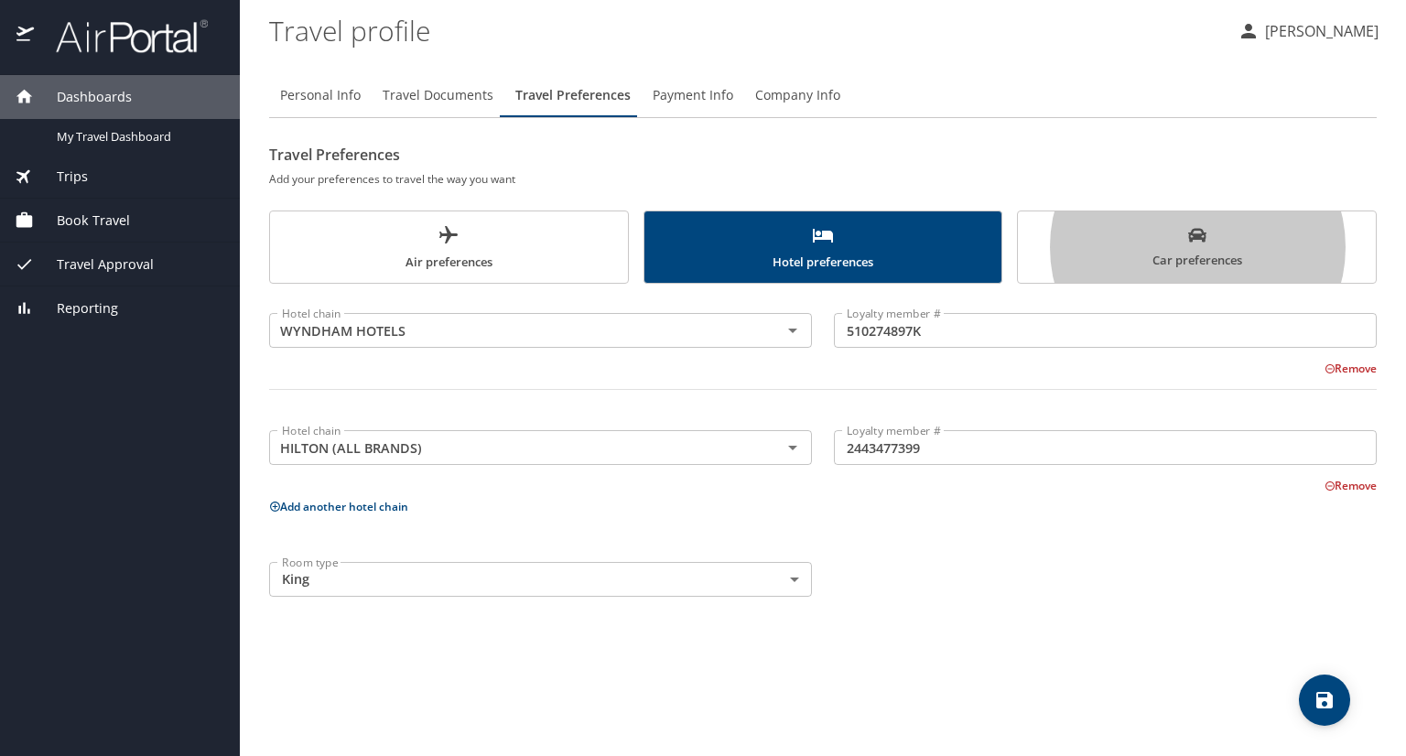
click at [1017, 210] on button "Car preferences" at bounding box center [1197, 246] width 360 height 73
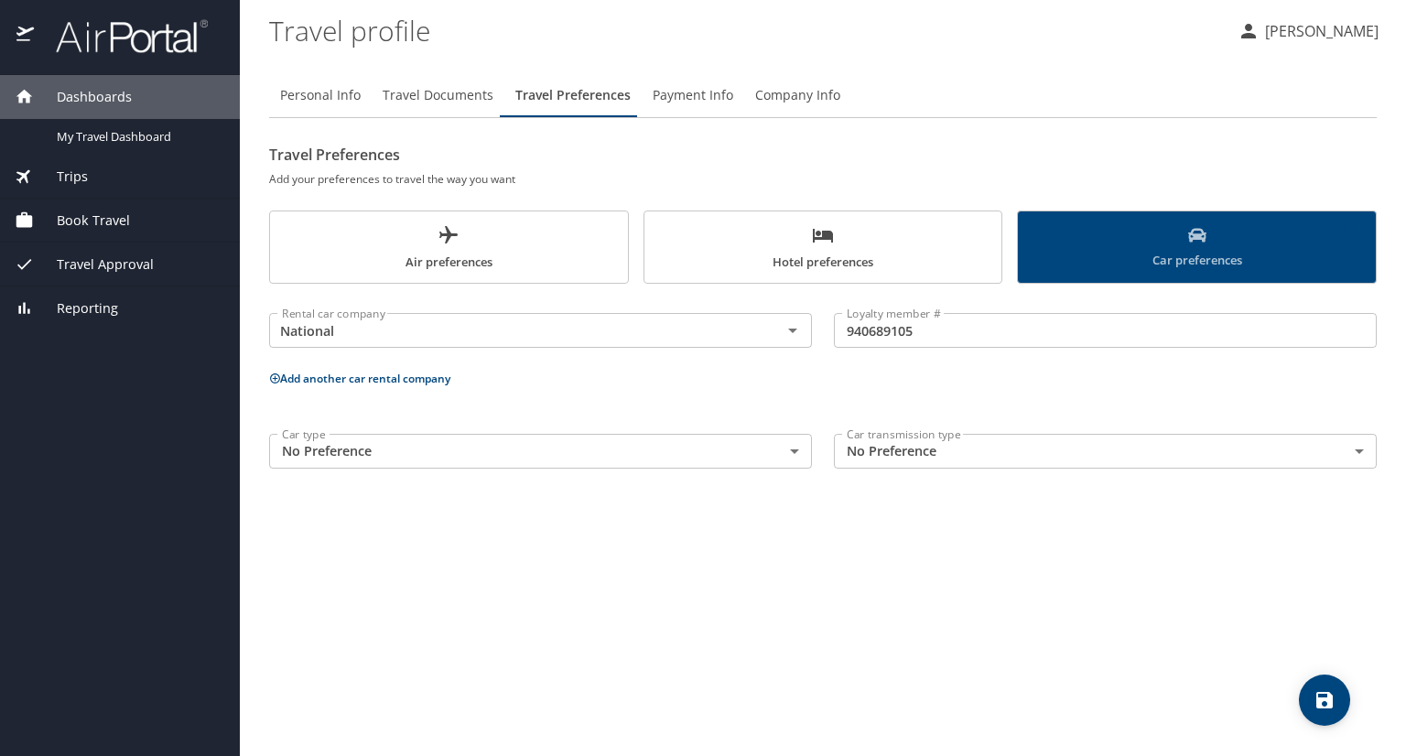
click at [769, 239] on span "Hotel preferences" at bounding box center [823, 248] width 336 height 49
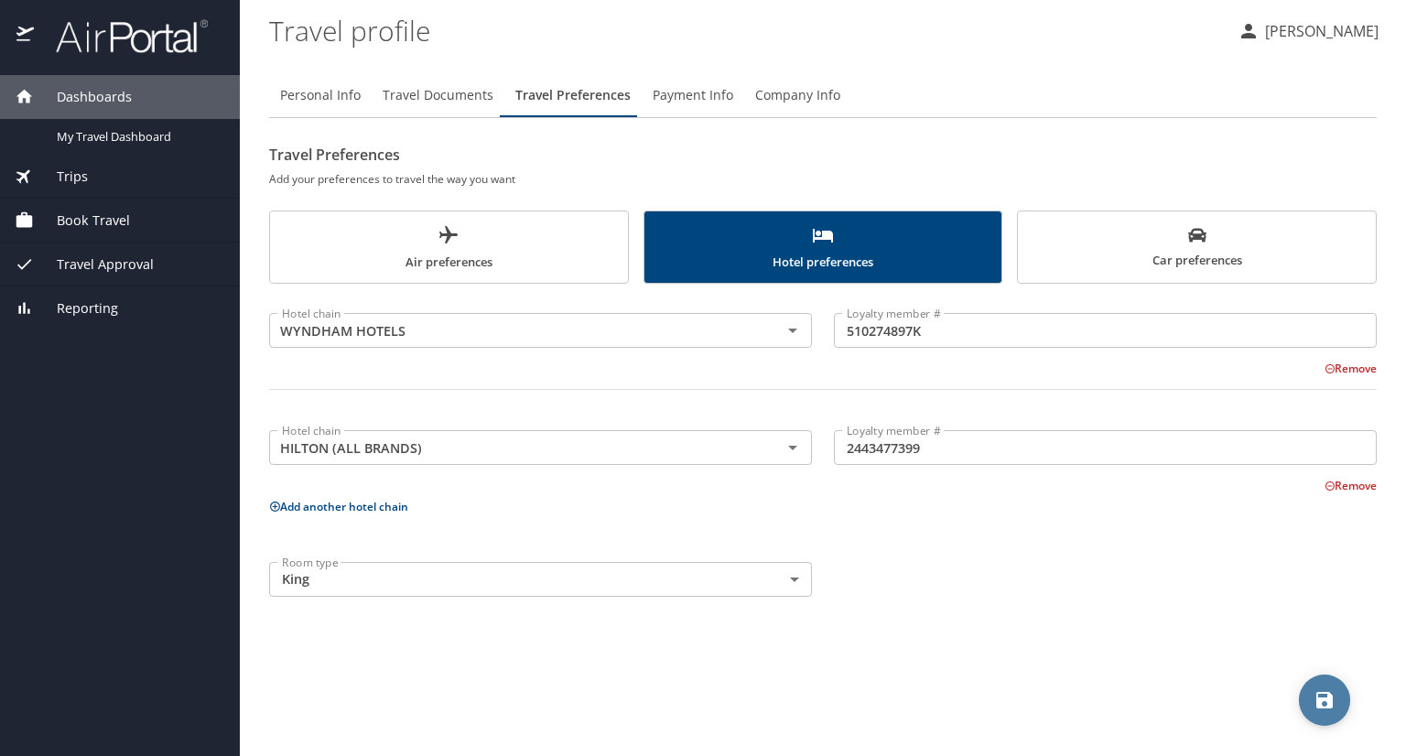
click at [1314, 696] on icon "save" at bounding box center [1324, 700] width 22 height 22
click at [1186, 244] on span "Car preferences" at bounding box center [1197, 248] width 336 height 45
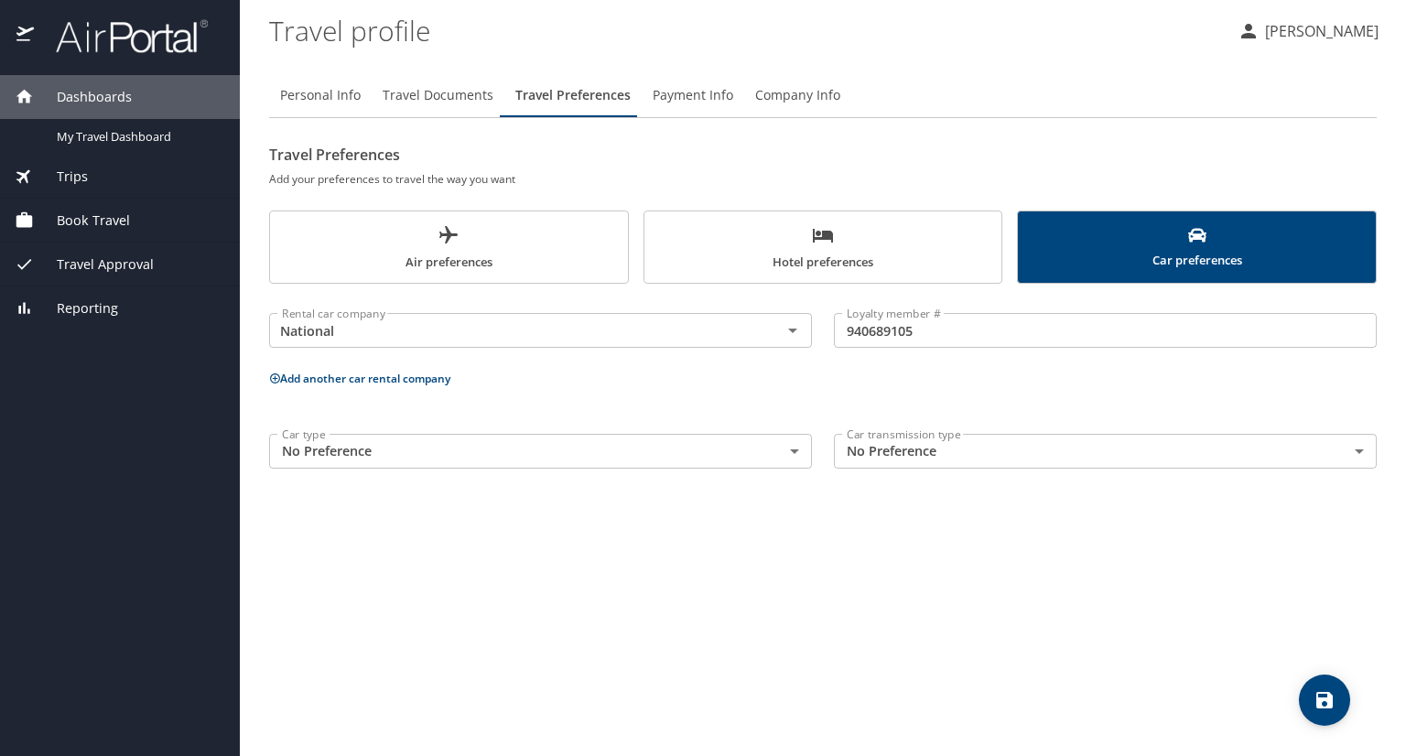
click at [416, 377] on button "Add another car rental company" at bounding box center [359, 379] width 181 height 16
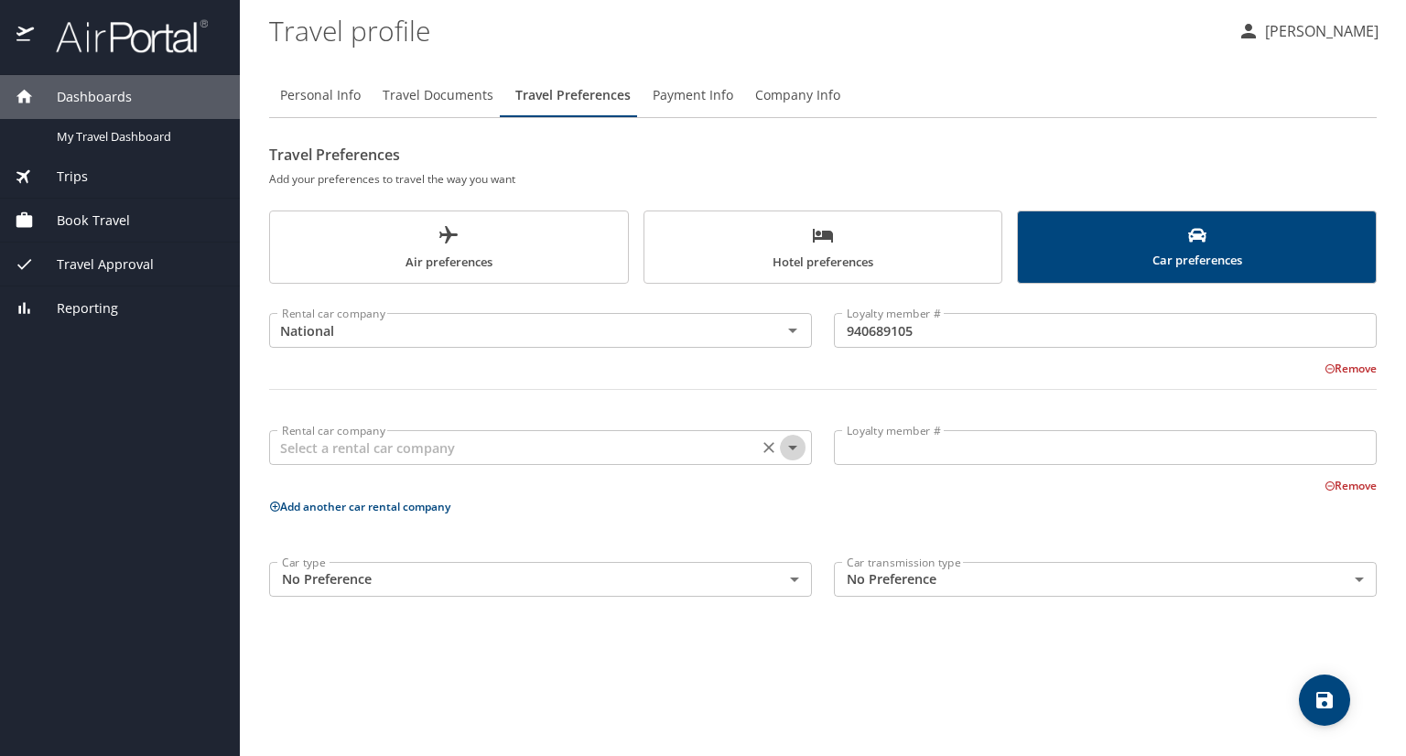
click at [793, 446] on icon "Open" at bounding box center [792, 448] width 9 height 5
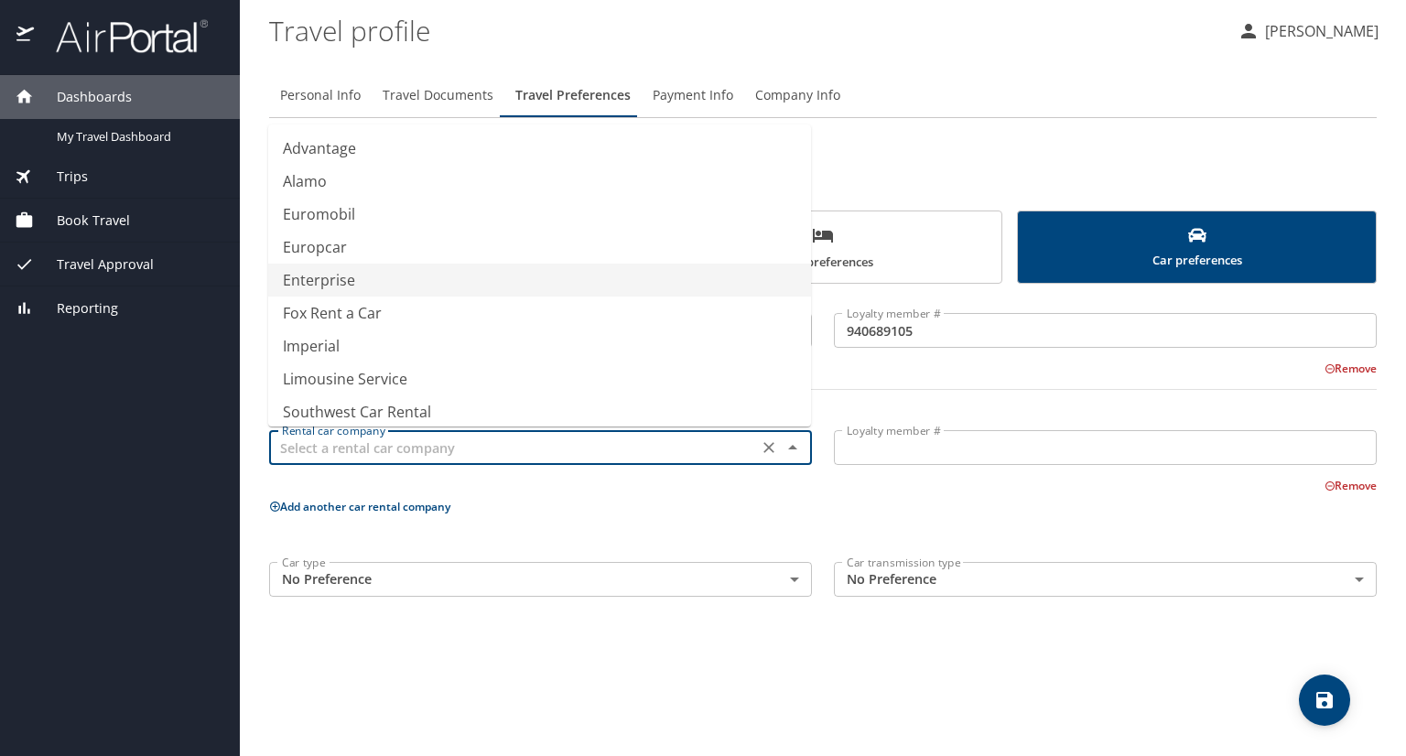
click at [602, 288] on li "Enterprise" at bounding box center [539, 280] width 543 height 33
type input "Enterprise"
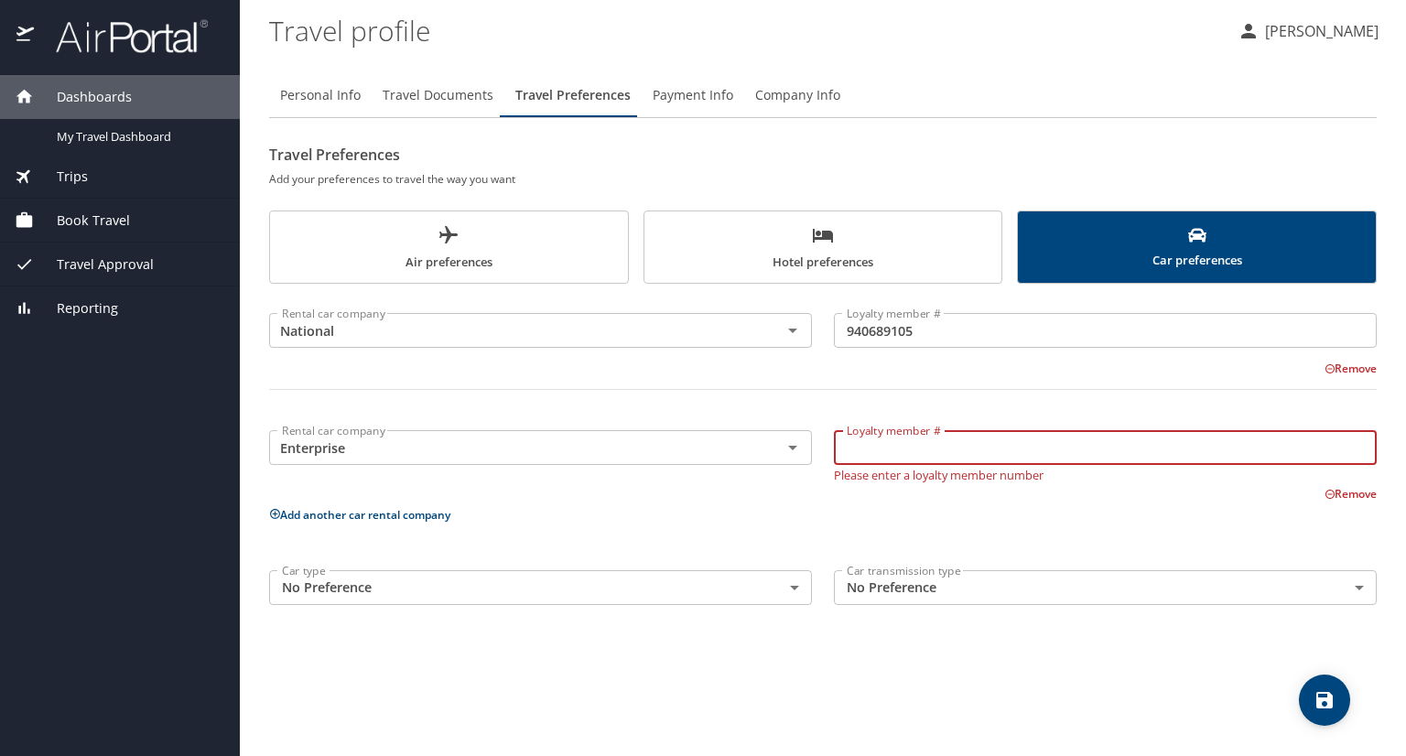
click at [845, 444] on input "Loyalty member #" at bounding box center [1105, 447] width 543 height 35
type input "3QYZDV8"
click at [1201, 658] on div "Personal Info Travel Documents Travel Preferences Payment Info Company Info Tra…" at bounding box center [822, 407] width 1107 height 697
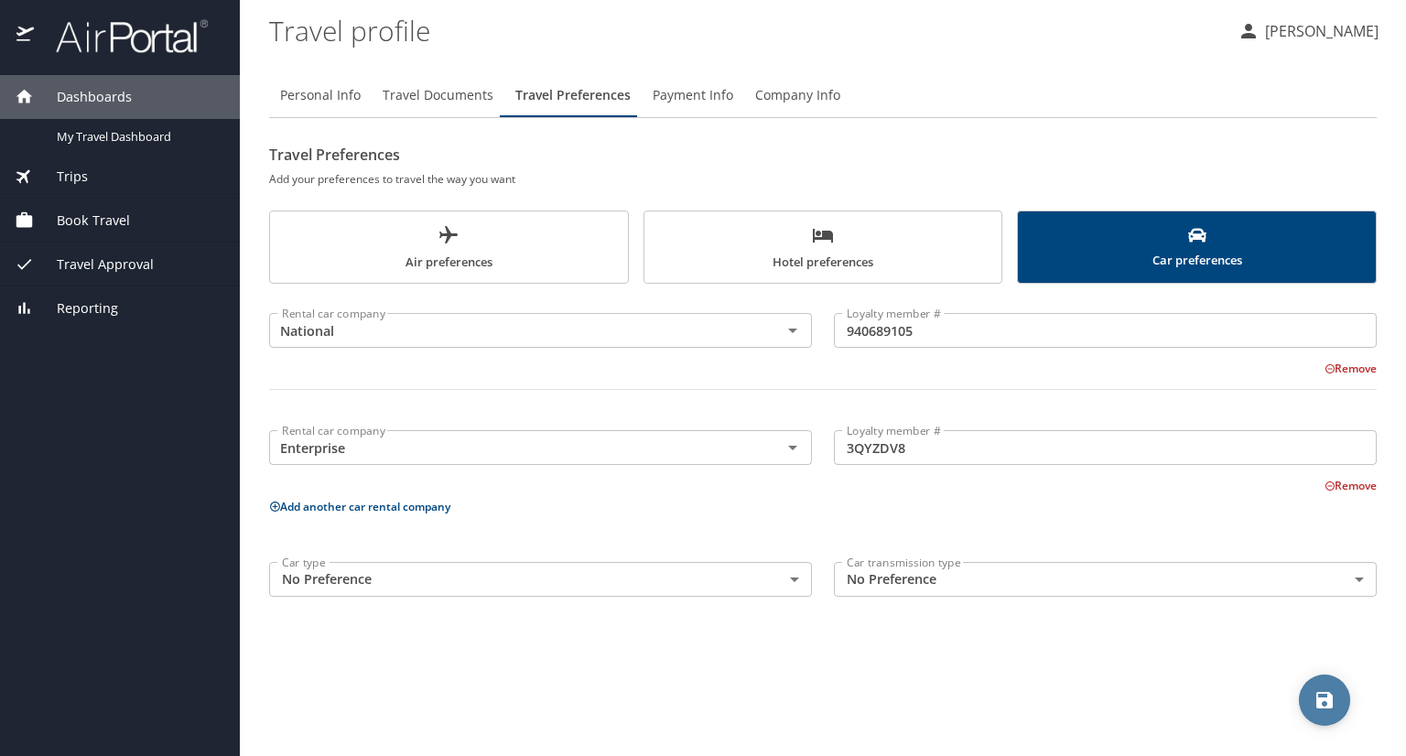
click at [1317, 700] on icon "save" at bounding box center [1324, 700] width 16 height 16
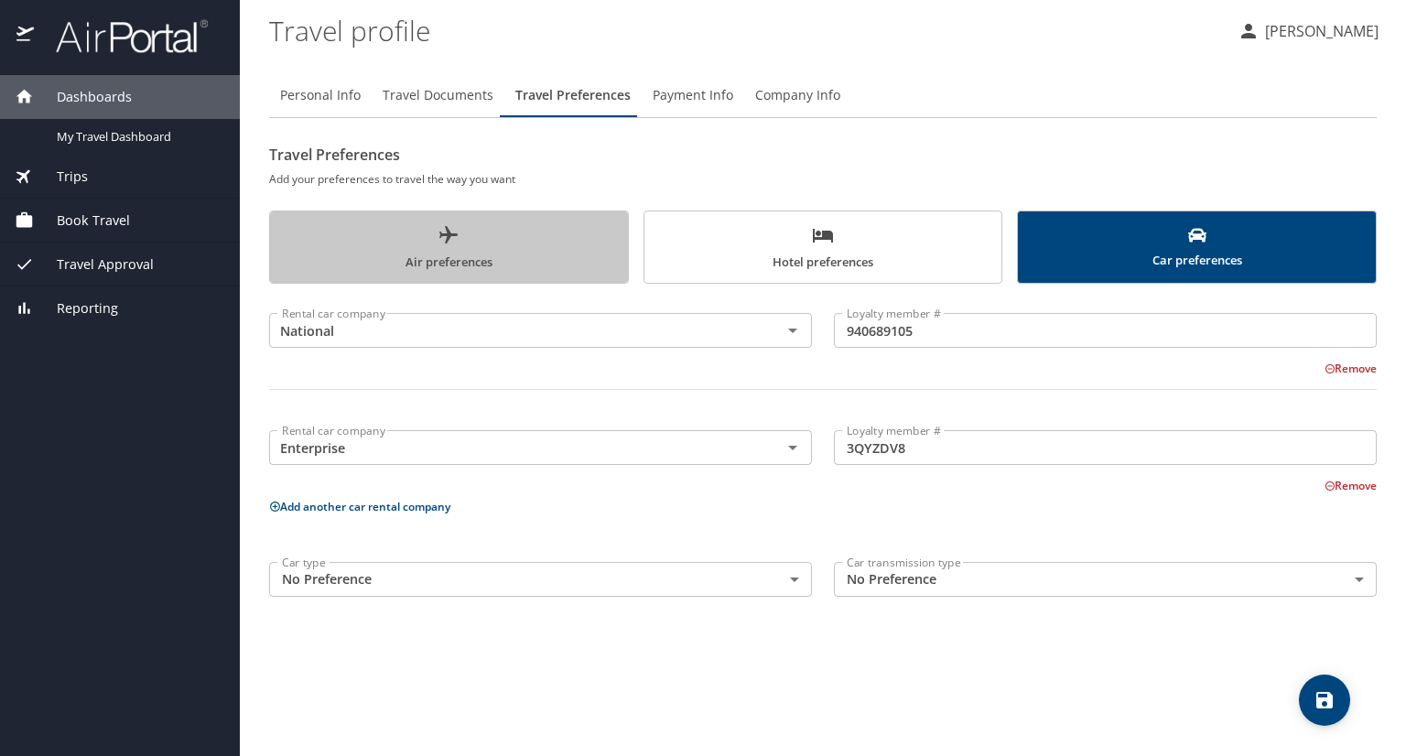
click at [527, 233] on span "Air preferences" at bounding box center [449, 248] width 336 height 49
